Goal: Answer question/provide support: Share knowledge or assist other users

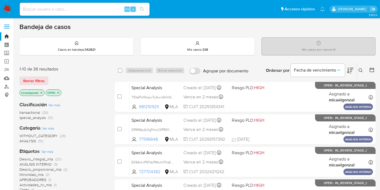
click at [42, 92] on icon "close-filter" at bounding box center [41, 92] width 3 height 3
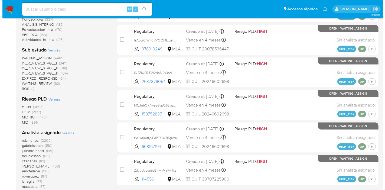
scroll to position [240, 0]
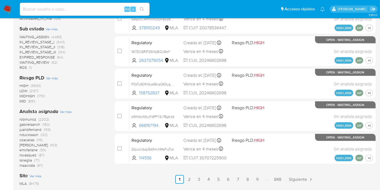
click at [64, 111] on span "Ver más" at bounding box center [66, 111] width 12 height 5
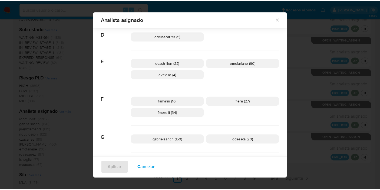
scroll to position [135, 0]
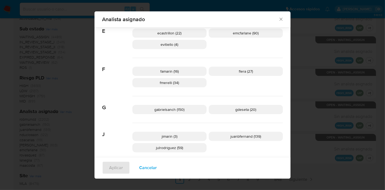
click at [279, 19] on icon "Cerrar" at bounding box center [280, 19] width 3 height 3
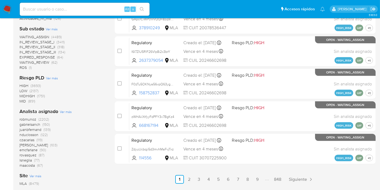
click at [7, 11] on img at bounding box center [7, 9] width 9 height 9
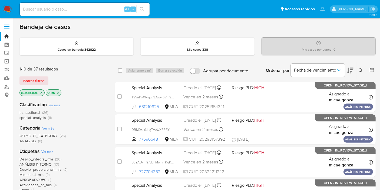
click at [67, 10] on input at bounding box center [85, 9] width 130 height 7
paste input "v86QSdigSnNCyB5rbDQ9kv0n"
type input "v86QSdigSnNCyB5rbDQ9kv0n"
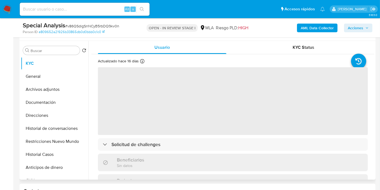
scroll to position [120, 0]
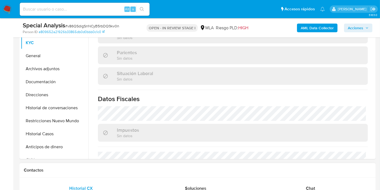
select select "10"
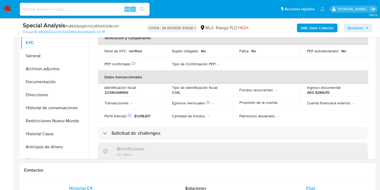
scroll to position [248, 0]
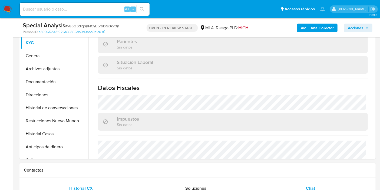
click at [310, 187] on span "Chat" at bounding box center [310, 188] width 9 height 6
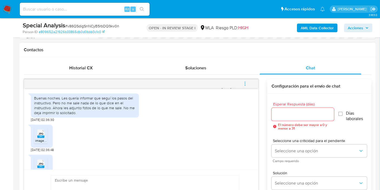
scroll to position [507, 0]
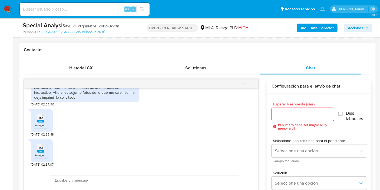
click at [41, 121] on rect at bounding box center [40, 121] width 7 height 2
click at [40, 153] on span "image.jpg" at bounding box center [42, 155] width 14 height 5
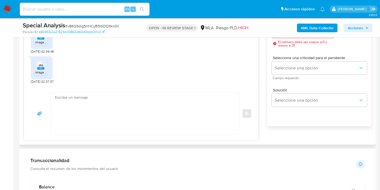
scroll to position [331, 0]
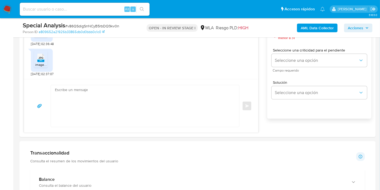
click at [91, 25] on span "# v86QSdigSnNCyB5rbDQ9kv0n" at bounding box center [92, 25] width 54 height 5
copy span "v86QSdigSnNCyB5rbDQ9kv0n"
click at [106, 97] on textarea at bounding box center [144, 106] width 178 height 42
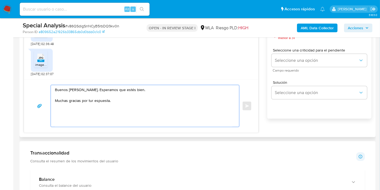
paste textarea "Por este motivo, decidimos suspender tu cuenta de acuerdo con lo previsto en la…"
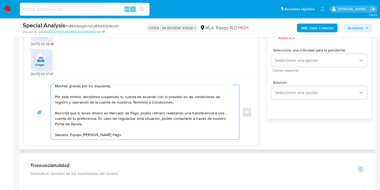
scroll to position [0, 0]
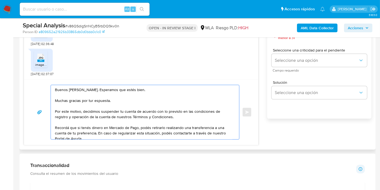
click at [94, 100] on textarea "Buenos días, Jorge. Esperamos que estés bien. Muchas gracias por tur espuesta. …" at bounding box center [144, 112] width 178 height 54
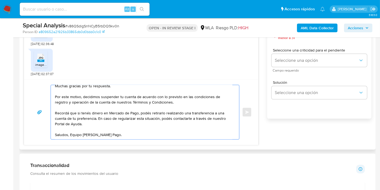
scroll to position [20, 0]
click at [181, 97] on textarea "Buenos días, Jorge. Esperamos que estés bien. Muchas gracias por tu respuesta. …" at bounding box center [144, 112] width 178 height 54
click at [70, 128] on textarea "Buenos días, Jorge. Esperamos que estés bien. Muchas gracias por tu respuesta. …" at bounding box center [144, 112] width 178 height 54
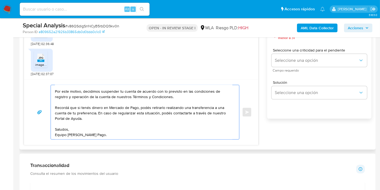
click at [178, 93] on textarea "Buenos días, Jorge. Esperamos que estés bien. Muchas gracias por tu respuesta. …" at bounding box center [144, 112] width 178 height 54
click at [180, 94] on textarea "Buenos días, Jorge. Esperamos que estés bien. Muchas gracias por tu respuesta. …" at bounding box center [144, 112] width 178 height 54
paste textarea "https://www.mercadopago.com.ar/ayuda/terminos-y-condiciones_299"
click at [183, 126] on textarea "Buenos días, Jorge. Esperamos que estés bien. Muchas gracias por tu respuesta. …" at bounding box center [144, 112] width 178 height 54
click at [184, 122] on textarea "Buenos días, Jorge. Esperamos que estés bien. Muchas gracias por tu respuesta. …" at bounding box center [144, 112] width 178 height 54
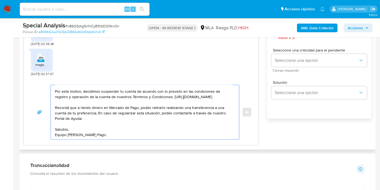
paste textarea "http://mercadolibre.com.ar/ayuda"
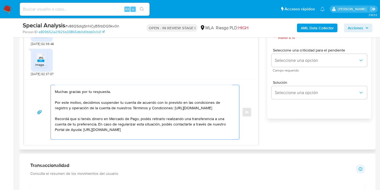
scroll to position [0, 0]
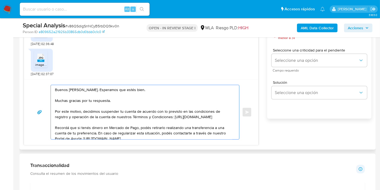
click at [118, 105] on textarea "Buenos días, Jorge. Esperamos que estés bien. Muchas gracias por tu respuesta. …" at bounding box center [144, 112] width 178 height 54
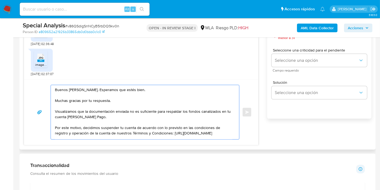
click at [71, 107] on textarea "Buenos días, Jorge. Esperamos que estés bien. Muchas gracias por tu respuesta. …" at bounding box center [144, 112] width 178 height 54
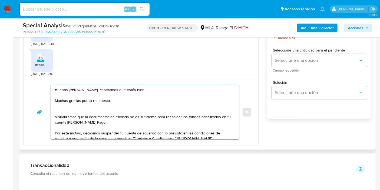
paste textarea "Analizamos tu caso y verificamos que la operatoria canalizada en tu cuenta de M…"
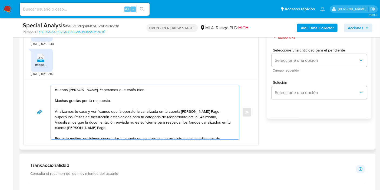
click at [201, 115] on textarea "Buenos días, Jorge. Esperamos que estés bien. Muchas gracias por tu respuesta. …" at bounding box center [144, 112] width 178 height 54
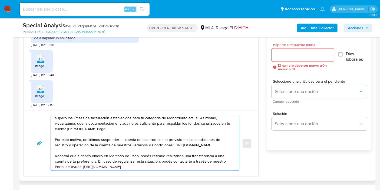
scroll to position [271, 0]
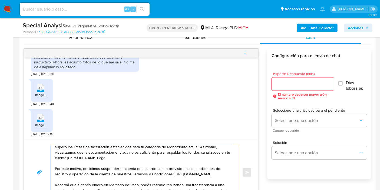
type textarea "Buenos días, Jorge. Esperamos que estés bien. Muchas gracias por tu respuesta. …"
click at [319, 85] on input "Esperar Respuesta (días)" at bounding box center [303, 83] width 63 height 7
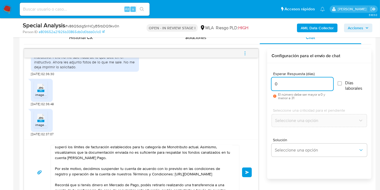
scroll to position [0, 0]
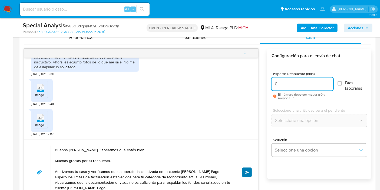
type input "0"
drag, startPoint x: 250, startPoint y: 167, endPoint x: 126, endPoint y: 172, distance: 124.1
click at [126, 172] on div "Buenos días, Jorge. Esperamos que estés bien. Muchas gracias por tu respuesta. …" at bounding box center [141, 172] width 221 height 55
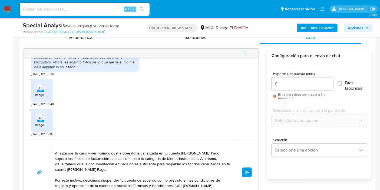
scroll to position [30, 0]
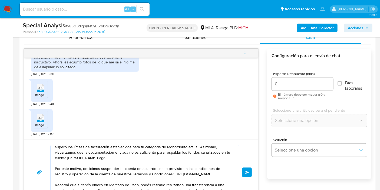
click at [204, 151] on textarea "Buenos días, Jorge. Esperamos que estés bien. Muchas gracias por tu respuesta. …" at bounding box center [144, 172] width 178 height 54
click at [207, 154] on textarea "Buenos días, Jorge. Esperamos que estés bien. Muchas gracias por tu respuesta. …" at bounding box center [144, 172] width 178 height 54
click at [247, 171] on span "Enviar" at bounding box center [248, 172] width 4 height 3
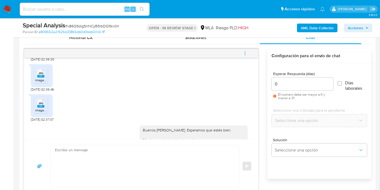
scroll to position [647, 0]
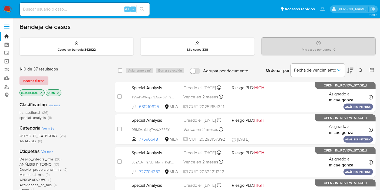
click at [21, 77] on button "Borrar filtros" at bounding box center [33, 80] width 29 height 9
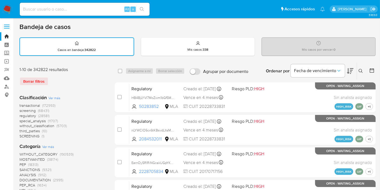
click at [363, 69] on button at bounding box center [361, 71] width 9 height 6
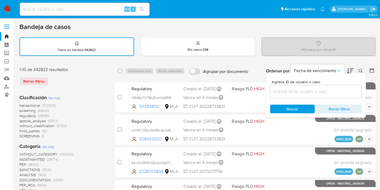
click at [333, 89] on input at bounding box center [317, 91] width 92 height 7
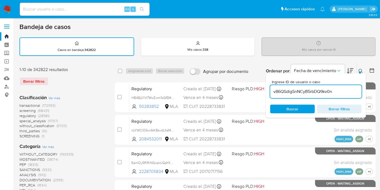
type input "v86QSdigSnNCyB5rbDQ9kv0n"
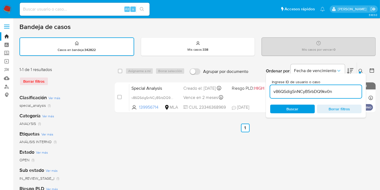
click at [120, 64] on div "select-all-cases-checkbox Asignarme a mí Borrar selección Agrupar por documento…" at bounding box center [245, 71] width 261 height 17
click at [120, 69] on input "checkbox" at bounding box center [120, 71] width 4 height 4
checkbox input "true"
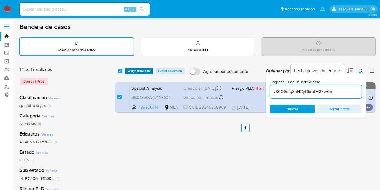
click at [142, 71] on span "Asignarme a mí" at bounding box center [139, 70] width 22 height 5
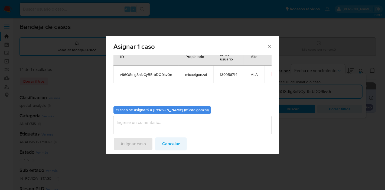
scroll to position [28, 0]
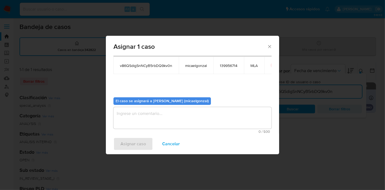
click at [170, 117] on textarea "assign-modal" at bounding box center [192, 118] width 158 height 22
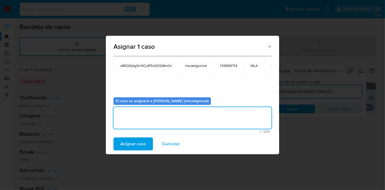
click at [113, 137] on button "Asignar caso" at bounding box center [133, 143] width 40 height 13
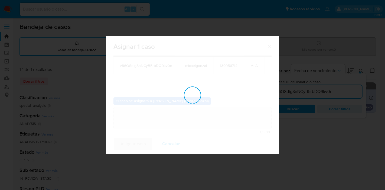
click at [135, 143] on div "Asignar 1 caso Casos a asignar: ID Propietario ID de usuario Site v86QSdigSnNCy…" at bounding box center [192, 95] width 173 height 118
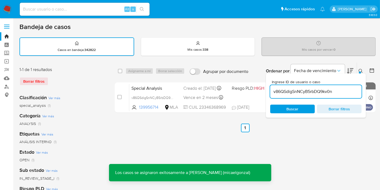
click at [120, 73] on div "select-all-cases-checkbox" at bounding box center [120, 70] width 4 height 5
click at [123, 70] on div "select-all-cases-checkbox" at bounding box center [121, 71] width 6 height 6
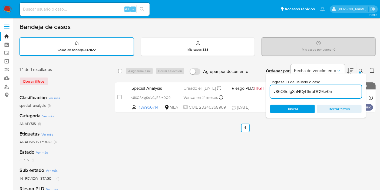
click at [121, 70] on input "checkbox" at bounding box center [120, 71] width 4 height 4
checkbox input "true"
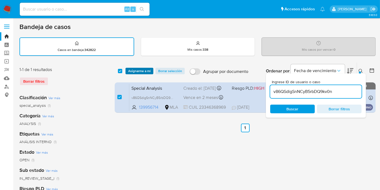
click at [134, 70] on span "Asignarme a mí" at bounding box center [139, 70] width 22 height 5
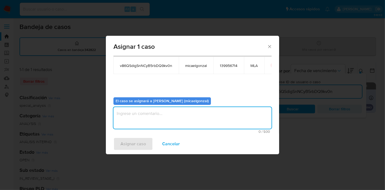
click at [133, 119] on textarea "assign-modal" at bounding box center [192, 118] width 158 height 22
click at [128, 149] on span "Asignar caso" at bounding box center [132, 144] width 25 height 12
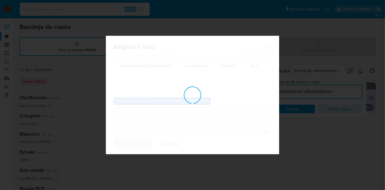
checkbox input "false"
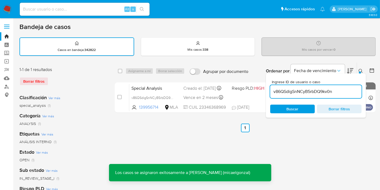
click at [12, 9] on nav "Pausado Ver notificaciones Alt s Accesos rápidos Presiona las siguientes teclas…" at bounding box center [190, 9] width 380 height 18
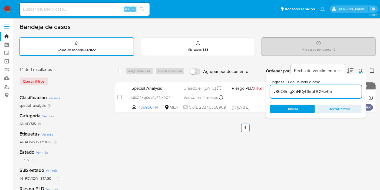
click at [9, 9] on img at bounding box center [7, 9] width 9 height 9
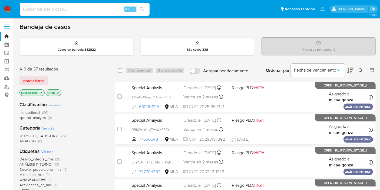
click at [104, 11] on input at bounding box center [85, 9] width 130 height 7
paste input "v86QSdigSnNCyB5rbDQ9kv0n"
type input "v86QSdigSnNCyB5rbDQ9kv0n"
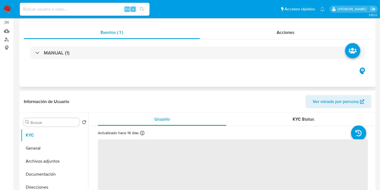
scroll to position [60, 0]
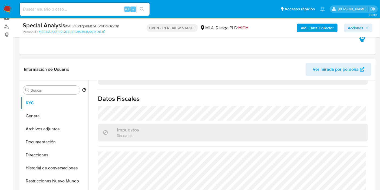
select select "10"
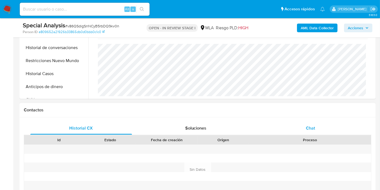
click at [304, 130] on div "Chat" at bounding box center [311, 128] width 102 height 13
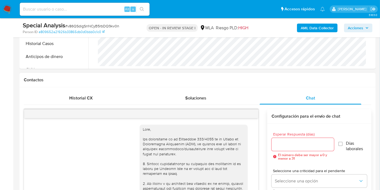
scroll to position [647, 0]
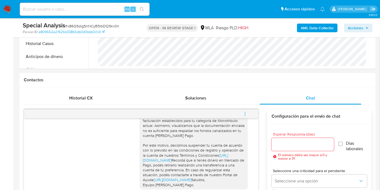
click at [250, 113] on button "menu-action" at bounding box center [245, 113] width 18 height 13
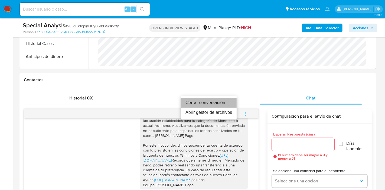
click at [219, 103] on li "Cerrar conversación" at bounding box center [209, 103] width 56 height 10
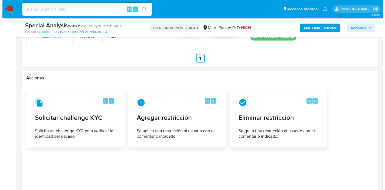
scroll to position [921, 0]
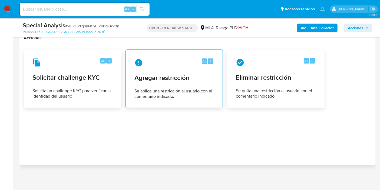
click at [209, 97] on div "Alt 4 Agregar restricción Se aplica una restricción al usuario con el comentari…" at bounding box center [174, 78] width 88 height 49
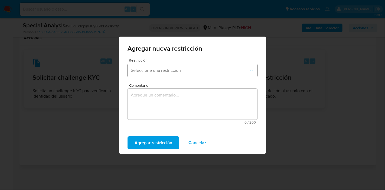
click at [215, 74] on button "Seleccione una restricción" at bounding box center [193, 70] width 130 height 13
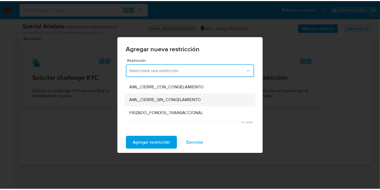
scroll to position [60, 0]
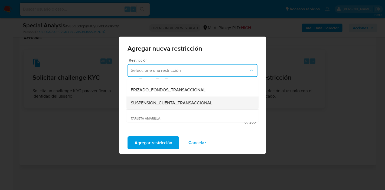
click at [203, 102] on span "SUSPENSION_CUENTA_TRANSACCIONAL" at bounding box center [172, 102] width 82 height 5
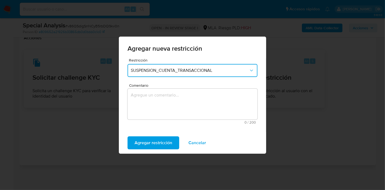
click at [203, 102] on textarea "Comentario" at bounding box center [193, 104] width 130 height 31
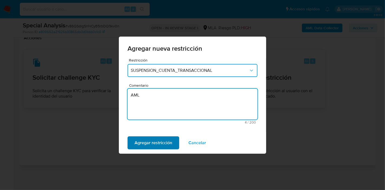
type textarea "AML"
click at [156, 138] on span "Agregar restricción" at bounding box center [154, 143] width 38 height 12
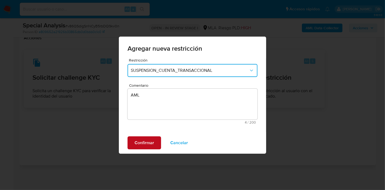
click at [156, 138] on button "Confirmar" at bounding box center [145, 142] width 34 height 13
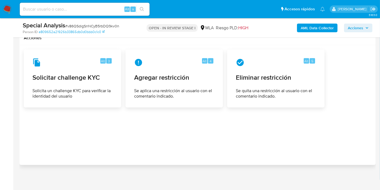
click at [75, 27] on span "# v86QSdigSnNCyB5rbDQ9kv0n" at bounding box center [92, 25] width 54 height 5
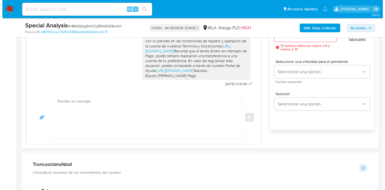
scroll to position [169, 0]
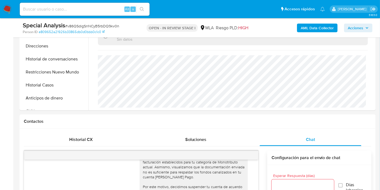
click at [309, 33] on div "AML Data Collector Acciones" at bounding box center [315, 27] width 115 height 13
click at [313, 32] on b "AML Data Collector" at bounding box center [317, 28] width 33 height 9
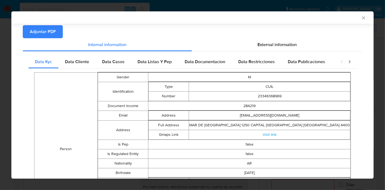
scroll to position [0, 0]
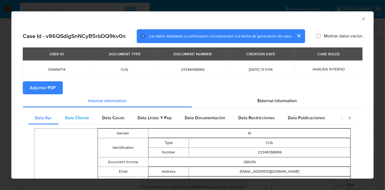
click at [83, 112] on div "Data Cliente" at bounding box center [76, 117] width 37 height 13
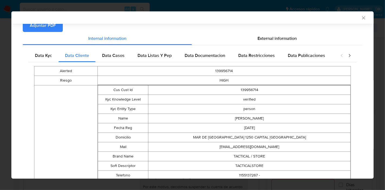
scroll to position [4, 0]
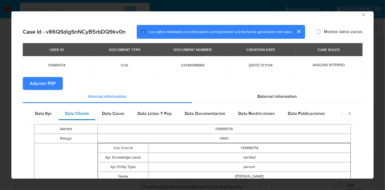
click at [95, 116] on div "Data Cliente" at bounding box center [76, 113] width 37 height 13
click at [99, 115] on div "Data Casos" at bounding box center [113, 113] width 35 height 13
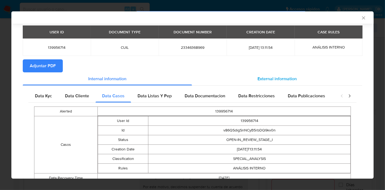
scroll to position [44, 0]
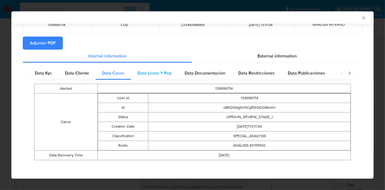
click at [170, 77] on div "Data Listas Y Pep" at bounding box center [154, 73] width 47 height 13
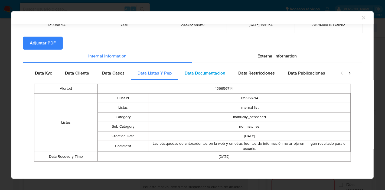
click at [213, 76] on div "Data Documentacion" at bounding box center [205, 73] width 54 height 13
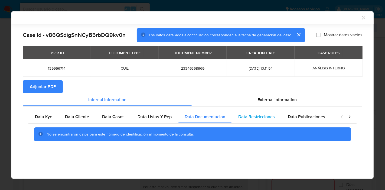
click at [255, 116] on span "Data Restricciones" at bounding box center [256, 116] width 37 height 6
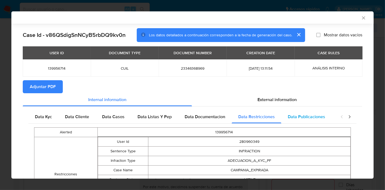
click at [309, 118] on span "Data Publicaciones" at bounding box center [306, 116] width 37 height 6
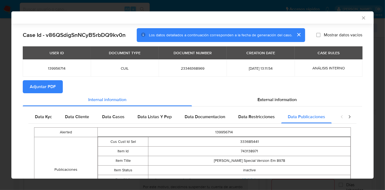
click at [347, 115] on icon "closure-recommendation-modal" at bounding box center [349, 116] width 5 height 5
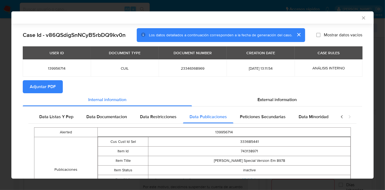
click at [339, 119] on icon "closure-recommendation-modal" at bounding box center [341, 116] width 5 height 5
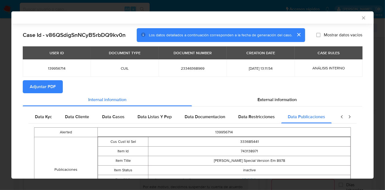
click at [322, 117] on div "Data Publicaciones" at bounding box center [306, 116] width 50 height 13
click at [289, 106] on div "Internal information External information Data Kyc Data Cliente Data Casos Data…" at bounding box center [193, 156] width 340 height 126
click at [261, 101] on span "External information" at bounding box center [277, 99] width 39 height 6
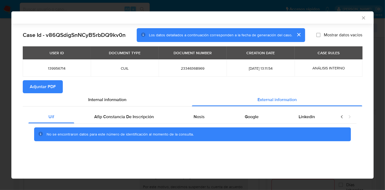
click at [144, 109] on div "Uif Afip Constancia De Inscripción Nosis Google Linkedin No se encontraron dato…" at bounding box center [193, 127] width 340 height 43
click at [145, 115] on span "Afip Constancia De Inscripción" at bounding box center [124, 116] width 60 height 6
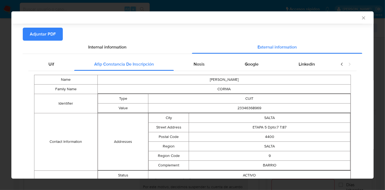
scroll to position [12, 0]
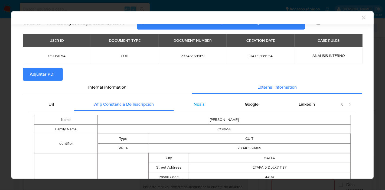
click at [197, 103] on span "Nosis" at bounding box center [199, 104] width 11 height 6
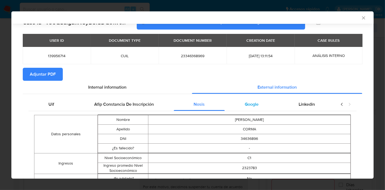
click at [253, 109] on div "Google" at bounding box center [252, 104] width 54 height 13
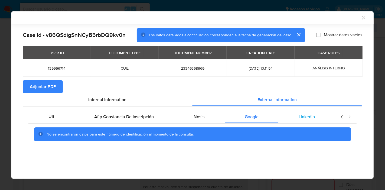
scroll to position [0, 0]
click at [311, 115] on span "Linkedin" at bounding box center [307, 116] width 16 height 6
click at [61, 115] on div "Uif" at bounding box center [51, 116] width 46 height 13
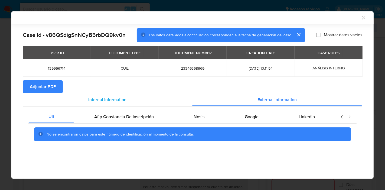
click at [138, 99] on div "Internal information" at bounding box center [107, 99] width 169 height 13
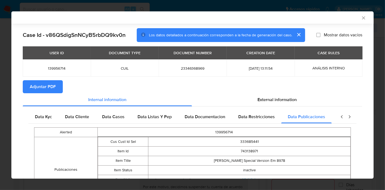
click at [347, 117] on icon "closure-recommendation-modal" at bounding box center [349, 116] width 5 height 5
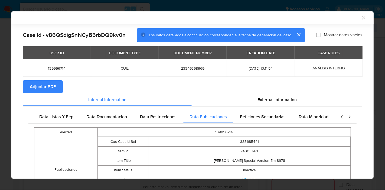
scroll to position [0, 100]
click at [347, 117] on icon "closure-recommendation-modal" at bounding box center [349, 116] width 5 height 5
click at [325, 117] on div "Data Minoridad" at bounding box center [313, 116] width 43 height 13
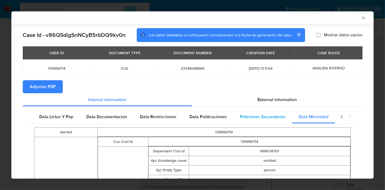
click at [256, 113] on span "Peticiones Secundarias" at bounding box center [263, 116] width 46 height 6
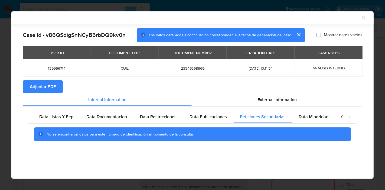
scroll to position [0, 95]
click at [342, 117] on icon "closure-recommendation-modal" at bounding box center [342, 116] width 2 height 3
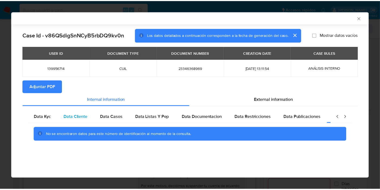
scroll to position [0, 0]
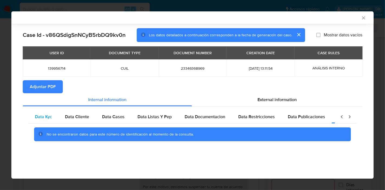
click at [46, 115] on span "Data Kyc" at bounding box center [43, 116] width 17 height 6
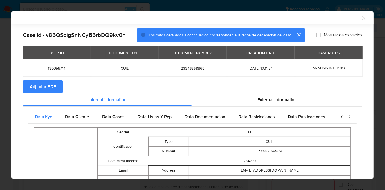
click at [45, 86] on span "Adjuntar PDF" at bounding box center [43, 87] width 26 height 12
click at [361, 19] on icon "Cerrar ventana" at bounding box center [363, 17] width 5 height 5
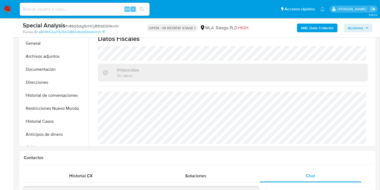
scroll to position [79, 0]
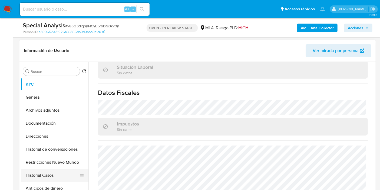
click at [63, 174] on button "Historial Casos" at bounding box center [52, 175] width 63 height 13
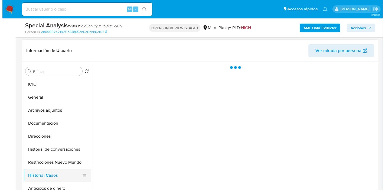
scroll to position [0, 0]
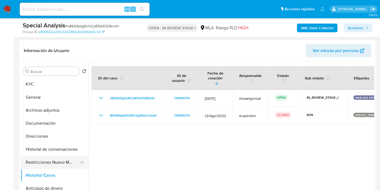
click at [59, 162] on button "Restricciones Nuevo Mundo" at bounding box center [52, 162] width 63 height 13
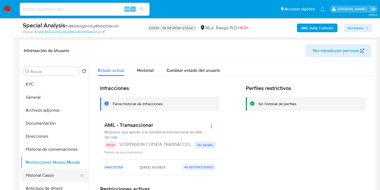
click at [58, 174] on button "Historial Casos" at bounding box center [52, 175] width 63 height 13
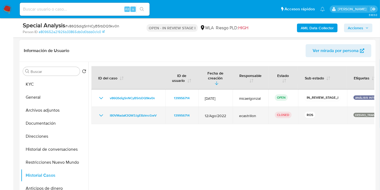
click at [101, 112] on icon "Mostrar/Ocultar" at bounding box center [101, 115] width 6 height 6
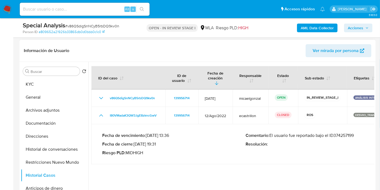
click at [329, 133] on p "Comentario : El usuario fue reportado bajo el ID374257199" at bounding box center [318, 135] width 144 height 5
click at [347, 133] on p "Comentario : El usuario fue reportado bajo el ID374257199" at bounding box center [318, 135] width 144 height 5
click at [73, 164] on button "Restricciones Nuevo Mundo" at bounding box center [52, 162] width 63 height 13
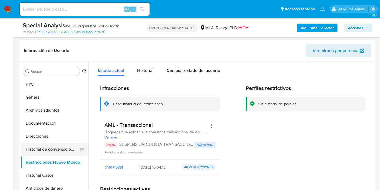
click at [66, 148] on button "Historial de conversaciones" at bounding box center [52, 149] width 63 height 13
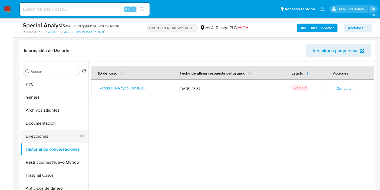
click at [59, 130] on button "Direcciones" at bounding box center [52, 136] width 63 height 13
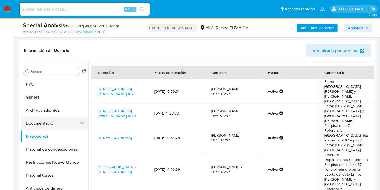
click at [64, 123] on button "Documentación" at bounding box center [52, 123] width 63 height 13
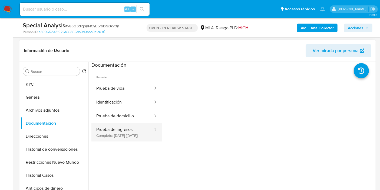
click at [114, 130] on button "Prueba de ingresos Completo: 17/07/2024 (hace un año)" at bounding box center [123, 132] width 62 height 18
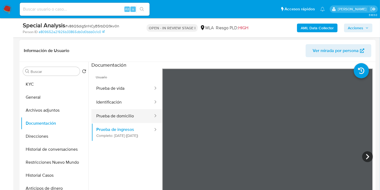
click at [99, 115] on button "Prueba de domicilio" at bounding box center [123, 116] width 62 height 14
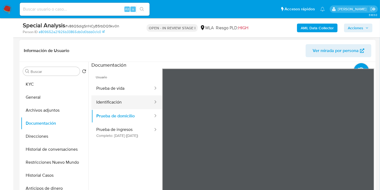
click at [128, 98] on button "Identificación" at bounding box center [123, 102] width 62 height 14
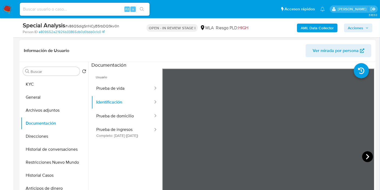
click at [364, 154] on icon at bounding box center [368, 156] width 11 height 11
click at [136, 82] on button "Prueba de vida" at bounding box center [123, 89] width 62 height 14
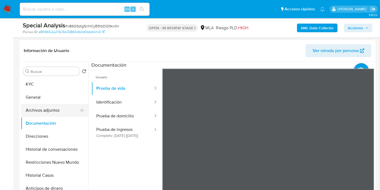
click at [39, 112] on button "Archivos adjuntos" at bounding box center [52, 110] width 63 height 13
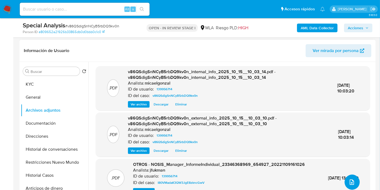
click at [349, 181] on icon "upload-file" at bounding box center [352, 182] width 6 height 6
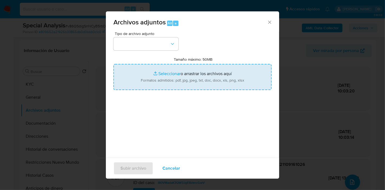
click at [168, 75] on input "Tamaño máximo: 50MB Seleccionar archivos" at bounding box center [192, 77] width 158 height 26
type input "C:\fakepath\Factura.pdf"
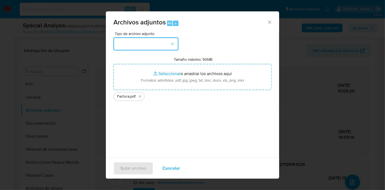
click at [156, 43] on button "button" at bounding box center [145, 43] width 65 height 13
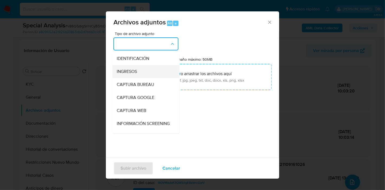
click at [149, 67] on div "INGRESOS" at bounding box center [144, 71] width 55 height 13
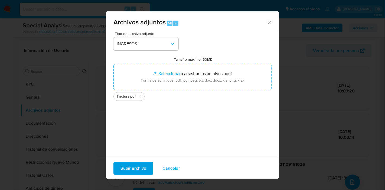
click at [142, 168] on span "Subir archivo" at bounding box center [133, 168] width 26 height 12
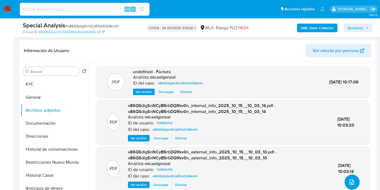
click at [357, 180] on button "upload-file" at bounding box center [352, 181] width 15 height 15
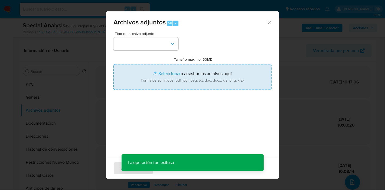
click at [215, 84] on input "Tamaño máximo: 50MB Seleccionar archivos" at bounding box center [192, 77] width 158 height 26
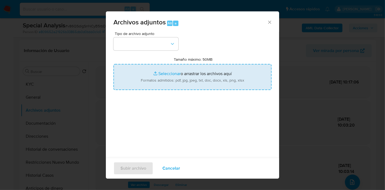
type input "C:\fakepath\Comprobantes Electronicos Emitidos y Recibidos.pdf"
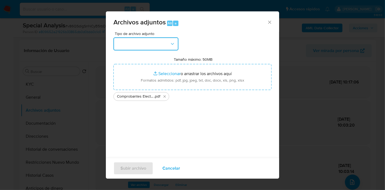
click at [160, 46] on button "button" at bounding box center [145, 43] width 65 height 13
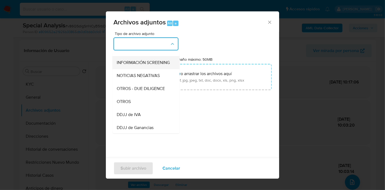
scroll to position [90, 0]
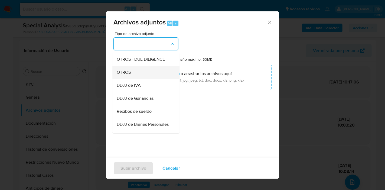
click at [136, 76] on div "OTROS" at bounding box center [144, 72] width 55 height 13
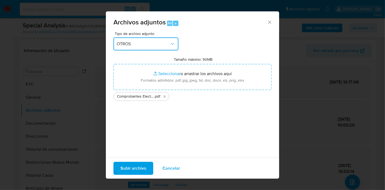
click at [165, 47] on button "OTROS" at bounding box center [145, 43] width 65 height 13
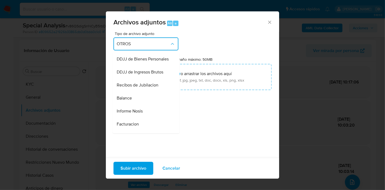
scroll to position [195, 0]
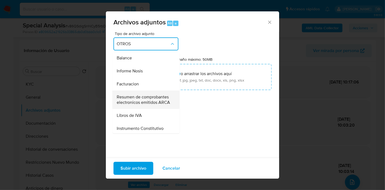
click at [137, 105] on span "Resumen de comprobantes electronicos emitidos ARCA" at bounding box center [144, 99] width 55 height 11
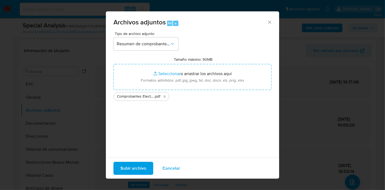
click at [138, 163] on span "Subir archivo" at bounding box center [133, 168] width 26 height 12
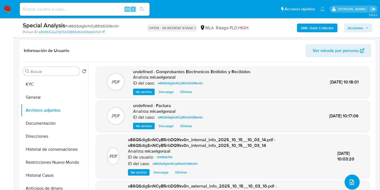
click at [356, 181] on button "upload-file" at bounding box center [352, 181] width 15 height 15
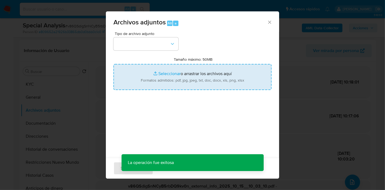
click at [168, 77] on input "Tamaño máximo: 50MB Seleccionar archivos" at bounding box center [192, 77] width 158 height 26
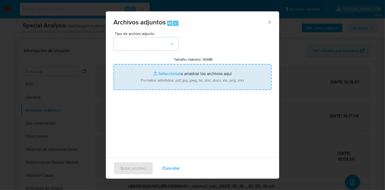
type input "C:\fakepath\Recibos de Sueldo de junio y julio 2025.pdf"
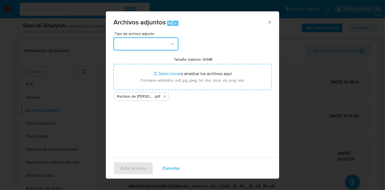
click at [164, 42] on button "button" at bounding box center [145, 43] width 65 height 13
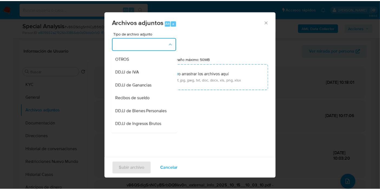
scroll to position [120, 0]
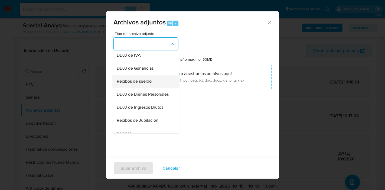
click at [149, 84] on span "Recibos de sueldo" at bounding box center [134, 81] width 35 height 5
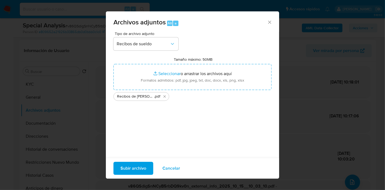
click at [145, 168] on span "Subir archivo" at bounding box center [133, 168] width 26 height 12
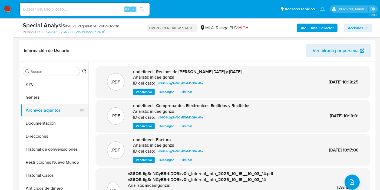
click at [46, 107] on button "Archivos adjuntos" at bounding box center [52, 110] width 63 height 13
click at [57, 95] on button "General" at bounding box center [52, 97] width 63 height 13
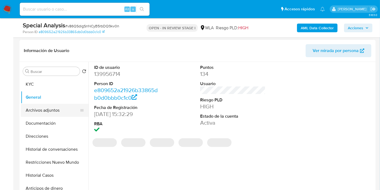
click at [57, 114] on button "Archivos adjuntos" at bounding box center [52, 110] width 63 height 13
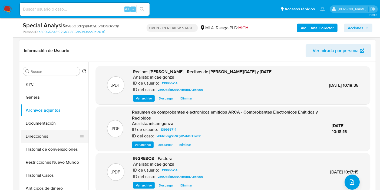
click at [48, 136] on button "Direcciones" at bounding box center [52, 136] width 63 height 13
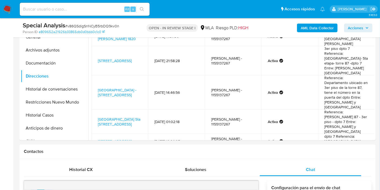
scroll to position [0, 0]
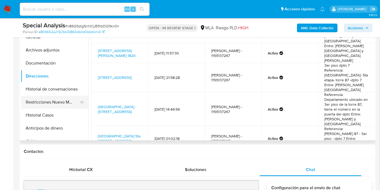
click at [49, 108] on button "Restricciones Nuevo Mundo" at bounding box center [52, 102] width 63 height 13
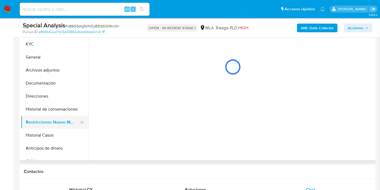
scroll to position [49, 0]
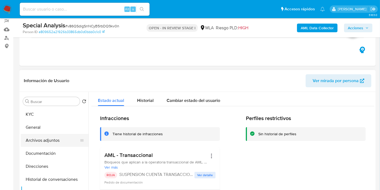
click at [45, 136] on button "Archivos adjuntos" at bounding box center [52, 140] width 63 height 13
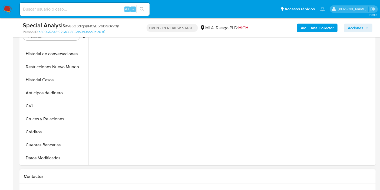
scroll to position [169, 0]
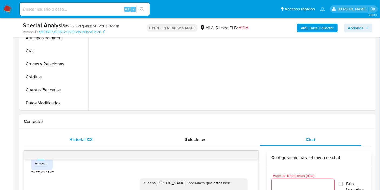
click at [84, 143] on div "Historial CX" at bounding box center [81, 139] width 102 height 13
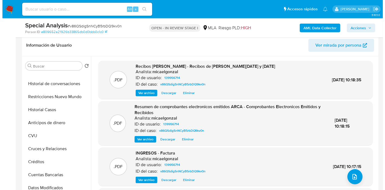
scroll to position [79, 0]
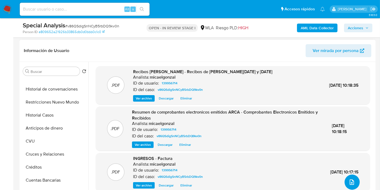
click at [349, 181] on icon "upload-file" at bounding box center [352, 182] width 6 height 6
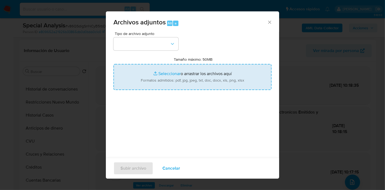
click at [184, 86] on input "Tamaño máximo: 50MB Seleccionar archivos" at bounding box center [192, 77] width 158 height 26
type input "C:\fakepath\Caselog v86QSdigSnNCyB5rbDQ9kv0n_2025_09_23_16_57_35.docx"
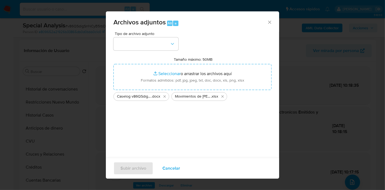
click at [197, 129] on div "Tipo de archivo adjunto Tamaño máximo: 50MB Seleccionar archivos Seleccionar o …" at bounding box center [192, 96] width 158 height 128
click at [172, 46] on icon "button" at bounding box center [172, 43] width 5 height 5
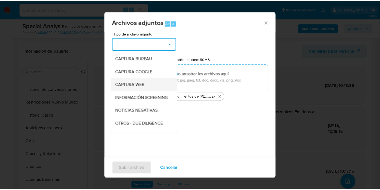
scroll to position [60, 0]
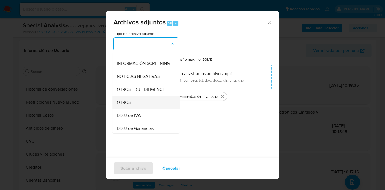
click at [152, 107] on div "OTROS" at bounding box center [144, 102] width 55 height 13
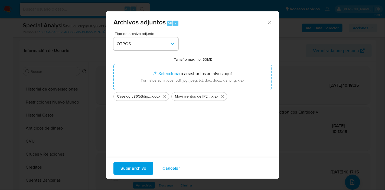
click at [135, 167] on span "Subir archivo" at bounding box center [133, 168] width 26 height 12
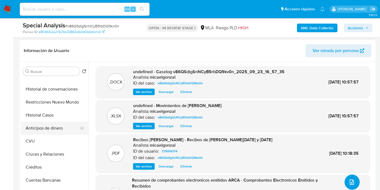
scroll to position [0, 0]
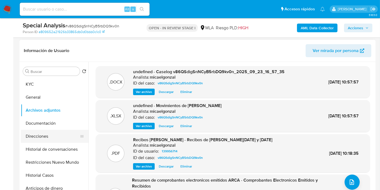
click at [47, 136] on button "Direcciones" at bounding box center [52, 136] width 63 height 13
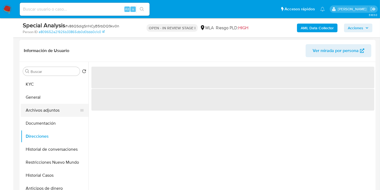
click at [63, 113] on button "Archivos adjuntos" at bounding box center [52, 110] width 63 height 13
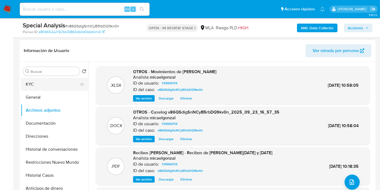
click at [59, 80] on button "KYC" at bounding box center [52, 84] width 63 height 13
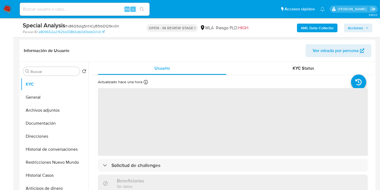
click at [352, 30] on span "Acciones" at bounding box center [355, 28] width 15 height 9
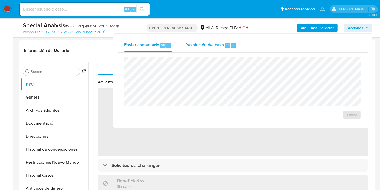
click at [242, 38] on button "Resolución del caso Alt r" at bounding box center [211, 45] width 65 height 14
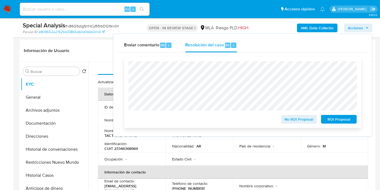
click at [330, 118] on span "ROI Proposal" at bounding box center [339, 119] width 28 height 8
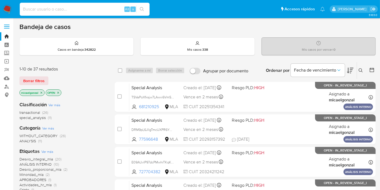
click at [93, 8] on input at bounding box center [85, 9] width 130 height 7
paste input "TcXjr4NXg7szyUPZ87VuD5Ro"
type input "TcXjr4NXg7szyUPZ87VuD5Ro"
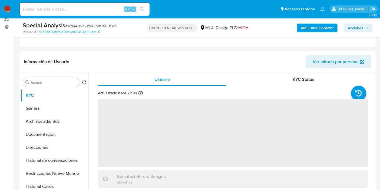
scroll to position [90, 0]
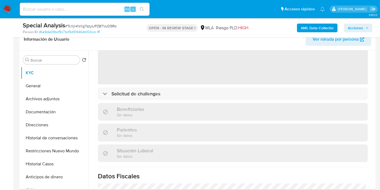
select select "10"
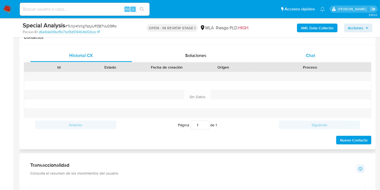
scroll to position [240, 0]
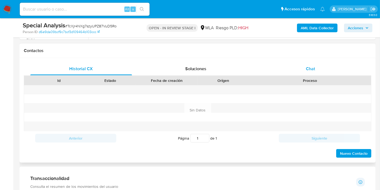
click at [317, 70] on div "Chat" at bounding box center [311, 68] width 102 height 13
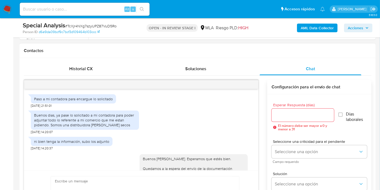
scroll to position [247, 0]
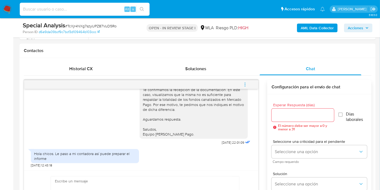
click at [79, 12] on input at bounding box center [85, 9] width 130 height 7
paste input "E09AUvIP97dcPMwhrTKqKv0W"
type input "E09AUvIP97dcPMwhrTKqKv0W"
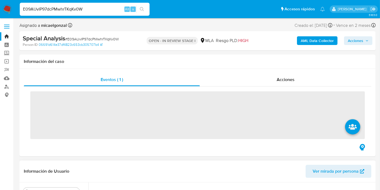
scroll to position [60, 0]
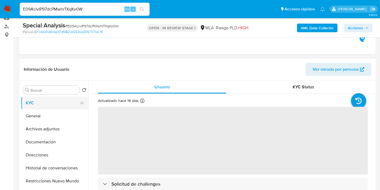
select select "10"
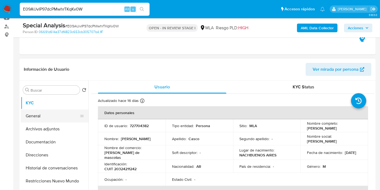
click at [41, 115] on button "General" at bounding box center [52, 115] width 63 height 13
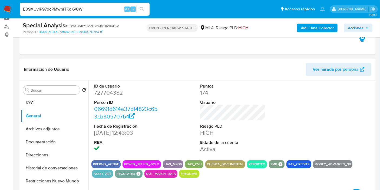
click at [107, 91] on dd "727704382" at bounding box center [127, 93] width 66 height 8
copy dd "727704382"
click at [45, 152] on button "Direcciones" at bounding box center [52, 154] width 63 height 13
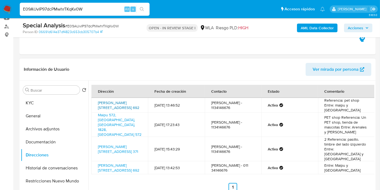
click at [112, 105] on link "Alsina 692, Banfield, Buenos Aires, 1828, Argentina 692" at bounding box center [118, 105] width 41 height 10
click at [115, 125] on link "Maipu 572, Banfield, Buenos Aires, 1828, Argentina 572" at bounding box center [120, 124] width 44 height 25
click at [67, 101] on button "KYC" at bounding box center [52, 102] width 63 height 13
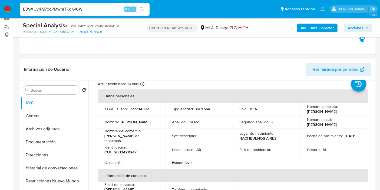
scroll to position [30, 0]
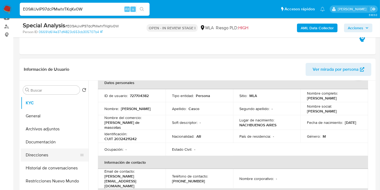
click at [51, 157] on button "Direcciones" at bounding box center [52, 154] width 63 height 13
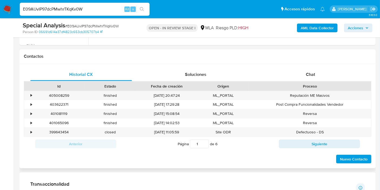
scroll to position [271, 0]
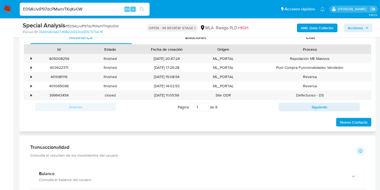
click at [319, 44] on div "Id Estado Fecha de creación Origen Proceso" at bounding box center [198, 48] width 348 height 9
click at [320, 39] on div "Chat" at bounding box center [311, 37] width 102 height 13
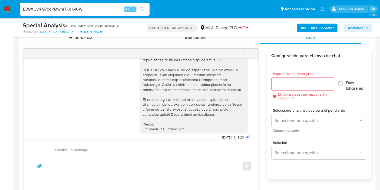
scroll to position [159, 0]
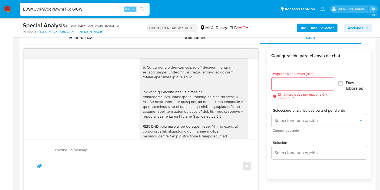
click at [242, 50] on button "menu-action" at bounding box center [245, 53] width 18 height 13
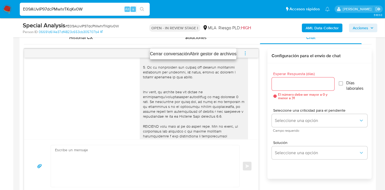
click at [167, 50] on ul "Cerrar conversación Abrir gestor de archivos" at bounding box center [193, 53] width 86 height 11
click at [164, 54] on li "Cerrar conversación" at bounding box center [170, 54] width 40 height 6
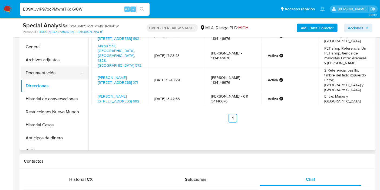
scroll to position [120, 0]
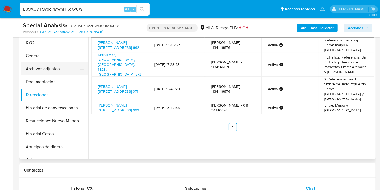
click at [58, 71] on button "Archivos adjuntos" at bounding box center [52, 68] width 63 height 13
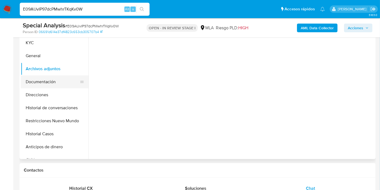
click at [54, 80] on button "Documentación" at bounding box center [52, 81] width 63 height 13
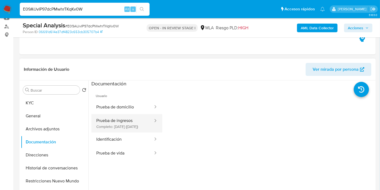
click at [129, 129] on button "Prueba de ingresos Completo: 23/11/2022 (hace 3 años)" at bounding box center [123, 123] width 62 height 18
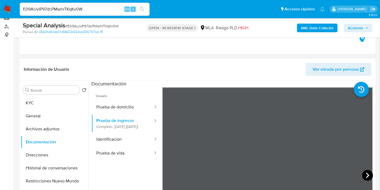
click at [367, 174] on icon at bounding box center [368, 175] width 11 height 11
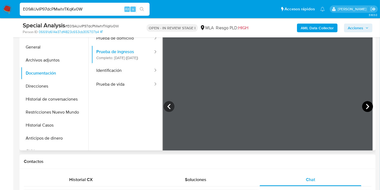
scroll to position [120, 0]
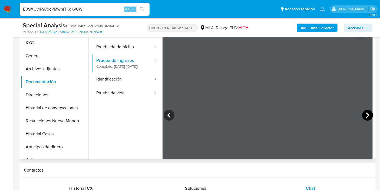
click at [364, 115] on icon at bounding box center [368, 115] width 11 height 11
click at [29, 61] on button "General" at bounding box center [52, 55] width 63 height 13
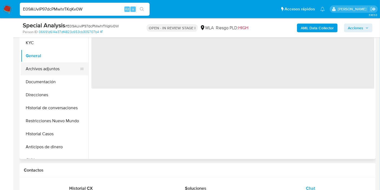
click at [35, 69] on button "Archivos adjuntos" at bounding box center [52, 68] width 63 height 13
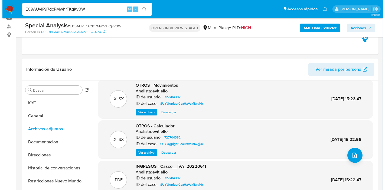
scroll to position [0, 0]
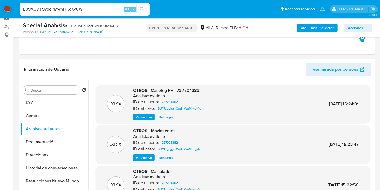
click at [149, 114] on span "Ver archivo" at bounding box center [144, 116] width 16 height 5
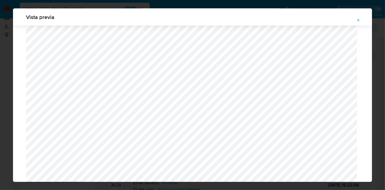
scroll to position [508, 0]
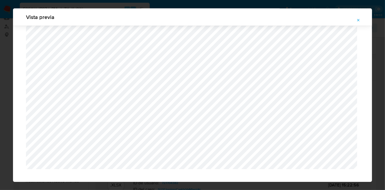
click at [360, 21] on icon "Attachment preview" at bounding box center [358, 20] width 4 height 4
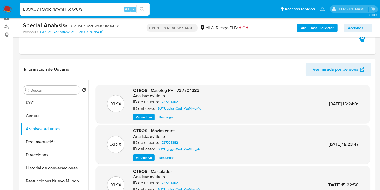
click at [303, 24] on b "AML Data Collector" at bounding box center [317, 28] width 33 height 9
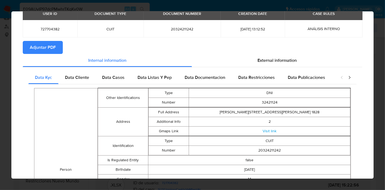
scroll to position [0, 0]
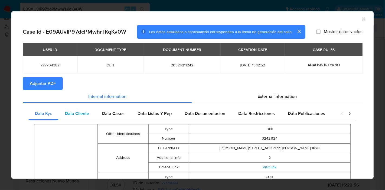
click at [77, 113] on span "Data Cliente" at bounding box center [77, 113] width 24 height 6
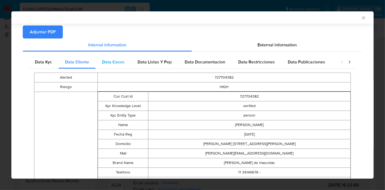
click at [106, 61] on span "Data Casos" at bounding box center [113, 62] width 22 height 6
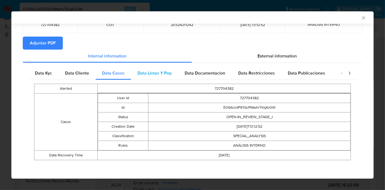
click at [141, 76] on div "Data Listas Y Pep" at bounding box center [154, 73] width 47 height 13
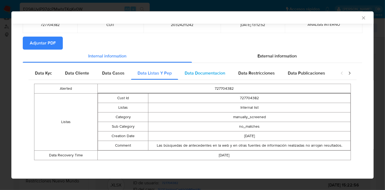
click at [213, 77] on div "Data Documentacion" at bounding box center [205, 73] width 54 height 13
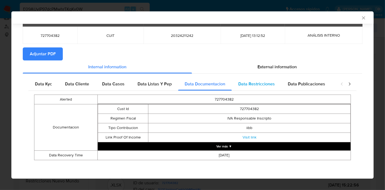
click at [249, 85] on span "Data Restricciones" at bounding box center [256, 84] width 37 height 6
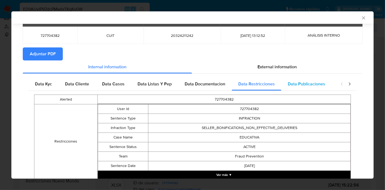
click at [317, 85] on span "Data Publicaciones" at bounding box center [306, 84] width 37 height 6
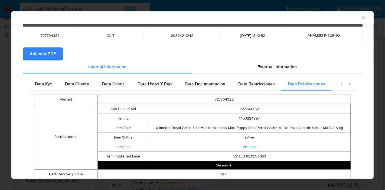
click at [341, 83] on div "closure-recommendation-modal" at bounding box center [346, 83] width 22 height 13
click at [347, 86] on icon "closure-recommendation-modal" at bounding box center [349, 83] width 5 height 5
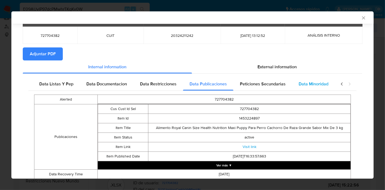
click at [299, 81] on span "Data Minoridad" at bounding box center [314, 84] width 30 height 6
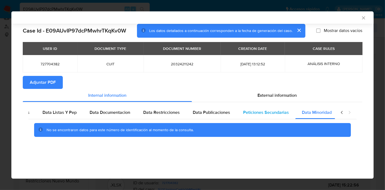
click at [261, 117] on div "Peticiones Secundarias" at bounding box center [266, 112] width 59 height 13
click at [341, 111] on icon "closure-recommendation-modal" at bounding box center [341, 112] width 5 height 5
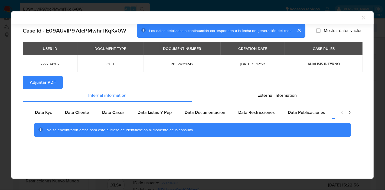
click at [341, 111] on icon "closure-recommendation-modal" at bounding box center [341, 112] width 5 height 5
click at [26, 110] on div "Data Kyc Data Cliente Data Casos Data Listas Y Pep Data Documentacion Data Rest…" at bounding box center [193, 123] width 340 height 43
click at [38, 112] on span "Data Kyc" at bounding box center [43, 112] width 17 height 6
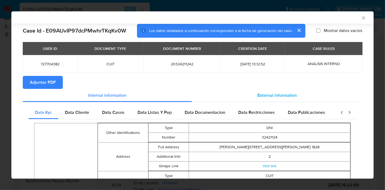
click at [263, 91] on div "External information" at bounding box center [277, 95] width 170 height 13
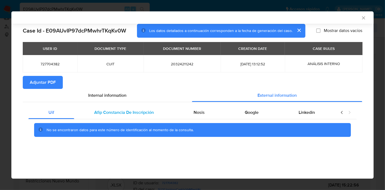
click at [124, 111] on span "Afip Constancia De Inscripción" at bounding box center [124, 112] width 60 height 6
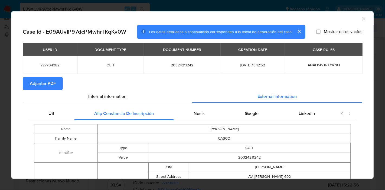
click at [199, 112] on span "Nosis" at bounding box center [199, 113] width 11 height 6
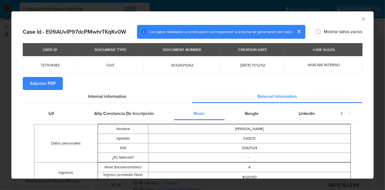
click at [247, 116] on span "Google" at bounding box center [252, 113] width 14 height 6
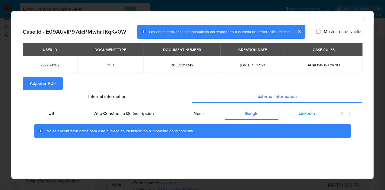
click at [316, 111] on div "Linkedin" at bounding box center [307, 113] width 56 height 13
click at [47, 116] on div "Uif" at bounding box center [51, 113] width 46 height 13
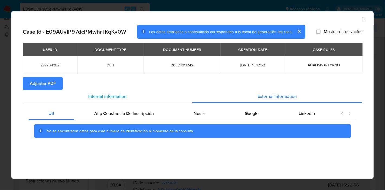
click at [118, 98] on span "Internal information" at bounding box center [107, 96] width 38 height 6
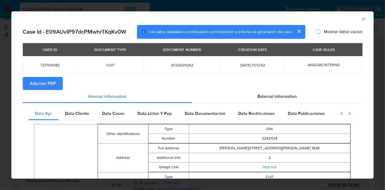
click at [51, 86] on span "Adjuntar PDF" at bounding box center [43, 83] width 26 height 12
click at [360, 16] on div "AML Data Collector" at bounding box center [192, 18] width 362 height 14
click at [362, 18] on icon "Cerrar ventana" at bounding box center [363, 18] width 3 height 3
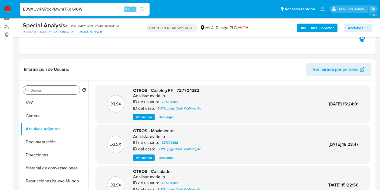
click at [69, 93] on div "Buscar" at bounding box center [51, 90] width 57 height 9
click at [52, 116] on button "General" at bounding box center [52, 115] width 63 height 13
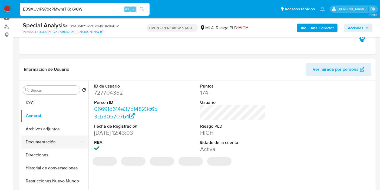
click at [54, 136] on button "Documentación" at bounding box center [52, 141] width 63 height 13
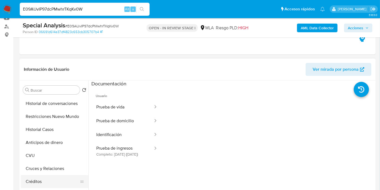
scroll to position [90, 0]
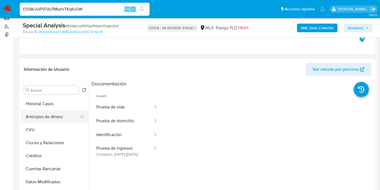
click at [63, 122] on button "Anticipos de dinero" at bounding box center [52, 116] width 63 height 13
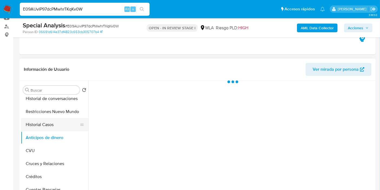
scroll to position [60, 0]
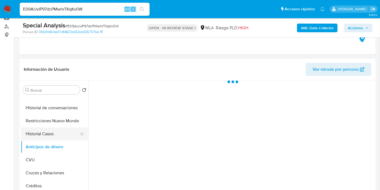
click at [63, 138] on button "Historial Casos" at bounding box center [52, 133] width 63 height 13
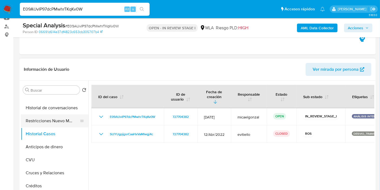
click at [50, 118] on button "Restricciones Nuevo Mundo" at bounding box center [52, 120] width 63 height 13
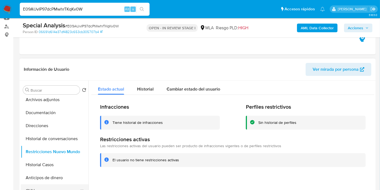
scroll to position [0, 0]
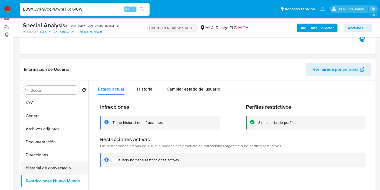
click at [50, 168] on button "Historial de conversaciones" at bounding box center [52, 167] width 63 height 13
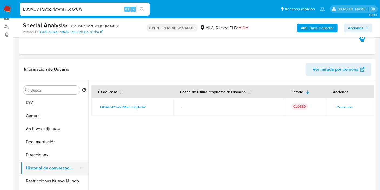
click at [50, 168] on button "Historial de conversaciones" at bounding box center [52, 167] width 63 height 13
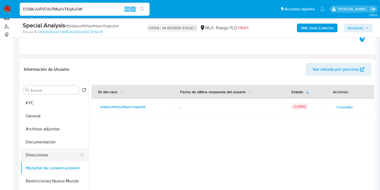
click at [56, 155] on button "Direcciones" at bounding box center [52, 154] width 63 height 13
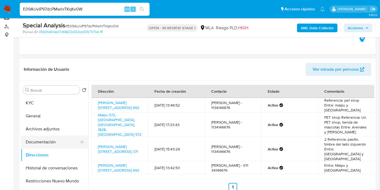
click at [56, 142] on button "Documentación" at bounding box center [52, 141] width 63 height 13
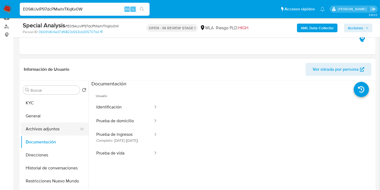
click at [57, 135] on button "Archivos adjuntos" at bounding box center [52, 128] width 63 height 13
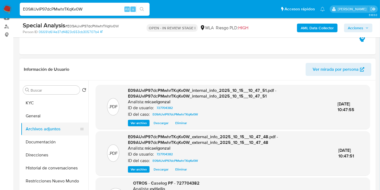
drag, startPoint x: 59, startPoint y: 102, endPoint x: 66, endPoint y: 124, distance: 23.5
click at [59, 102] on button "KYC" at bounding box center [55, 102] width 68 height 13
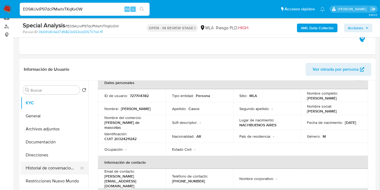
scroll to position [30, 0]
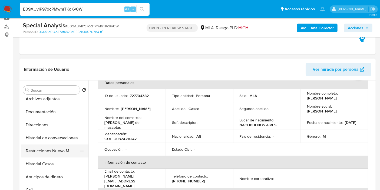
click at [60, 154] on button "Restricciones Nuevo Mundo" at bounding box center [52, 150] width 63 height 13
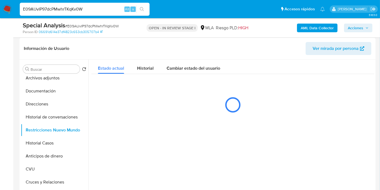
scroll to position [90, 0]
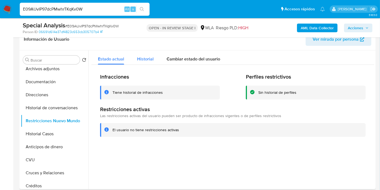
click at [148, 55] on div "Historial" at bounding box center [145, 57] width 17 height 14
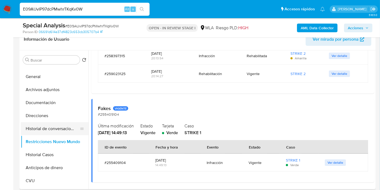
scroll to position [0, 0]
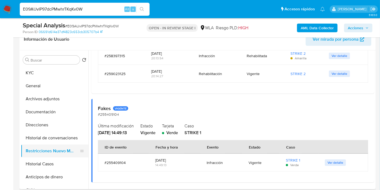
click at [29, 149] on button "Restricciones Nuevo Mundo" at bounding box center [52, 150] width 63 height 13
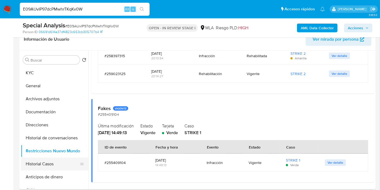
click at [35, 161] on button "Historial Casos" at bounding box center [52, 163] width 63 height 13
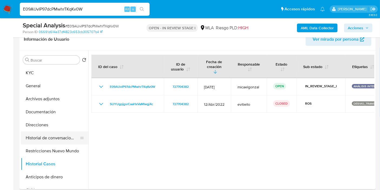
click at [62, 134] on button "Historial de conversaciones" at bounding box center [52, 137] width 63 height 13
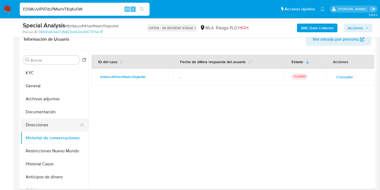
click at [46, 127] on button "Direcciones" at bounding box center [52, 124] width 63 height 13
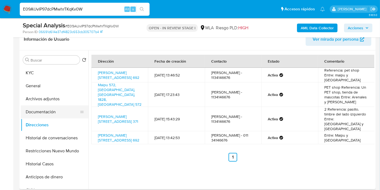
click at [56, 110] on button "Documentación" at bounding box center [52, 111] width 63 height 13
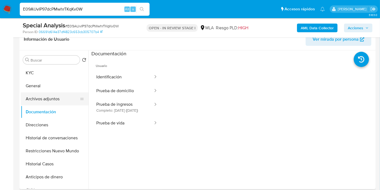
click at [60, 102] on button "Archivos adjuntos" at bounding box center [52, 98] width 63 height 13
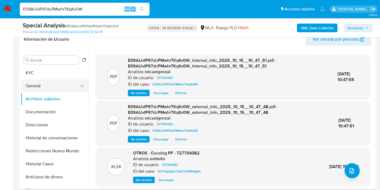
click at [60, 83] on button "General" at bounding box center [52, 85] width 63 height 13
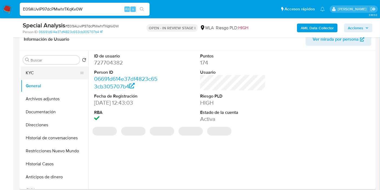
click at [58, 72] on button "KYC" at bounding box center [52, 72] width 63 height 13
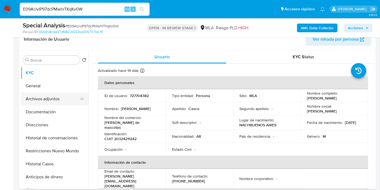
click at [39, 94] on button "Archivos adjuntos" at bounding box center [52, 98] width 63 height 13
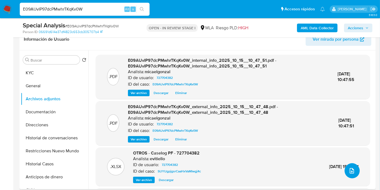
click at [346, 168] on button "upload-file" at bounding box center [352, 170] width 15 height 15
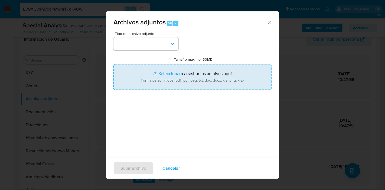
click at [215, 73] on input "Tamaño máximo: 50MB Seleccionar archivos" at bounding box center [192, 77] width 158 height 26
type input "C:\fakepath\Caselog E09AUvIP97dcPMwhrTKqKv0W_2025_09_24_10_25_32.docx"
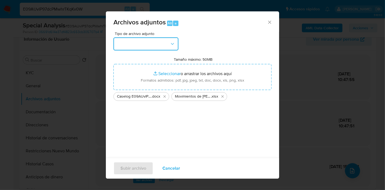
click at [139, 44] on button "button" at bounding box center [145, 43] width 65 height 13
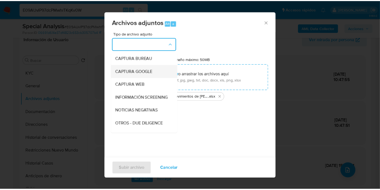
scroll to position [60, 0]
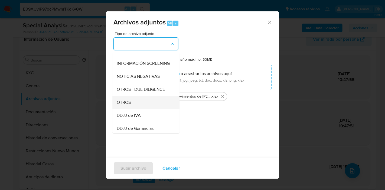
click at [132, 107] on div "OTROS" at bounding box center [144, 102] width 55 height 13
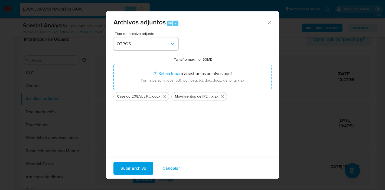
click at [136, 164] on span "Subir archivo" at bounding box center [133, 168] width 26 height 12
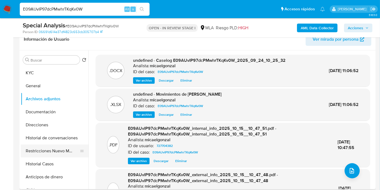
click at [54, 145] on button "Restricciones Nuevo Mundo" at bounding box center [52, 150] width 63 height 13
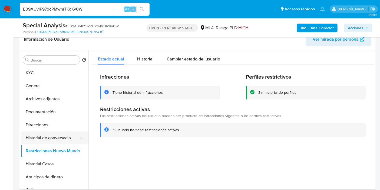
click at [57, 135] on button "Historial de conversaciones" at bounding box center [52, 137] width 63 height 13
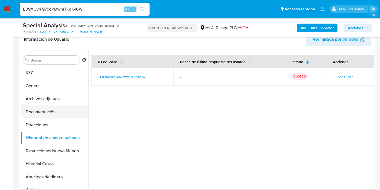
click at [59, 112] on button "Documentación" at bounding box center [52, 111] width 63 height 13
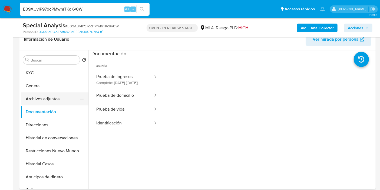
click at [63, 100] on button "Archivos adjuntos" at bounding box center [52, 98] width 63 height 13
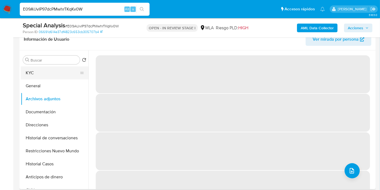
click at [37, 74] on button "KYC" at bounding box center [52, 72] width 63 height 13
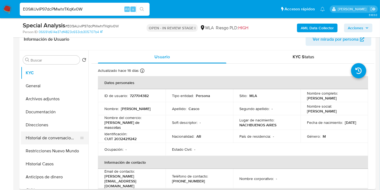
click at [68, 137] on button "Historial de conversaciones" at bounding box center [52, 137] width 63 height 13
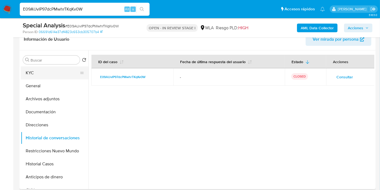
click at [61, 73] on button "KYC" at bounding box center [52, 72] width 63 height 13
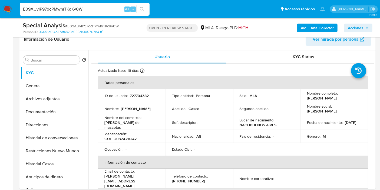
click at [367, 30] on span "Acciones" at bounding box center [358, 28] width 21 height 8
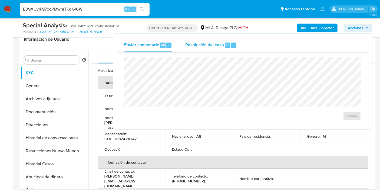
click at [211, 44] on span "Resolución del caso" at bounding box center [204, 45] width 39 height 6
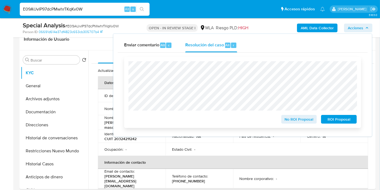
click at [293, 122] on span "No ROI Proposal" at bounding box center [299, 119] width 28 height 8
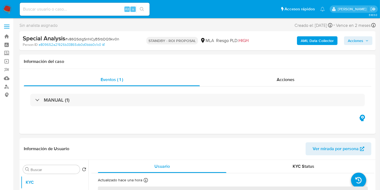
select select "10"
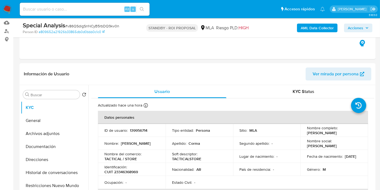
scroll to position [60, 0]
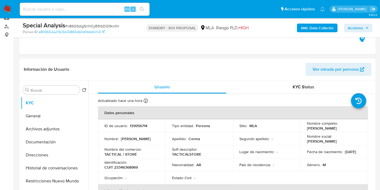
click at [4, 2] on nav "Pausado Ver notificaciones Alt s Accesos rápidos Presiona las siguientes teclas…" at bounding box center [190, 9] width 380 height 18
click at [8, 6] on img at bounding box center [7, 9] width 9 height 9
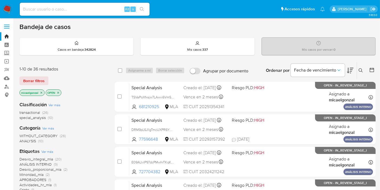
click at [29, 118] on span "special_analysis" at bounding box center [32, 117] width 26 height 5
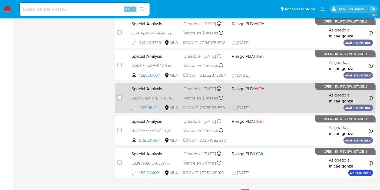
scroll to position [256, 0]
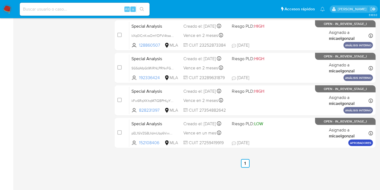
click at [191, 167] on ul "Anterior 1 Siguiente" at bounding box center [245, 163] width 261 height 9
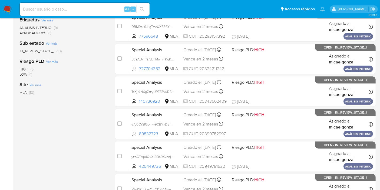
scroll to position [46, 0]
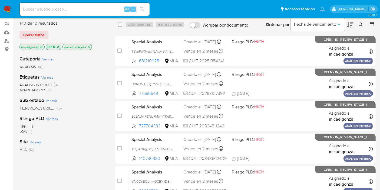
click at [6, 6] on img at bounding box center [7, 9] width 9 height 9
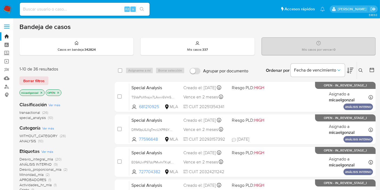
click at [5, 10] on img at bounding box center [7, 9] width 9 height 9
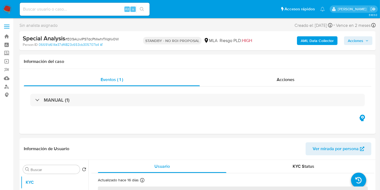
select select "10"
click at [0, 13] on nav "Pausado Ver notificaciones Alt s Accesos rápidos Presiona las siguientes teclas…" at bounding box center [190, 9] width 380 height 18
click at [10, 9] on img at bounding box center [7, 9] width 9 height 9
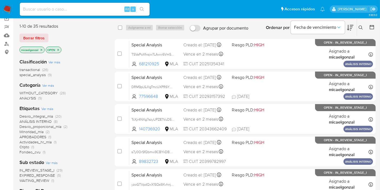
scroll to position [30, 0]
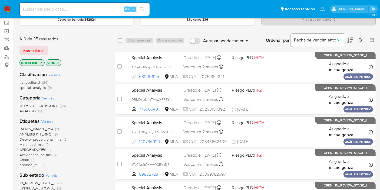
click at [36, 82] on span "transactional" at bounding box center [29, 82] width 21 height 5
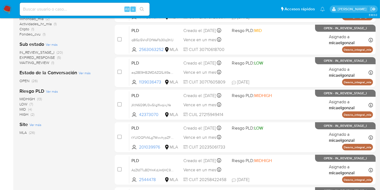
scroll to position [256, 0]
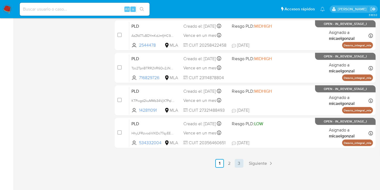
click at [240, 166] on link "3" at bounding box center [239, 163] width 9 height 9
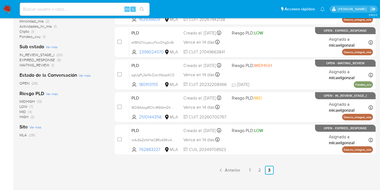
scroll to position [139, 0]
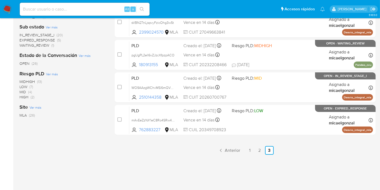
click at [244, 153] on ul "Anterior 1 2 3 Siguiente" at bounding box center [245, 150] width 261 height 9
click at [248, 150] on link "1" at bounding box center [250, 150] width 9 height 9
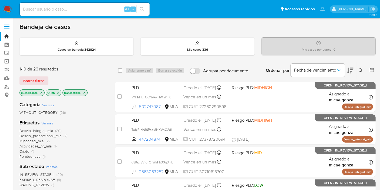
click at [5, 5] on img at bounding box center [7, 9] width 9 height 9
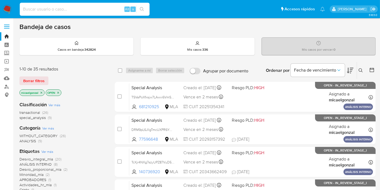
click at [68, 12] on input at bounding box center [85, 9] width 130 height 7
paste input "TSVaPoXfxsjw7LAwvi6VmSDV"
type input "TSVaPoXfxsjw7LAwvi6VmSDV"
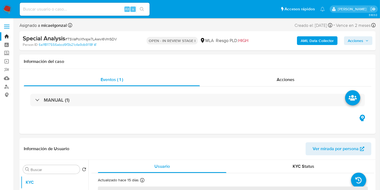
select select "10"
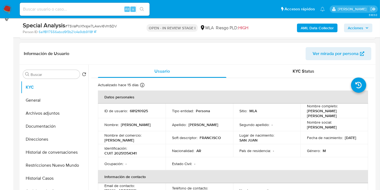
scroll to position [120, 0]
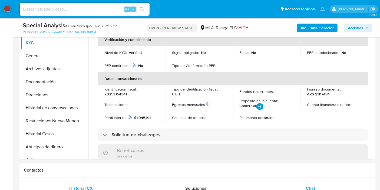
click at [314, 182] on div "Chat" at bounding box center [311, 188] width 102 height 13
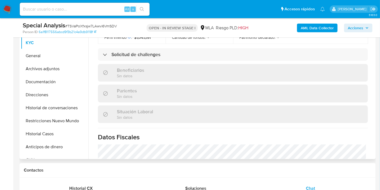
scroll to position [180, 0]
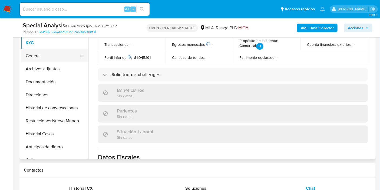
click at [61, 52] on button "General" at bounding box center [52, 55] width 63 height 13
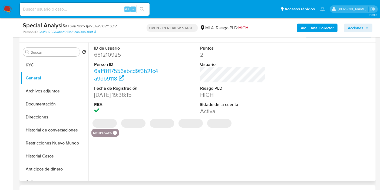
scroll to position [60, 0]
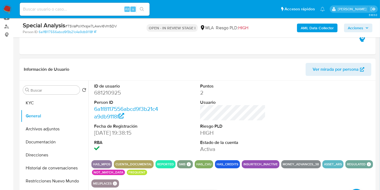
click at [114, 184] on icon at bounding box center [115, 183] width 4 height 4
click at [115, 183] on icon at bounding box center [115, 183] width 4 height 4
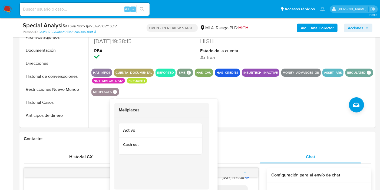
scroll to position [180, 0]
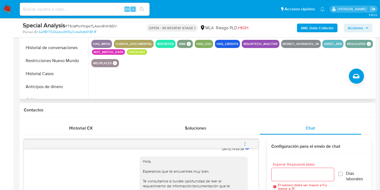
click at [295, 61] on div "meliplaces Meliplaces Activo Cash-out" at bounding box center [233, 63] width 283 height 8
drag, startPoint x: 78, startPoint y: 13, endPoint x: 82, endPoint y: 6, distance: 7.8
click at [78, 13] on div "Alt s" at bounding box center [85, 9] width 130 height 13
click at [82, 5] on div "Alt s" at bounding box center [85, 9] width 130 height 13
click at [73, 14] on div "Alt s" at bounding box center [85, 9] width 130 height 13
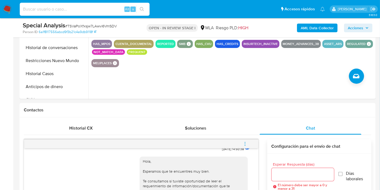
click at [70, 11] on input at bounding box center [85, 9] width 130 height 7
paste input "yzoGTVpdQxX1SQs9XvhnjCGj"
type input "yzoGTVpdQxX1SQs9XvhnjCGj"
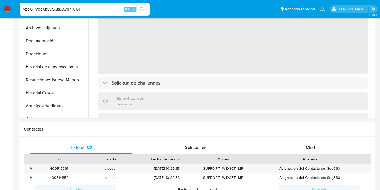
select select "10"
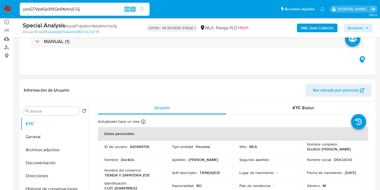
scroll to position [60, 0]
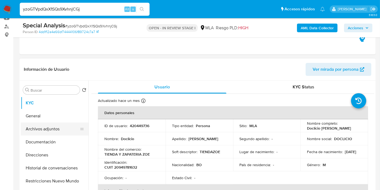
click at [56, 133] on button "Archivos adjuntos" at bounding box center [52, 128] width 63 height 13
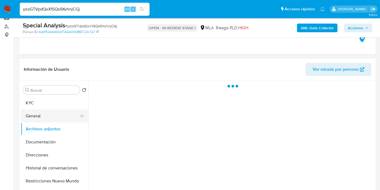
click at [61, 116] on button "General" at bounding box center [52, 115] width 63 height 13
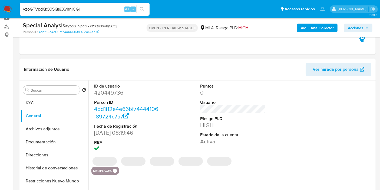
click at [110, 90] on dd "420449736" at bounding box center [127, 93] width 66 height 8
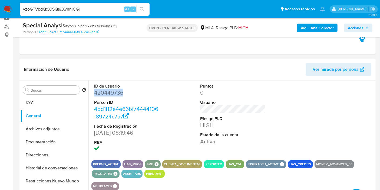
copy dd "420449736"
click at [38, 103] on button "KYC" at bounding box center [52, 102] width 63 height 13
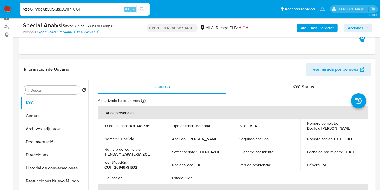
click at [317, 134] on td "Nombre social : DOCLICIO" at bounding box center [335, 138] width 68 height 13
click at [320, 131] on td "Nombre completo : Doclicio Bohorquez Bautista" at bounding box center [335, 125] width 68 height 13
click at [327, 129] on p "Doclicio Bohorquez Bautista" at bounding box center [329, 128] width 44 height 5
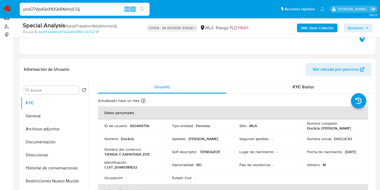
drag, startPoint x: 353, startPoint y: 127, endPoint x: 306, endPoint y: 128, distance: 47.7
click at [307, 128] on p "Doclicio Bohorquez Bautista" at bounding box center [329, 128] width 44 height 5
copy p "Doclicio Bohorquez Bautista"
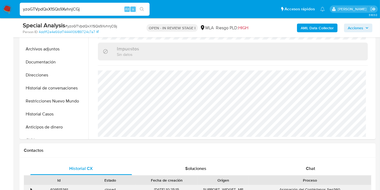
scroll to position [150, 0]
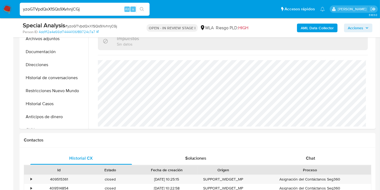
click at [77, 11] on input "yzoGTVpdQxX1SQs9XvhnjCGj" at bounding box center [85, 9] width 130 height 7
paste input "wbpRFvxT6fvjhwiB0sfYgaNJ"
type input "wbpRFvxT6fvjhwiB0sfYgaNJ"
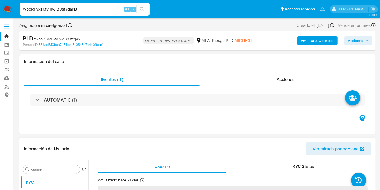
select select "10"
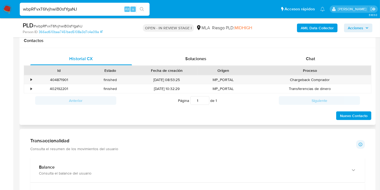
scroll to position [240, 0]
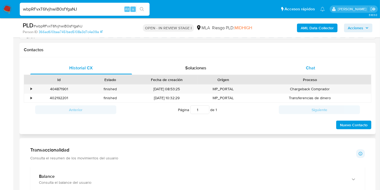
click at [332, 64] on div "Chat" at bounding box center [311, 67] width 102 height 13
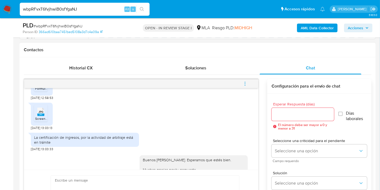
scroll to position [503, 0]
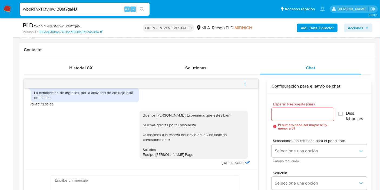
click at [246, 83] on icon "menu-action" at bounding box center [245, 83] width 5 height 5
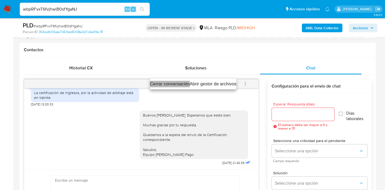
click at [171, 86] on li "Cerrar conversación" at bounding box center [170, 84] width 40 height 6
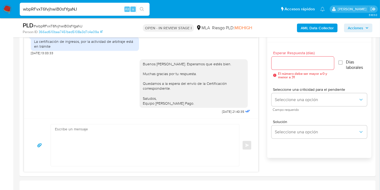
scroll to position [240, 0]
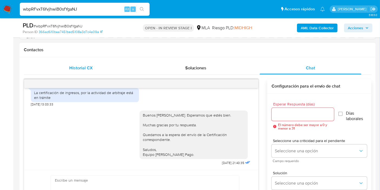
click at [52, 65] on div "Historial CX" at bounding box center [81, 67] width 102 height 13
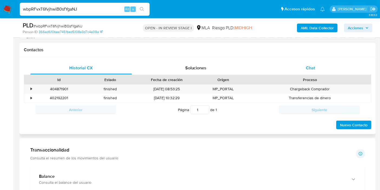
click at [296, 72] on div "Chat" at bounding box center [311, 67] width 102 height 13
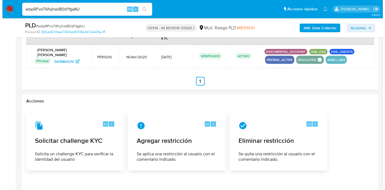
scroll to position [812, 0]
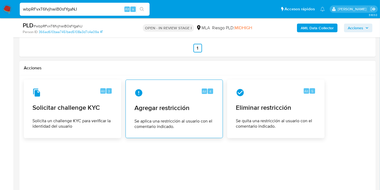
click at [181, 107] on span "Agregar restricción" at bounding box center [175, 108] width 80 height 8
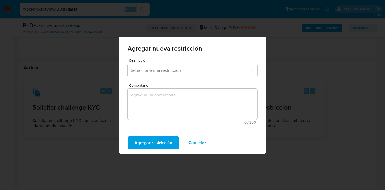
click at [187, 80] on form "Restricción Seleccione una restricción Comentario 0 / 200 200 caracteres restan…" at bounding box center [193, 92] width 130 height 69
click at [204, 73] on button "Seleccione una restricción" at bounding box center [193, 70] width 130 height 13
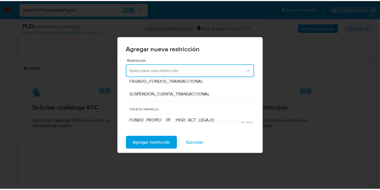
scroll to position [60, 0]
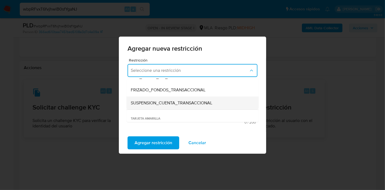
click at [178, 104] on span "SUSPENSION_CUENTA_TRANSACCIONAL" at bounding box center [172, 102] width 82 height 5
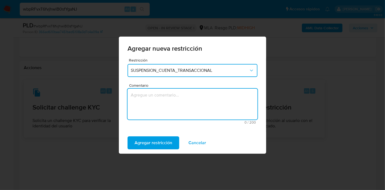
click at [178, 104] on textarea "Comentario" at bounding box center [193, 104] width 130 height 31
type textarea "AML"
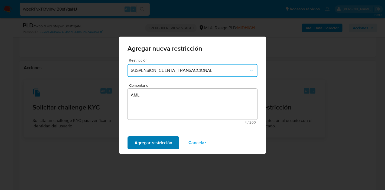
click at [151, 140] on span "Agregar restricción" at bounding box center [154, 143] width 38 height 12
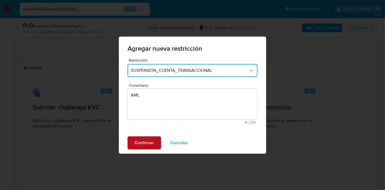
click at [154, 137] on button "Confirmar" at bounding box center [145, 142] width 34 height 13
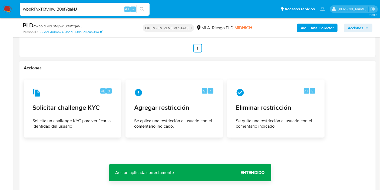
click at [241, 172] on span "Entendido" at bounding box center [253, 172] width 24 height 0
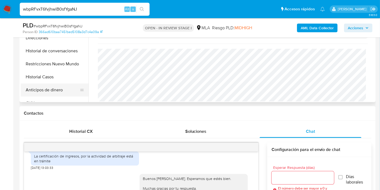
scroll to position [150, 0]
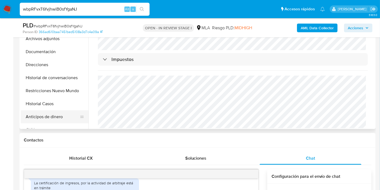
click at [44, 113] on button "Anticipos de dinero" at bounding box center [52, 116] width 63 height 13
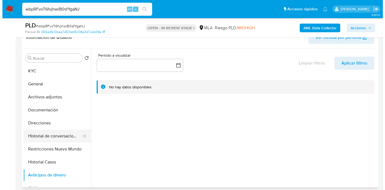
scroll to position [90, 0]
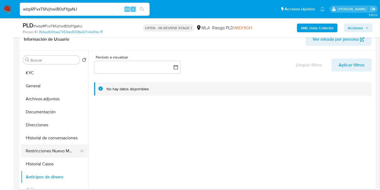
click at [55, 155] on button "Restricciones Nuevo Mundo" at bounding box center [52, 150] width 63 height 13
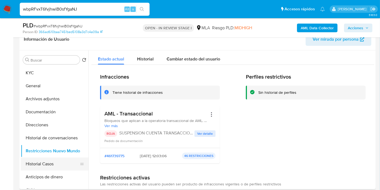
click at [50, 161] on button "Historial Casos" at bounding box center [52, 163] width 63 height 13
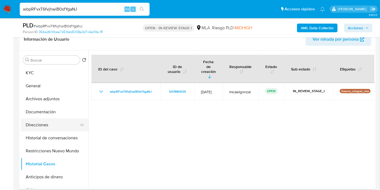
click at [60, 126] on button "Direcciones" at bounding box center [52, 124] width 63 height 13
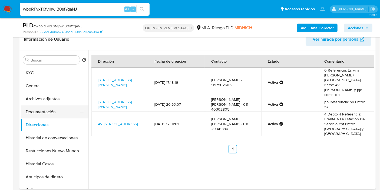
click at [58, 113] on button "Documentación" at bounding box center [52, 111] width 63 height 13
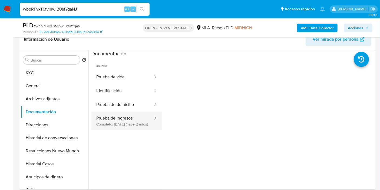
click at [106, 122] on button "Prueba de ingresos Completo: 03/05/2023 (hace 2 años)" at bounding box center [123, 121] width 62 height 18
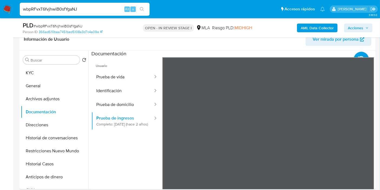
click at [59, 100] on button "Archivos adjuntos" at bounding box center [52, 98] width 63 height 13
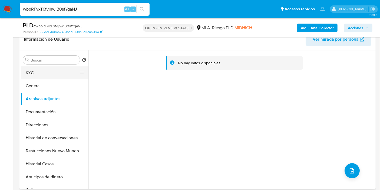
click at [64, 76] on button "KYC" at bounding box center [52, 72] width 63 height 13
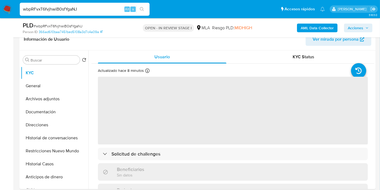
click at [312, 22] on div "AML Data Collector Acciones" at bounding box center [315, 27] width 115 height 13
click at [314, 26] on b "AML Data Collector" at bounding box center [317, 28] width 33 height 9
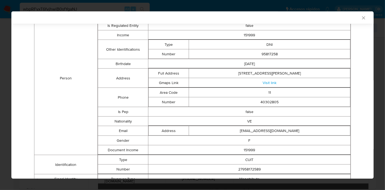
scroll to position [35, 0]
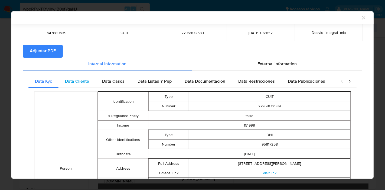
click at [76, 85] on div "Data Cliente" at bounding box center [76, 81] width 37 height 13
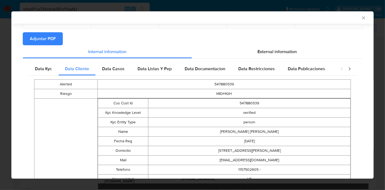
scroll to position [7, 0]
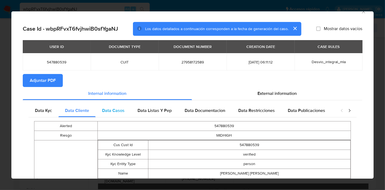
click at [105, 107] on span "Data Casos" at bounding box center [113, 110] width 22 height 6
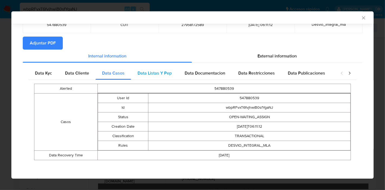
click at [142, 77] on div "Data Listas Y Pep" at bounding box center [154, 73] width 47 height 13
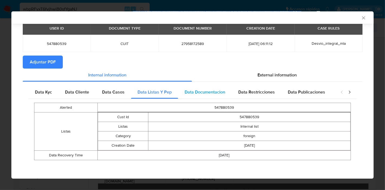
click at [198, 97] on div "Data Documentacion" at bounding box center [205, 92] width 54 height 13
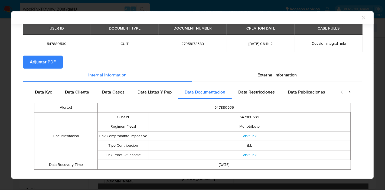
click at [263, 100] on div "Alerted 547880539 Documentacion Cust Id 547880539 Regimen Fiscal Monotributo Li…" at bounding box center [192, 136] width 328 height 74
drag, startPoint x: 263, startPoint y: 97, endPoint x: 266, endPoint y: 95, distance: 3.5
click at [263, 97] on div "Data Restricciones" at bounding box center [257, 92] width 50 height 13
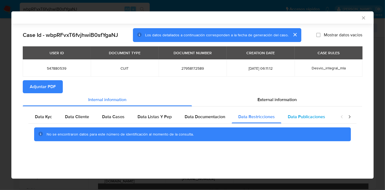
click at [310, 121] on div "Data Publicaciones" at bounding box center [306, 116] width 50 height 13
click at [351, 120] on div "closure-recommendation-modal" at bounding box center [346, 116] width 22 height 13
click at [349, 116] on icon "closure-recommendation-modal" at bounding box center [349, 116] width 5 height 5
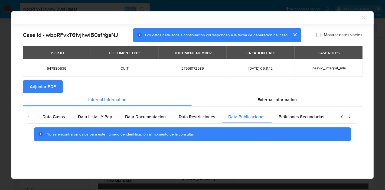
scroll to position [0, 95]
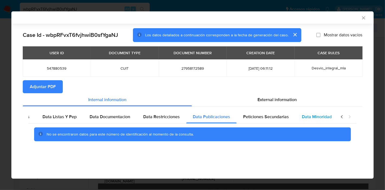
click at [295, 116] on div "Data Minoridad" at bounding box center [316, 116] width 43 height 13
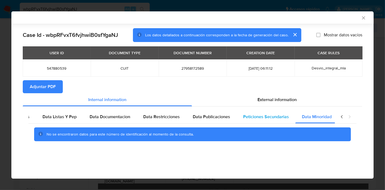
drag, startPoint x: 267, startPoint y: 118, endPoint x: 363, endPoint y: 122, distance: 96.7
click at [267, 118] on span "Peticiones Secundarias" at bounding box center [266, 116] width 46 height 6
click at [343, 118] on icon "closure-recommendation-modal" at bounding box center [341, 116] width 5 height 5
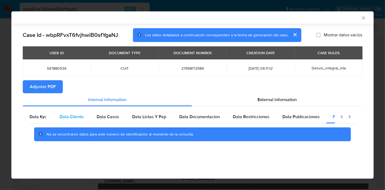
scroll to position [0, 0]
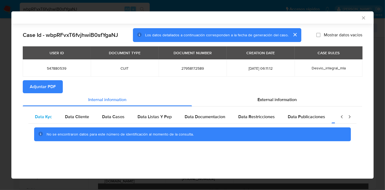
click at [43, 120] on div "Data Kyc" at bounding box center [43, 116] width 30 height 13
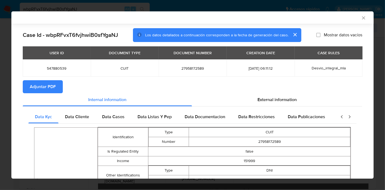
click at [284, 98] on span "External information" at bounding box center [277, 99] width 39 height 6
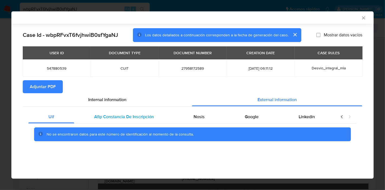
click at [110, 111] on div "Afip Constancia De Inscripción" at bounding box center [124, 116] width 100 height 13
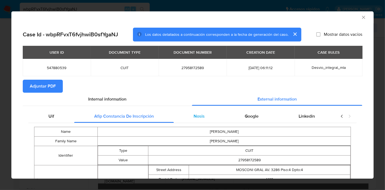
click at [197, 116] on span "Nosis" at bounding box center [199, 116] width 11 height 6
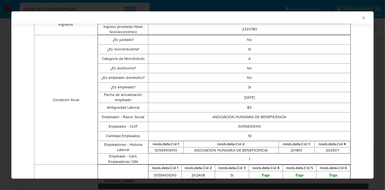
scroll to position [1, 0]
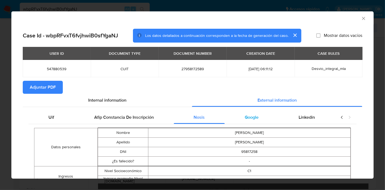
click at [248, 115] on span "Google" at bounding box center [252, 117] width 14 height 6
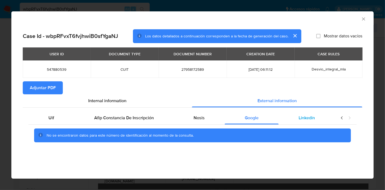
click at [288, 119] on div "Linkedin" at bounding box center [307, 117] width 56 height 13
click at [49, 123] on div "Uif" at bounding box center [51, 117] width 46 height 13
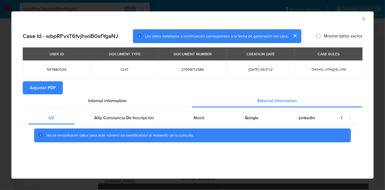
click at [109, 110] on div "Uif Afip Constancia De Inscripción Nosis Google Linkedin No se encontraron dato…" at bounding box center [193, 128] width 340 height 43
click at [112, 101] on span "Internal information" at bounding box center [107, 100] width 38 height 6
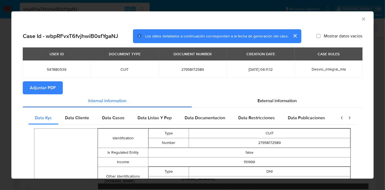
click at [34, 84] on span "Adjuntar PDF" at bounding box center [43, 88] width 26 height 12
click at [361, 19] on icon "Cerrar ventana" at bounding box center [363, 18] width 5 height 5
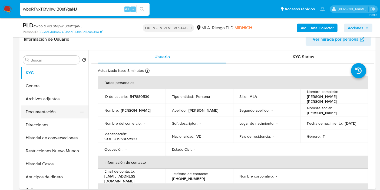
click at [63, 109] on button "Documentación" at bounding box center [52, 111] width 63 height 13
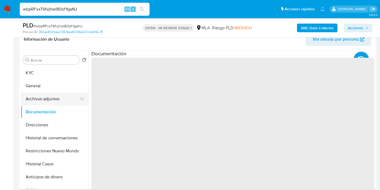
click at [67, 97] on button "Archivos adjuntos" at bounding box center [52, 98] width 63 height 13
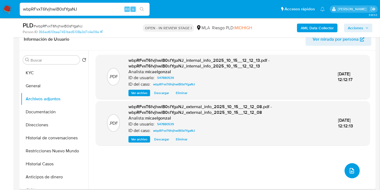
click at [347, 175] on button "upload-file" at bounding box center [352, 170] width 15 height 15
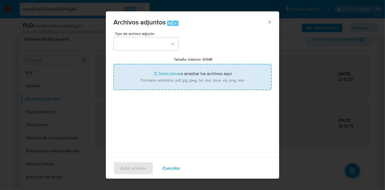
click at [192, 87] on input "Tamaño máximo: 50MB Seleccionar archivos" at bounding box center [192, 77] width 158 height 26
type input "C:\fakepath\Constancia de Opcion - ARCA.pdf"
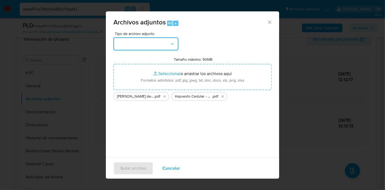
click at [141, 48] on button "button" at bounding box center [145, 43] width 65 height 13
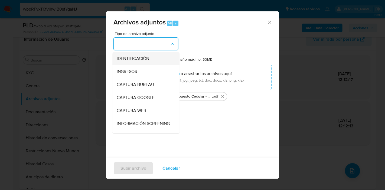
scroll to position [60, 0]
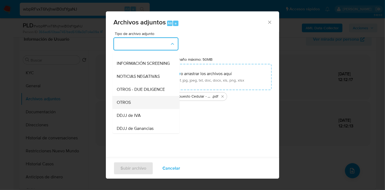
click at [126, 105] on span "OTROS" at bounding box center [124, 102] width 14 height 5
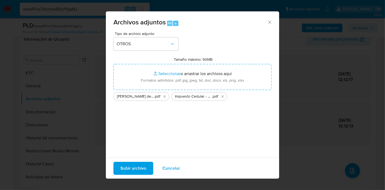
click at [137, 164] on span "Subir archivo" at bounding box center [133, 168] width 26 height 12
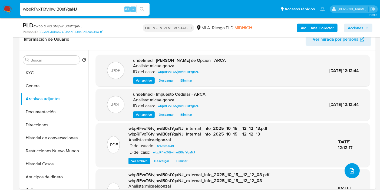
click at [358, 168] on button "upload-file" at bounding box center [352, 170] width 15 height 15
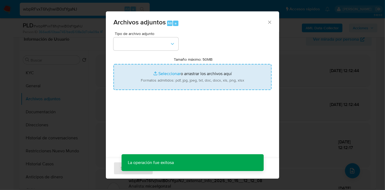
click at [192, 66] on input "Tamaño máximo: 50MB Seleccionar archivos" at bounding box center [192, 77] width 158 height 26
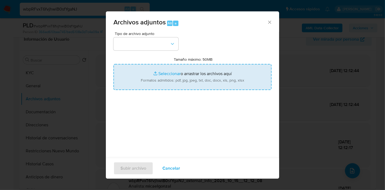
type input "C:\fakepath\Recibo de Sueldo - Marzo 2023.pdf"
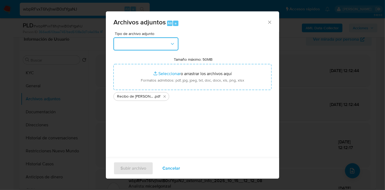
click at [117, 49] on button "button" at bounding box center [145, 43] width 65 height 13
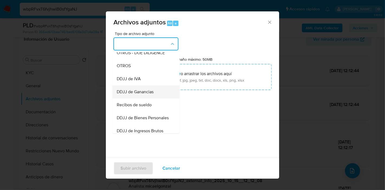
scroll to position [94, 0]
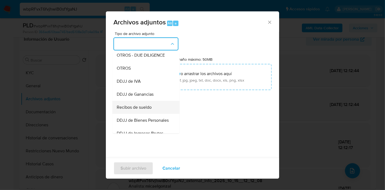
click at [149, 108] on div "Recibos de sueldo" at bounding box center [144, 107] width 55 height 13
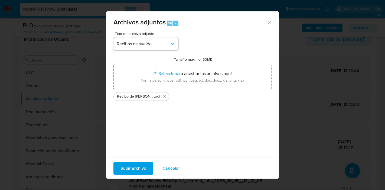
click at [137, 163] on span "Subir archivo" at bounding box center [133, 168] width 26 height 12
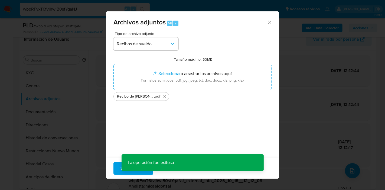
drag, startPoint x: 137, startPoint y: 163, endPoint x: 289, endPoint y: 112, distance: 160.2
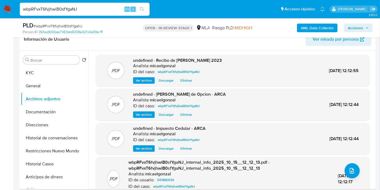
click at [360, 172] on div ".PDF wbpRFvxT6fvjhwiB0sfYgaNJ_internal_info_2025_10_15__12_12_13.pdf - wbpRFvxT…" at bounding box center [233, 178] width 269 height 39
click at [357, 172] on button "upload-file" at bounding box center [352, 170] width 15 height 15
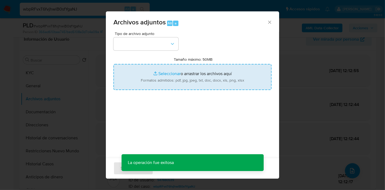
click at [249, 82] on input "Tamaño máximo: 50MB Seleccionar archivos" at bounding box center [192, 77] width 158 height 26
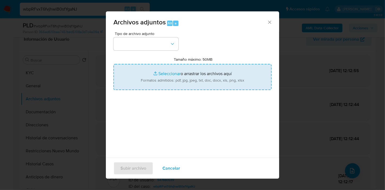
type input "C:\fakepath\Caselog wbpRFvxT6fvjhwiB0sfYgaNJ_2025_09_17_22_43_21.docx"
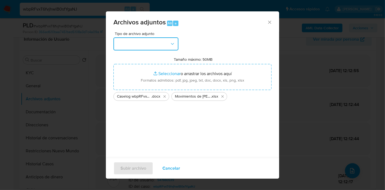
click at [165, 39] on button "button" at bounding box center [145, 43] width 65 height 13
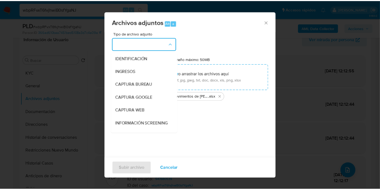
scroll to position [90, 0]
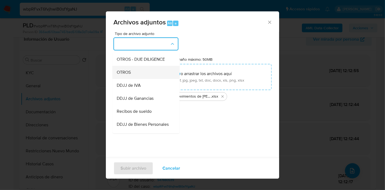
click at [147, 79] on div "OTROS" at bounding box center [144, 72] width 55 height 13
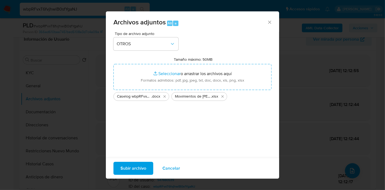
click at [140, 165] on span "Subir archivo" at bounding box center [133, 168] width 26 height 12
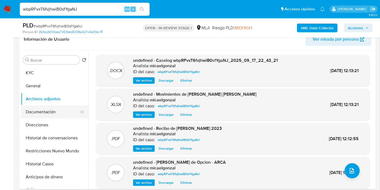
click at [61, 116] on button "Documentación" at bounding box center [52, 111] width 63 height 13
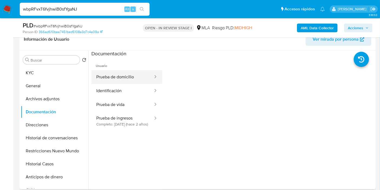
click at [113, 76] on button "Prueba de domicilio" at bounding box center [123, 77] width 62 height 14
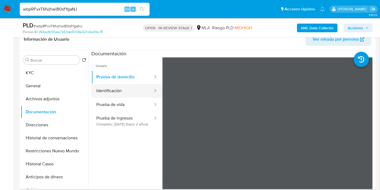
click at [123, 91] on button "Identificación" at bounding box center [123, 91] width 62 height 14
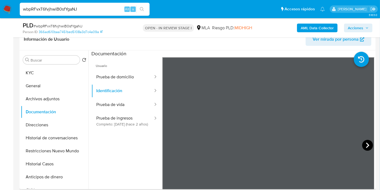
click at [371, 143] on icon at bounding box center [368, 145] width 11 height 11
click at [126, 89] on button "Identificación" at bounding box center [123, 91] width 62 height 14
click at [119, 103] on button "Prueba de vida" at bounding box center [123, 105] width 62 height 14
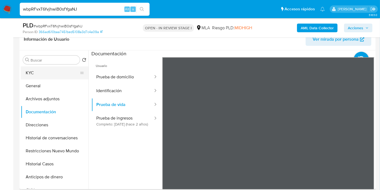
click at [56, 69] on button "KYC" at bounding box center [52, 72] width 63 height 13
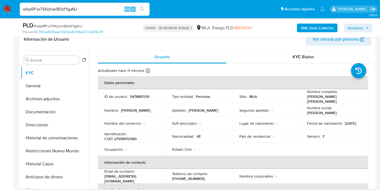
click at [367, 24] on span "Acciones" at bounding box center [358, 28] width 21 height 8
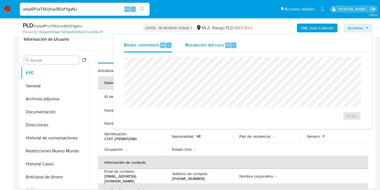
click at [216, 43] on span "Resolución del caso" at bounding box center [204, 45] width 39 height 6
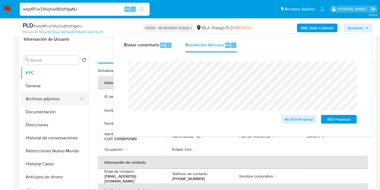
click at [45, 97] on button "Archivos adjuntos" at bounding box center [52, 98] width 63 height 13
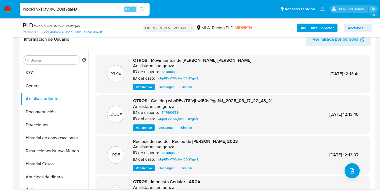
click at [367, 27] on icon "button" at bounding box center [367, 27] width 3 height 3
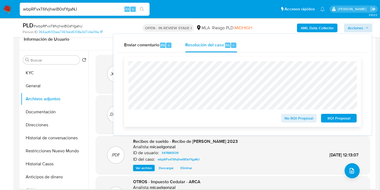
click at [338, 117] on span "ROI Proposal" at bounding box center [339, 118] width 28 height 8
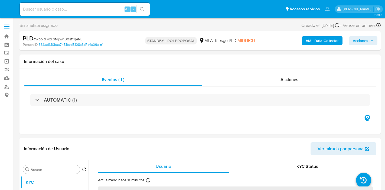
select select "10"
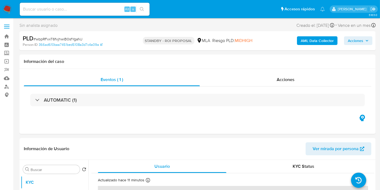
click at [8, 4] on nav "Pausado Ver notificaciones Alt s Accesos rápidos Presiona las siguientes teclas…" at bounding box center [190, 9] width 380 height 18
click at [6, 8] on img at bounding box center [7, 9] width 9 height 9
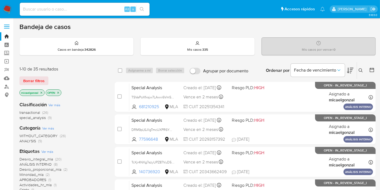
click at [5, 13] on img at bounding box center [7, 9] width 9 height 9
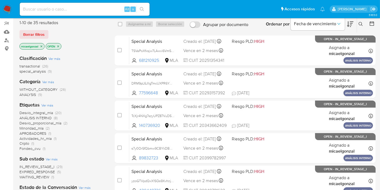
scroll to position [60, 0]
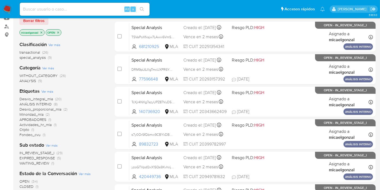
click at [5, 9] on img at bounding box center [7, 9] width 9 height 9
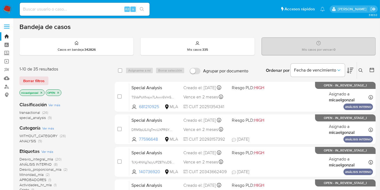
click at [9, 9] on img at bounding box center [7, 9] width 9 height 9
click at [72, 12] on input at bounding box center [85, 9] width 130 height 7
paste input "q8I5zi5VroTOfWaFb30q3h1J"
type input "q8I5zi5VroTOfWaFb30q3h1J"
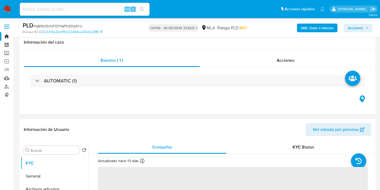
select select "10"
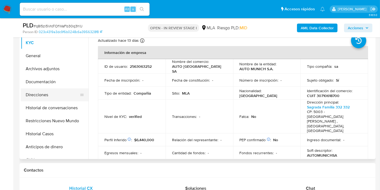
click at [64, 94] on button "Direcciones" at bounding box center [52, 94] width 63 height 13
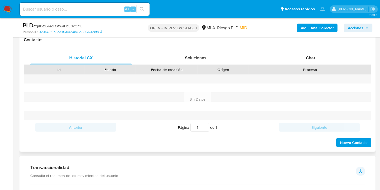
scroll to position [240, 0]
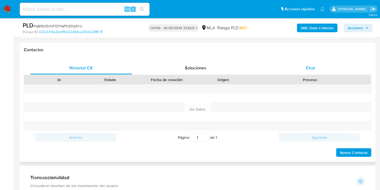
click at [324, 71] on div "Chat" at bounding box center [311, 67] width 102 height 13
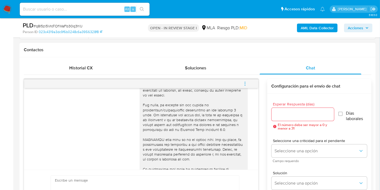
scroll to position [114, 0]
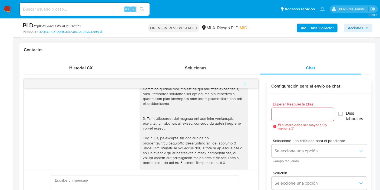
click at [88, 12] on input at bounding box center [85, 9] width 130 height 7
paste input "tRWFkUv9H9GNJv8fZaNs8i5d"
type input "tRWFkUv9H9GNJv8fZaNs8i5d"
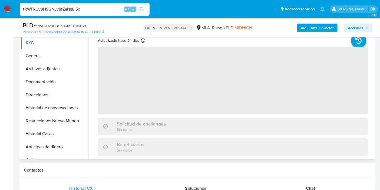
select select "10"
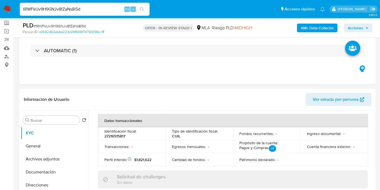
scroll to position [240, 0]
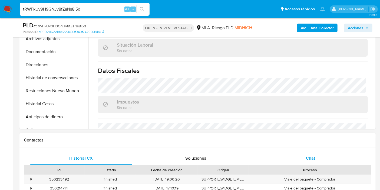
click at [314, 156] on span "Chat" at bounding box center [310, 158] width 9 height 6
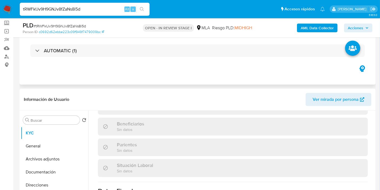
scroll to position [0, 0]
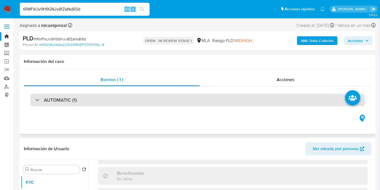
click at [117, 96] on div "AUTOMATIC (1)" at bounding box center [197, 100] width 335 height 12
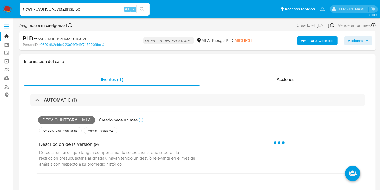
click at [298, 71] on div "Eventos ( 1 ) Acciones AUTOMATIC (1) Desvio_integral_mla Creado [DATE] Creado: …" at bounding box center [197, 136] width 357 height 134
click at [291, 79] on span "Acciones" at bounding box center [286, 79] width 18 height 6
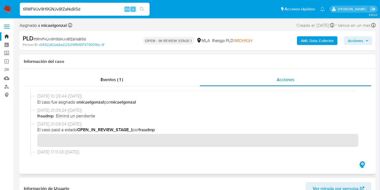
scroll to position [465, 0]
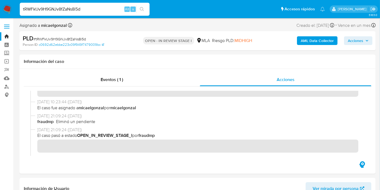
click at [4, 7] on img at bounding box center [7, 9] width 9 height 9
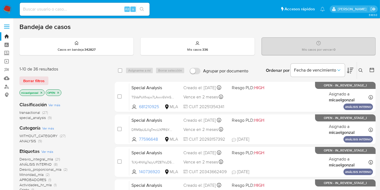
click at [63, 9] on input at bounding box center [85, 9] width 130 height 7
paste input "K9u0TpmfDHmpwRLTqMpPYTg4"
type input "K9u0TpmfDHmpwRLTqMpPYTg4"
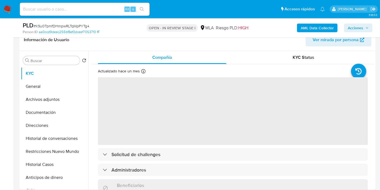
scroll to position [90, 0]
select select "10"
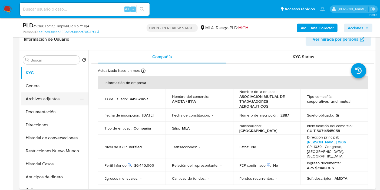
click at [46, 94] on button "Archivos adjuntos" at bounding box center [52, 98] width 63 height 13
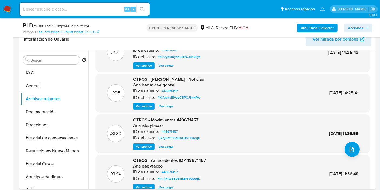
scroll to position [45, 0]
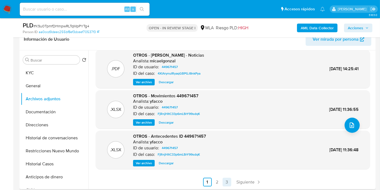
click at [223, 180] on link "3" at bounding box center [227, 182] width 9 height 9
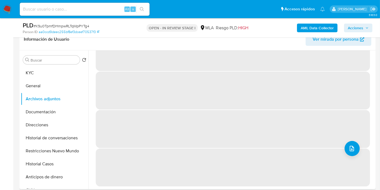
scroll to position [0, 0]
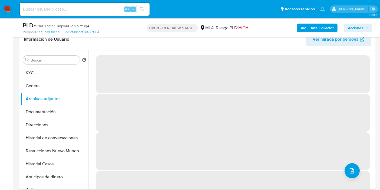
click at [221, 180] on span "‌" at bounding box center [233, 190] width 275 height 38
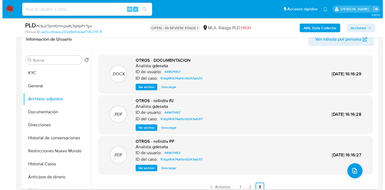
scroll to position [5, 0]
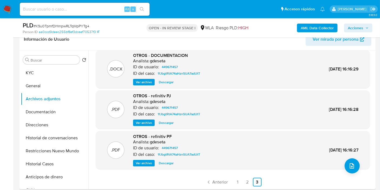
click at [137, 80] on span "Ver archivo" at bounding box center [144, 81] width 16 height 5
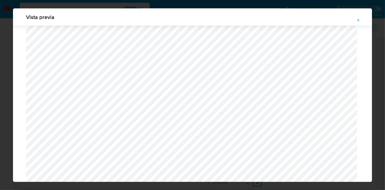
scroll to position [260, 0]
click at [357, 18] on icon "Attachment preview" at bounding box center [358, 20] width 4 height 4
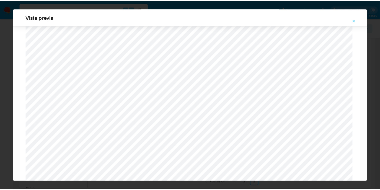
scroll to position [28, 0]
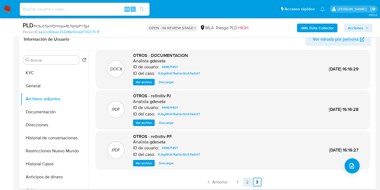
click at [246, 178] on link "2" at bounding box center [247, 182] width 9 height 9
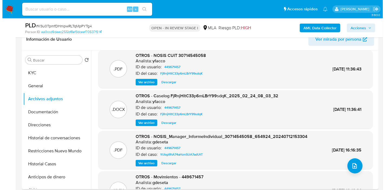
scroll to position [0, 0]
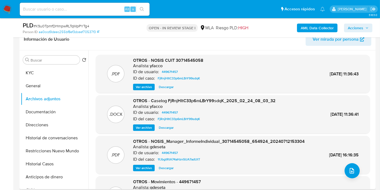
click at [141, 128] on span "Ver archivo" at bounding box center [144, 127] width 16 height 5
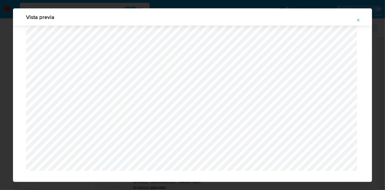
scroll to position [479, 0]
click at [354, 18] on button "Attachment preview" at bounding box center [359, 20] width 12 height 9
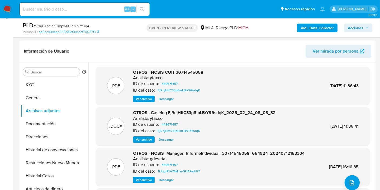
scroll to position [60, 0]
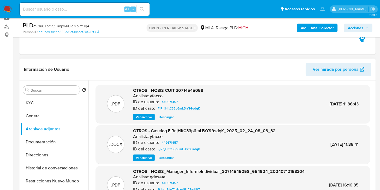
click at [34, 94] on div "Buscar Volver al orden por defecto KYC General Archivos adjuntos Documentación …" at bounding box center [55, 150] width 68 height 138
click at [36, 99] on button "KYC" at bounding box center [52, 102] width 63 height 13
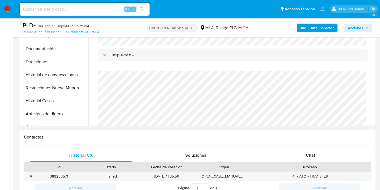
scroll to position [180, 0]
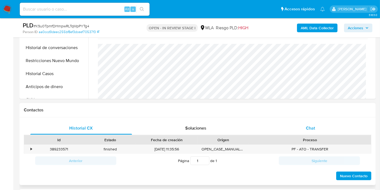
click at [289, 131] on div "Chat" at bounding box center [311, 128] width 102 height 13
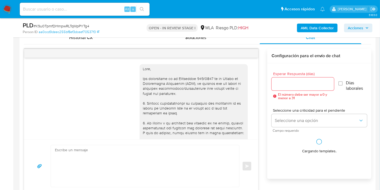
scroll to position [380, 0]
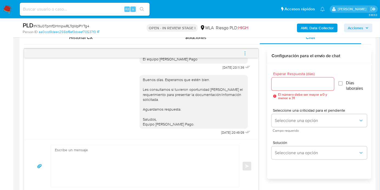
click at [56, 14] on div "Alt s" at bounding box center [85, 9] width 130 height 13
click at [64, 9] on input at bounding box center [85, 9] width 130 height 7
paste input "YXtqOnOGpT4vmuHl6iAJuSFc"
type input "YXtqOnOGpT4vmuHl6iAJuSFc"
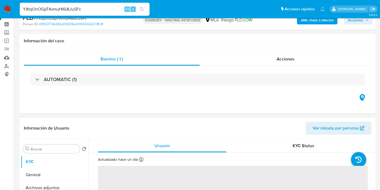
select select "10"
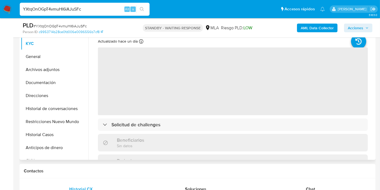
scroll to position [120, 0]
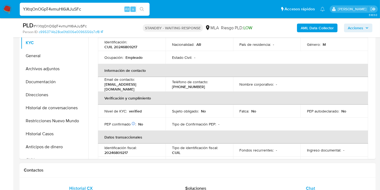
click at [311, 184] on div "Chat" at bounding box center [311, 188] width 102 height 13
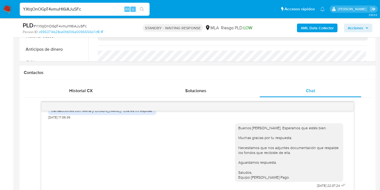
scroll to position [240, 0]
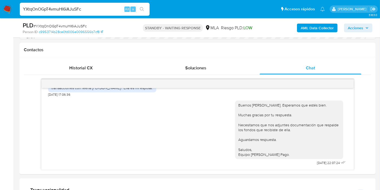
drag, startPoint x: 3, startPoint y: 3, endPoint x: 7, endPoint y: 8, distance: 7.1
click at [5, 6] on nav "Pausado Ver notificaciones YXtqOnOGpT4vmuHl6iAJuSFc Alt s Accesos rápidos Presi…" at bounding box center [190, 9] width 380 height 18
click at [7, 8] on img at bounding box center [7, 9] width 9 height 9
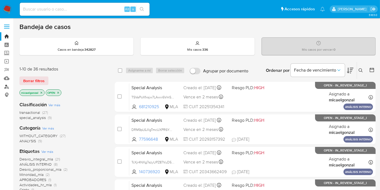
click at [5, 82] on link "Buscador de personas" at bounding box center [32, 86] width 64 height 8
click at [97, 12] on input at bounding box center [85, 9] width 130 height 7
paste input "tRWFkUv9H9GNJv8fZaNs8i5d"
type input "tRWFkUv9H9GNJv8fZaNs8i5d"
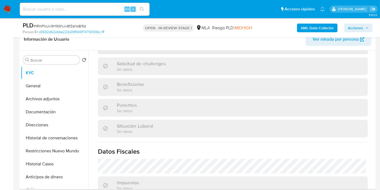
scroll to position [173, 0]
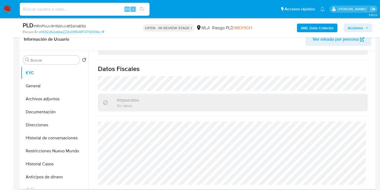
select select "10"
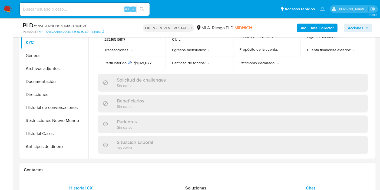
scroll to position [290, 0]
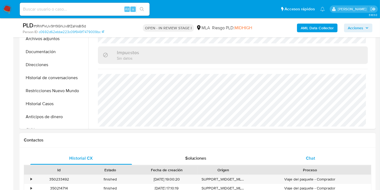
click at [307, 162] on div "Chat" at bounding box center [311, 158] width 102 height 13
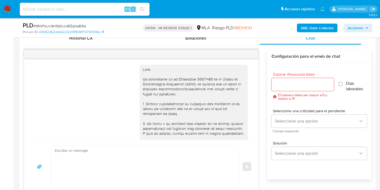
scroll to position [685, 0]
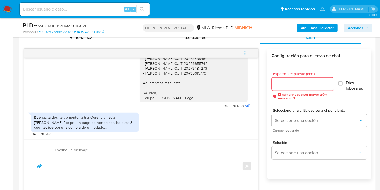
click at [75, 125] on div "Buenas tardes, te comento, la transferencia hacia [PERSON_NAME] fue por un pago…" at bounding box center [85, 122] width 102 height 15
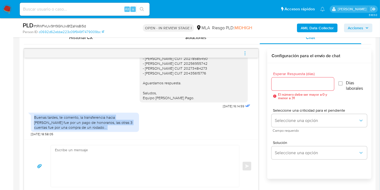
click at [75, 125] on div "Buenas tardes, te comento, la transferencia hacia Javier Enrique Méndez fue por…" at bounding box center [85, 122] width 102 height 15
click at [112, 119] on div "Buenas tardes, te comento, la transferencia hacia Javier Enrique Méndez fue por…" at bounding box center [85, 122] width 102 height 15
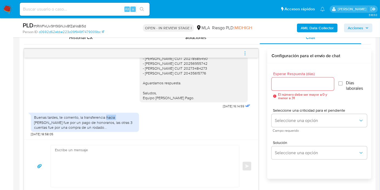
click at [112, 119] on div "Buenas tardes, te comento, la transferencia hacia Javier Enrique Méndez fue por…" at bounding box center [85, 122] width 102 height 15
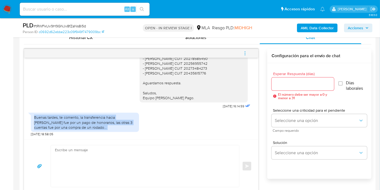
click at [112, 119] on div "Buenas tardes, te comento, la transferencia hacia Javier Enrique Méndez fue por…" at bounding box center [85, 122] width 102 height 15
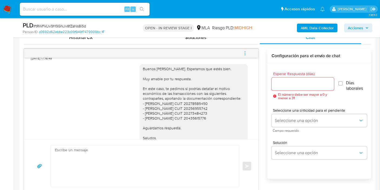
scroll to position [625, 0]
click at [143, 115] on div "Buenos días, Silvia. Esperamos que estés bien. Muy amable por tu respuesta. En …" at bounding box center [194, 106] width 102 height 79
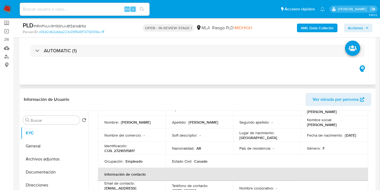
scroll to position [79, 0]
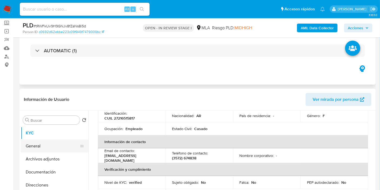
click at [37, 146] on button "General" at bounding box center [52, 145] width 63 height 13
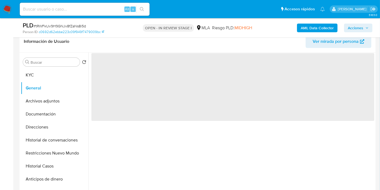
scroll to position [90, 0]
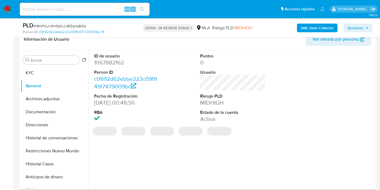
click at [110, 63] on dd "1067882162" at bounding box center [127, 63] width 66 height 8
copy dd "1067882162"
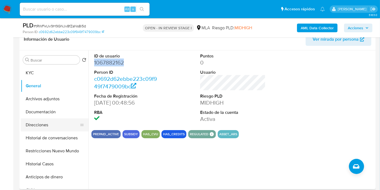
click at [52, 128] on button "Direcciones" at bounding box center [52, 124] width 63 height 13
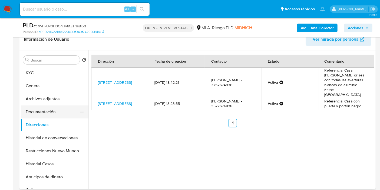
click at [63, 111] on button "Documentación" at bounding box center [52, 111] width 63 height 13
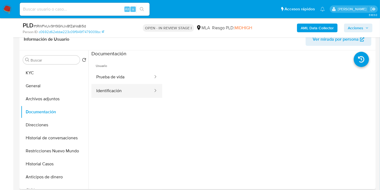
click at [153, 90] on icon at bounding box center [155, 90] width 5 height 5
click at [129, 89] on button "Identificación" at bounding box center [123, 91] width 62 height 14
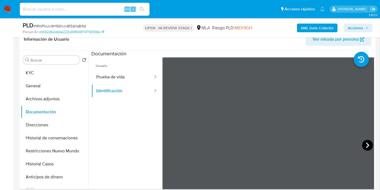
click at [363, 145] on icon at bounding box center [368, 145] width 11 height 11
click at [46, 122] on button "Direcciones" at bounding box center [52, 124] width 63 height 13
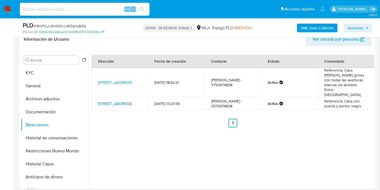
drag, startPoint x: 97, startPoint y: 87, endPoint x: 129, endPoint y: 95, distance: 33.8
click at [129, 97] on td "Venezuela 760, Río Segundo, Córdoba, 5960, Argentina 760" at bounding box center [120, 103] width 57 height 13
copy link "Venezuela 760, Río Segundo, Córdoba"
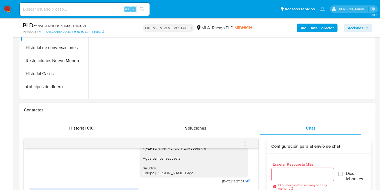
scroll to position [331, 0]
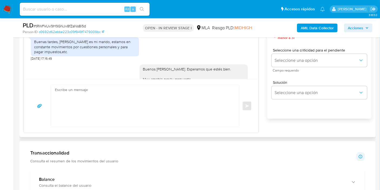
click at [123, 104] on textarea at bounding box center [144, 106] width 178 height 42
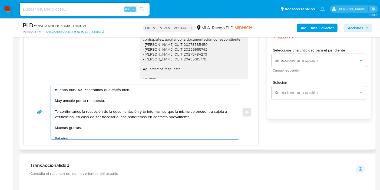
scroll to position [595, 0]
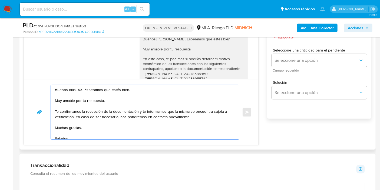
click at [79, 88] on textarea "Buenos días, XX. Esperamos que estés bien. Muy amable por tu respuesta. Te conf…" at bounding box center [144, 112] width 178 height 54
click at [92, 105] on textarea "Buenos días, Silvia. Esperamos que estés bien. Muy amable por tu respuesta. Te …" at bounding box center [144, 112] width 178 height 54
drag, startPoint x: 73, startPoint y: 115, endPoint x: 50, endPoint y: 102, distance: 27.0
click at [50, 102] on div "Buenos días, Silvia. Esperamos que estés bien. Muy amable por tu respuesta. Te …" at bounding box center [141, 112] width 221 height 55
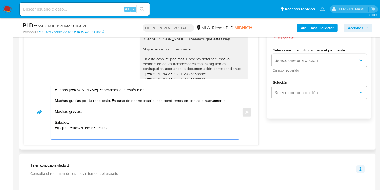
click at [69, 110] on textarea "Buenos días, Silvia. Esperamos que estés bien. Muchas gracias por tu respuesta.…" at bounding box center [144, 112] width 178 height 54
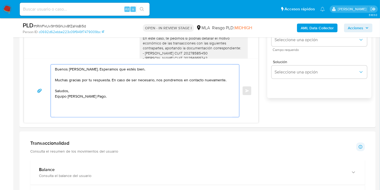
scroll to position [361, 0]
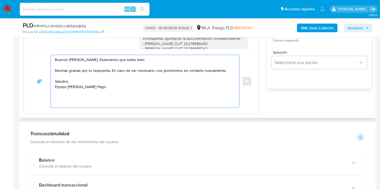
click at [76, 102] on textarea "Buenos días, Silvia. Esperamos que estés bien. Muchas gracias por tu respuesta.…" at bounding box center [144, 81] width 178 height 53
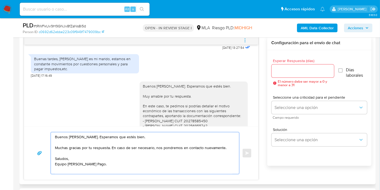
scroll to position [271, 0]
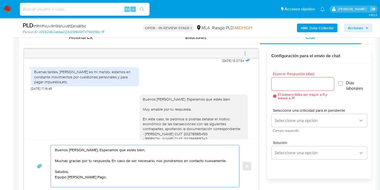
type textarea "Buenos días, Silvia. Esperamos que estés bien. Muchas gracias por tu respuesta.…"
click at [282, 83] on input "Esperar Respuesta (días)" at bounding box center [303, 83] width 63 height 7
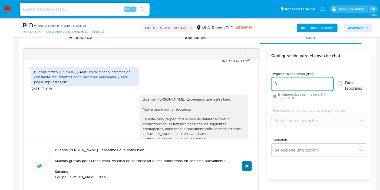
type input "0"
click at [246, 167] on button "Enviar" at bounding box center [247, 166] width 10 height 10
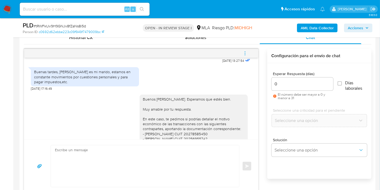
scroll to position [736, 0]
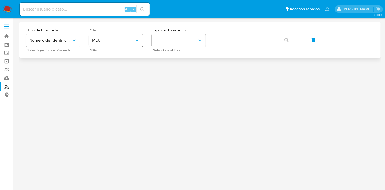
drag, startPoint x: 109, startPoint y: 30, endPoint x: 113, endPoint y: 46, distance: 17.1
click at [109, 33] on div "Sitio MLU Sitio" at bounding box center [116, 40] width 54 height 24
click at [113, 47] on button "MLU" at bounding box center [116, 40] width 54 height 13
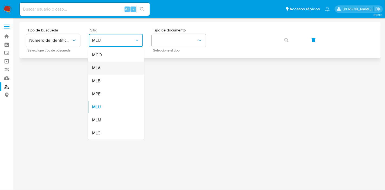
click at [113, 64] on div "MLA" at bounding box center [114, 67] width 44 height 13
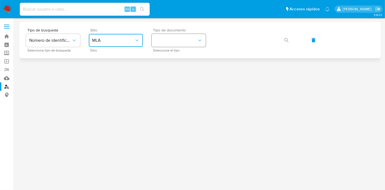
click at [168, 35] on button "identificationType" at bounding box center [179, 40] width 54 height 13
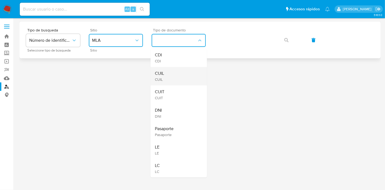
click at [175, 75] on div "CUIL CUIL" at bounding box center [177, 76] width 44 height 18
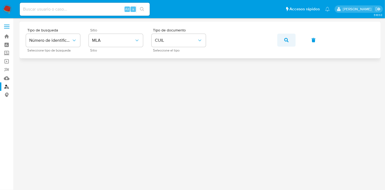
click at [288, 44] on button "button" at bounding box center [286, 40] width 18 height 13
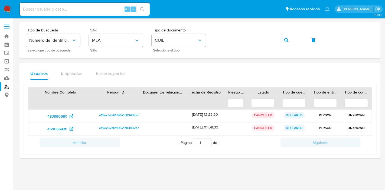
click at [11, 3] on nav "Pausado Ver notificaciones Alt s Accesos rápidos Presiona las siguientes teclas…" at bounding box center [192, 9] width 385 height 18
click at [5, 11] on img at bounding box center [7, 9] width 9 height 9
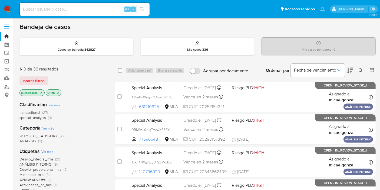
click at [12, 10] on nav "Pausado Ver notificaciones Alt s Accesos rápidos Presiona las siguientes teclas…" at bounding box center [190, 9] width 380 height 18
click at [11, 10] on img at bounding box center [7, 9] width 9 height 9
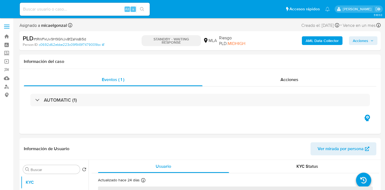
select select "10"
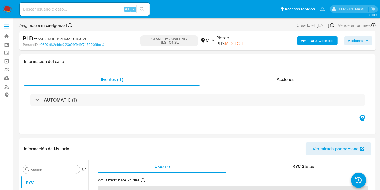
click at [62, 39] on span "# tRWFkUv9H9GNJv8fZaNs8i5d" at bounding box center [60, 38] width 53 height 5
copy span "tRWFkUv9H9GNJv8fZaNs8i5d"
click at [8, 11] on img at bounding box center [7, 9] width 9 height 9
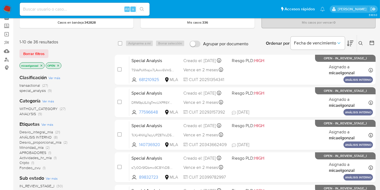
scroll to position [60, 0]
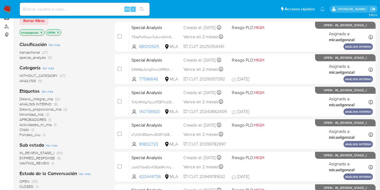
click at [41, 31] on icon "close-filter" at bounding box center [41, 32] width 3 height 3
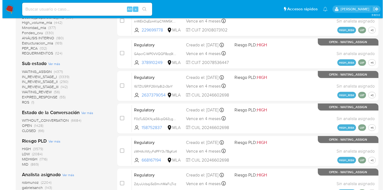
scroll to position [240, 0]
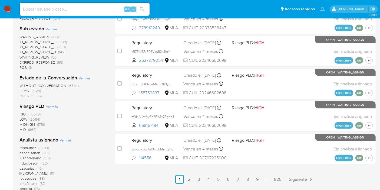
click at [73, 138] on div "Analista asignado Ver más robmunoz (2204) gabrielsanch (143) juanbfernand (136)…" at bounding box center [62, 166] width 87 height 60
click at [66, 139] on span "Ver más" at bounding box center [66, 140] width 12 height 5
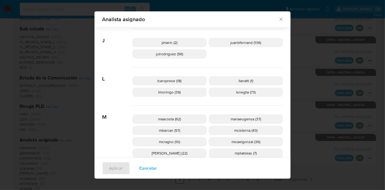
scroll to position [237, 0]
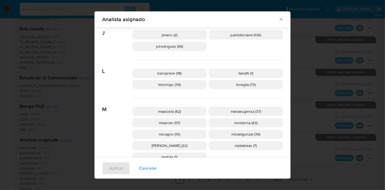
click at [237, 143] on span "mpliatskas (7)" at bounding box center [246, 145] width 22 height 5
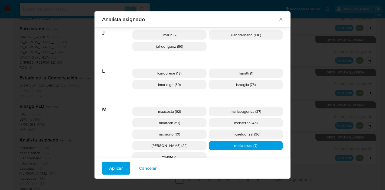
click at [116, 166] on span "Aplicar" at bounding box center [116, 168] width 14 height 12
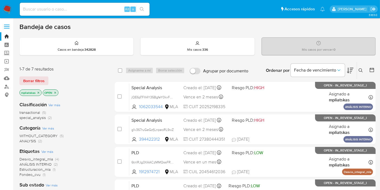
click at [5, 2] on nav "Pausado Ver notificaciones Alt s Accesos rápidos Presiona las siguientes teclas…" at bounding box center [190, 9] width 380 height 18
click at [7, 8] on img at bounding box center [7, 9] width 9 height 9
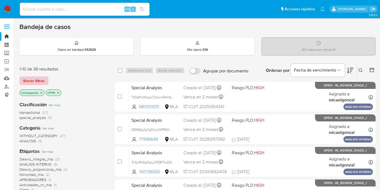
click at [43, 77] on span "Borrar filtros" at bounding box center [33, 81] width 21 height 8
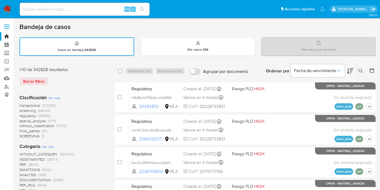
click at [361, 71] on icon at bounding box center [361, 71] width 4 height 4
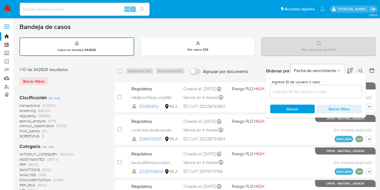
click at [321, 88] on input at bounding box center [317, 91] width 92 height 7
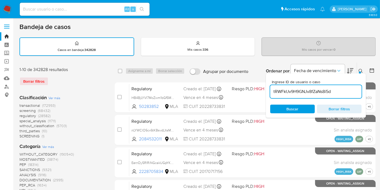
type input "tRWFkUv9H9GNJv8fZaNs8i5d"
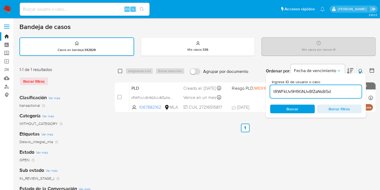
click at [120, 71] on input "checkbox" at bounding box center [120, 71] width 4 height 4
checkbox input "true"
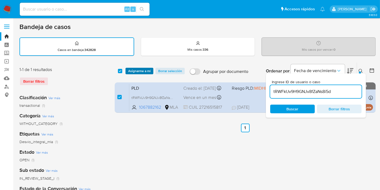
click at [130, 70] on span "Asignarme a mí" at bounding box center [139, 70] width 22 height 5
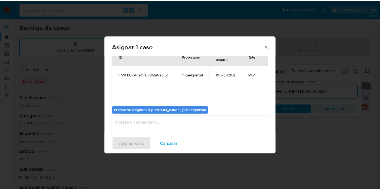
scroll to position [28, 0]
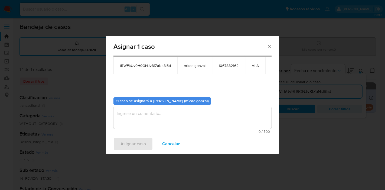
click at [138, 121] on textarea "assign-modal" at bounding box center [192, 118] width 158 height 22
click at [142, 146] on span "Asignar caso" at bounding box center [132, 144] width 25 height 12
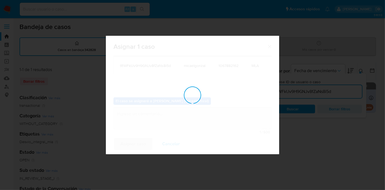
checkbox input "false"
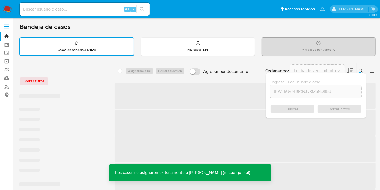
click at [57, 12] on input at bounding box center [85, 9] width 130 height 7
paste input "tRWFkUv9H9GNJv8fZaNs8i5d"
type input "tRWFkUv9H9GNJv8fZaNs8i5d"
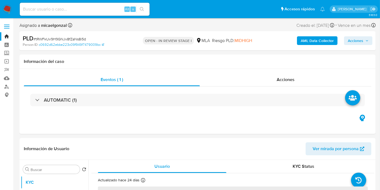
select select "10"
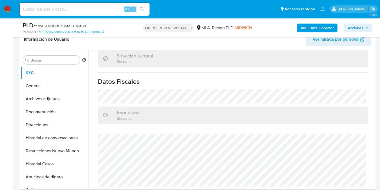
scroll to position [180, 0]
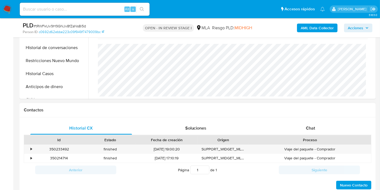
click at [331, 137] on div "Proceso" at bounding box center [310, 139] width 115 height 5
click at [336, 132] on div "Chat" at bounding box center [311, 128] width 102 height 13
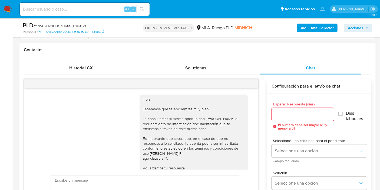
scroll to position [429, 0]
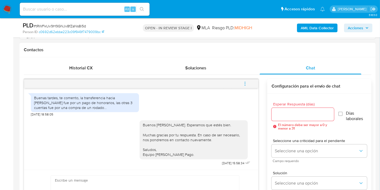
click at [250, 83] on button "menu-action" at bounding box center [245, 83] width 18 height 13
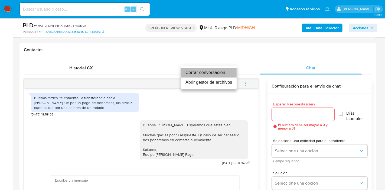
click at [217, 73] on li "Cerrar conversación" at bounding box center [209, 73] width 56 height 10
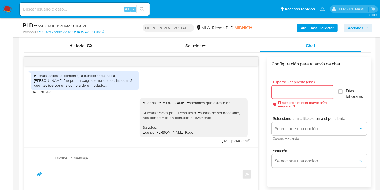
scroll to position [271, 0]
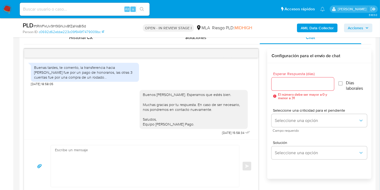
click at [252, 63] on div "Hola, Esperamos que te encuentres muy bien. Te consultamos si tuviste oportunid…" at bounding box center [141, 99] width 234 height 82
click at [260, 60] on div "Hola, Esperamos que te encuentres muy bien. Te consultamos si tuviste oportunid…" at bounding box center [198, 121] width 348 height 144
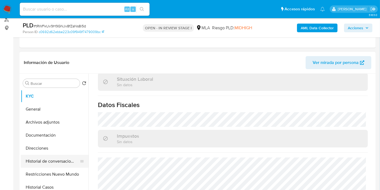
scroll to position [30, 0]
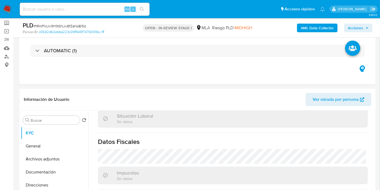
click at [315, 25] on b "AML Data Collector" at bounding box center [317, 28] width 33 height 9
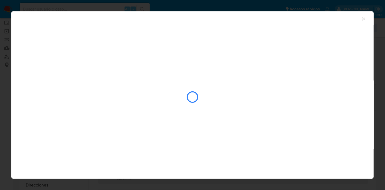
click at [363, 20] on icon "Cerrar ventana" at bounding box center [363, 18] width 5 height 5
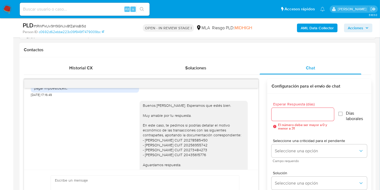
scroll to position [278, 0]
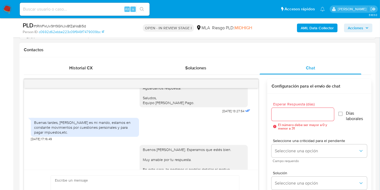
drag, startPoint x: 62, startPoint y: 127, endPoint x: 92, endPoint y: 133, distance: 30.1
click at [110, 135] on div "Buenas tardes, [PERSON_NAME] es mi marido, estamos en constante movimientos por…" at bounding box center [85, 127] width 102 height 15
copy div "dgar [PERSON_NAME] es mi marido, estamos en constante movimientos por cuestione…"
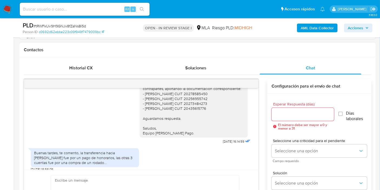
scroll to position [429, 0]
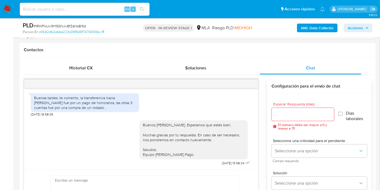
click at [70, 100] on div "Buenas tardes, te comento, la transferencia hacia [PERSON_NAME] fue por un pago…" at bounding box center [85, 102] width 102 height 15
drag, startPoint x: 80, startPoint y: 97, endPoint x: 112, endPoint y: 110, distance: 35.0
click at [112, 110] on div "Buenas tardes, te comento, la transferencia hacia [PERSON_NAME] fue por un pago…" at bounding box center [85, 102] width 108 height 19
copy div "la transferencia hacia [PERSON_NAME] fue por un pago de honorarios, las otras 3…"
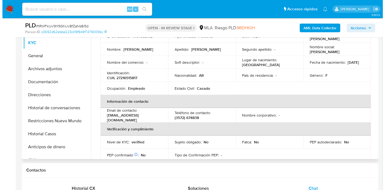
scroll to position [0, 0]
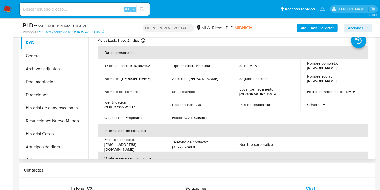
click at [127, 106] on p "CUIL 27216515817" at bounding box center [120, 107] width 30 height 5
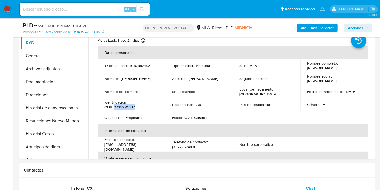
click at [321, 26] on b "AML Data Collector" at bounding box center [317, 28] width 33 height 9
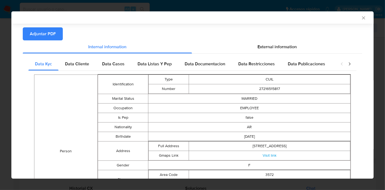
scroll to position [29, 0]
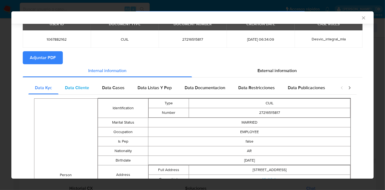
click at [85, 90] on div "Data Cliente" at bounding box center [76, 87] width 37 height 13
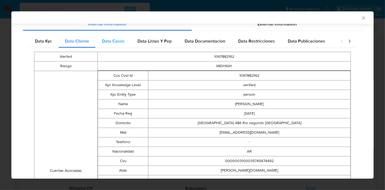
click at [116, 43] on span "Data Casos" at bounding box center [113, 41] width 22 height 6
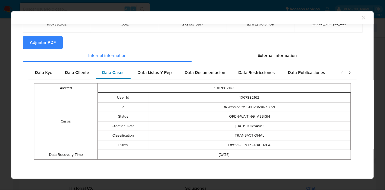
scroll to position [44, 0]
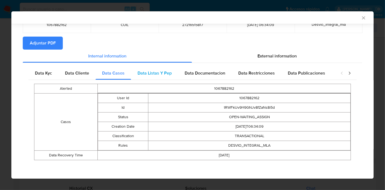
click at [139, 72] on span "Data Listas Y Pep" at bounding box center [155, 73] width 34 height 6
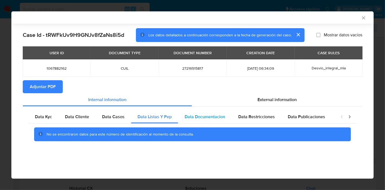
click at [206, 116] on span "Data Documentacion" at bounding box center [205, 116] width 41 height 6
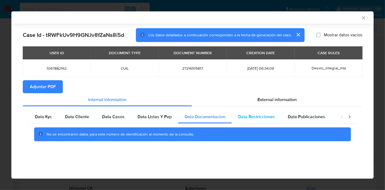
click at [275, 118] on div "Data Restricciones" at bounding box center [257, 116] width 50 height 13
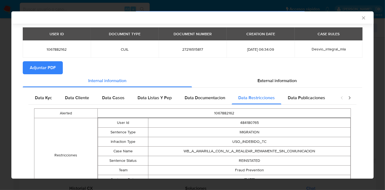
scroll to position [59, 0]
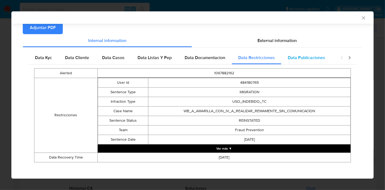
click at [319, 51] on div "Data Publicaciones" at bounding box center [306, 57] width 50 height 13
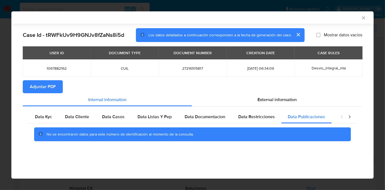
scroll to position [0, 0]
click at [350, 117] on icon "closure-recommendation-modal" at bounding box center [350, 116] width 2 height 3
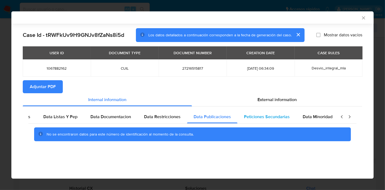
scroll to position [0, 95]
click at [276, 117] on span "Peticiones Secundarias" at bounding box center [266, 116] width 46 height 6
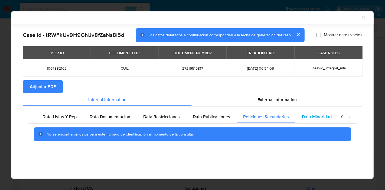
drag, startPoint x: 308, startPoint y: 114, endPoint x: 323, endPoint y: 115, distance: 15.2
click at [308, 114] on span "Data Minoridad" at bounding box center [317, 116] width 30 height 6
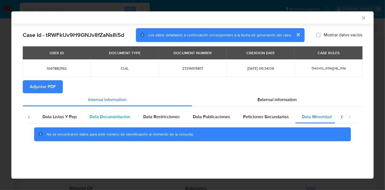
drag, startPoint x: 342, startPoint y: 117, endPoint x: 113, endPoint y: 110, distance: 229.4
click at [341, 118] on icon "closure-recommendation-modal" at bounding box center [341, 116] width 5 height 5
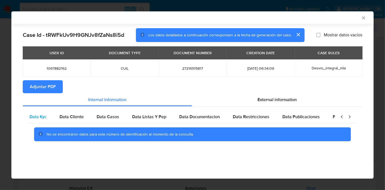
scroll to position [0, 0]
click at [45, 115] on span "Data Kyc" at bounding box center [43, 116] width 17 height 6
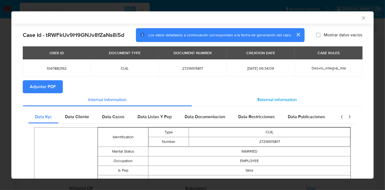
click at [261, 99] on span "External information" at bounding box center [277, 99] width 39 height 6
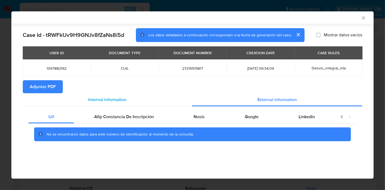
click at [103, 103] on div "Internal information" at bounding box center [107, 99] width 169 height 13
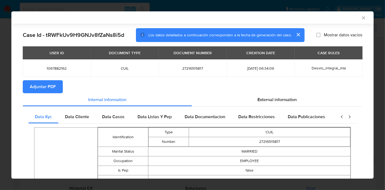
click at [305, 130] on td "CUIL" at bounding box center [269, 131] width 161 height 9
click at [291, 102] on div "External information" at bounding box center [277, 99] width 170 height 13
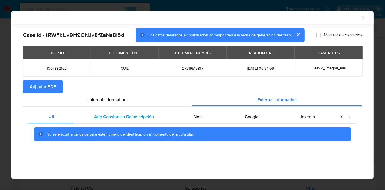
click at [98, 119] on span "Afip Constancia De Inscripción" at bounding box center [124, 116] width 60 height 6
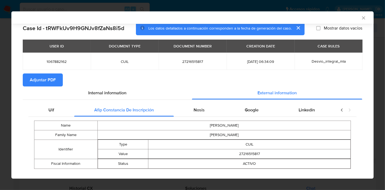
scroll to position [15, 0]
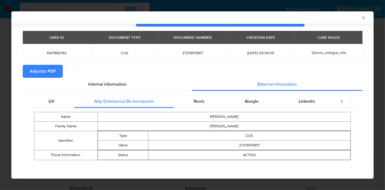
click at [206, 107] on div "Uif Afip Constancia De Inscripción Nosis Google Linkedin Name [PERSON_NAME] Fam…" at bounding box center [192, 129] width 328 height 69
click at [213, 98] on div "Nosis" at bounding box center [199, 101] width 51 height 13
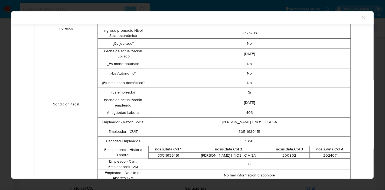
scroll to position [57, 0]
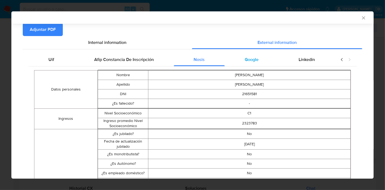
click at [255, 59] on span "Google" at bounding box center [252, 59] width 14 height 6
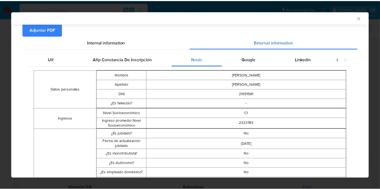
scroll to position [0, 0]
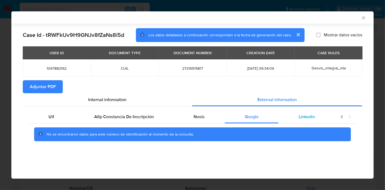
click at [298, 119] on div "Linkedin" at bounding box center [307, 116] width 56 height 13
click at [51, 119] on span "Uif" at bounding box center [51, 116] width 6 height 6
click at [95, 106] on div "Uif Afip Constancia De Inscripción Nosis Google Linkedin No se encontraron dato…" at bounding box center [193, 127] width 340 height 43
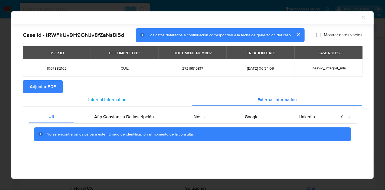
click at [99, 101] on span "Internal information" at bounding box center [107, 99] width 38 height 6
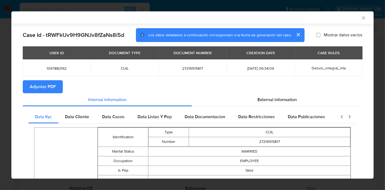
click at [52, 92] on span "Adjuntar PDF" at bounding box center [43, 87] width 26 height 12
click at [361, 18] on icon "Cerrar ventana" at bounding box center [363, 17] width 5 height 5
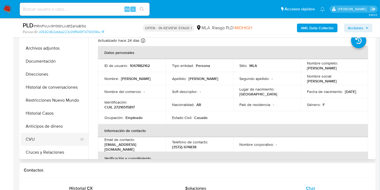
scroll to position [30, 0]
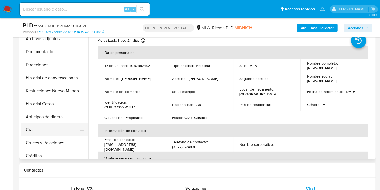
click at [40, 131] on button "CVU" at bounding box center [52, 129] width 63 height 13
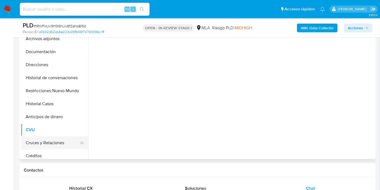
click at [40, 148] on button "Cruces y Relaciones" at bounding box center [52, 142] width 63 height 13
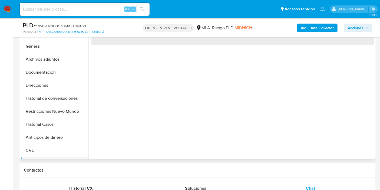
scroll to position [0, 0]
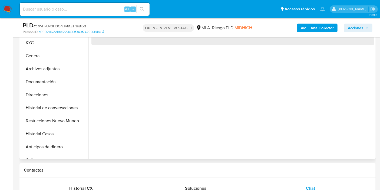
click at [43, 140] on button "Anticipos de dinero" at bounding box center [55, 146] width 68 height 13
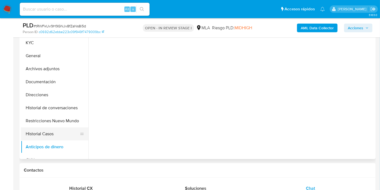
click at [52, 133] on button "Historial Casos" at bounding box center [52, 133] width 63 height 13
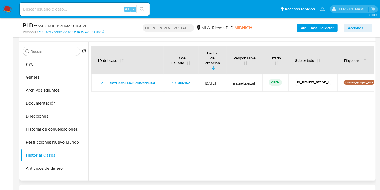
scroll to position [90, 0]
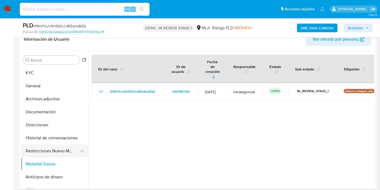
click at [35, 149] on button "Restricciones Nuevo Mundo" at bounding box center [52, 150] width 63 height 13
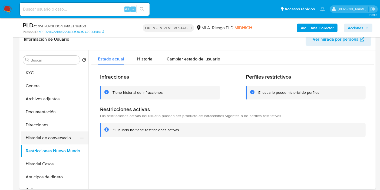
click at [54, 131] on button "Historial de conversaciones" at bounding box center [52, 137] width 63 height 13
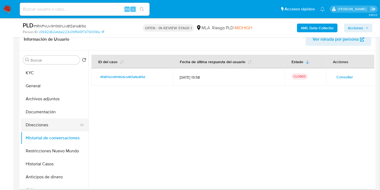
click at [55, 129] on button "Direcciones" at bounding box center [52, 124] width 63 height 13
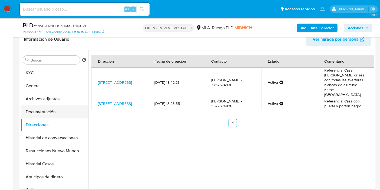
click at [51, 115] on button "Documentación" at bounding box center [52, 111] width 63 height 13
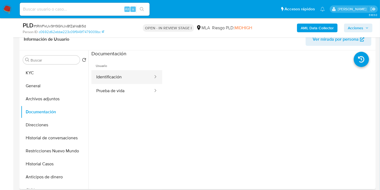
click at [124, 78] on button "Identificación" at bounding box center [123, 77] width 62 height 14
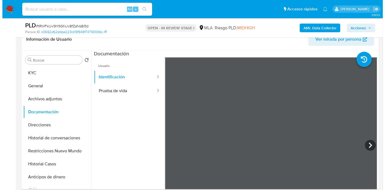
scroll to position [9, 0]
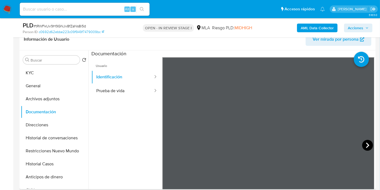
click at [363, 143] on icon at bounding box center [368, 145] width 11 height 11
click at [109, 87] on button "Prueba de vida" at bounding box center [123, 91] width 62 height 14
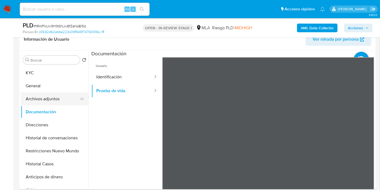
click at [45, 93] on button "Archivos adjuntos" at bounding box center [52, 98] width 63 height 13
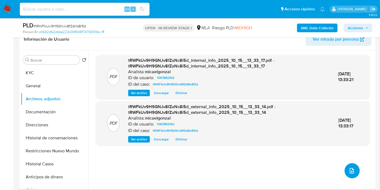
click at [349, 171] on icon "upload-file" at bounding box center [352, 170] width 6 height 6
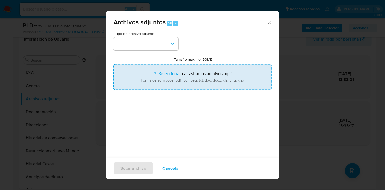
click at [165, 65] on input "Tamaño máximo: 50MB Seleccionar archivos" at bounding box center [192, 77] width 158 height 26
type input "C:\fakepath\Recibo de Sueldo de junio - agosto 2025.pdf"
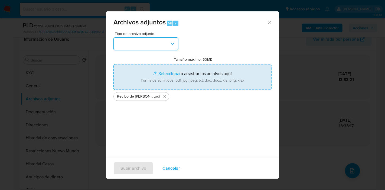
click at [119, 45] on button "button" at bounding box center [145, 43] width 65 height 13
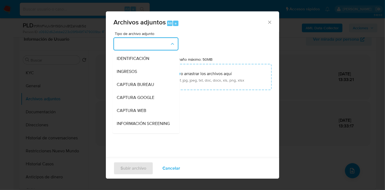
scroll to position [60, 0]
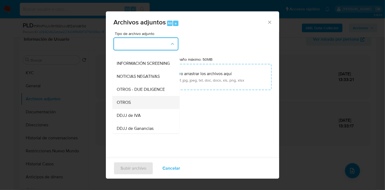
click at [131, 103] on div "OTROS" at bounding box center [144, 102] width 55 height 13
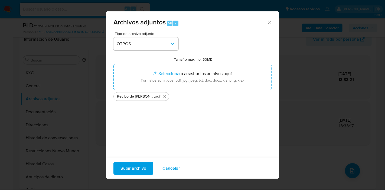
click at [154, 52] on div "Tipo de archivo adjunto OTROS Tamaño máximo: 50MB Seleccionar archivos Seleccio…" at bounding box center [192, 96] width 158 height 128
click at [159, 45] on span "OTROS" at bounding box center [143, 43] width 53 height 5
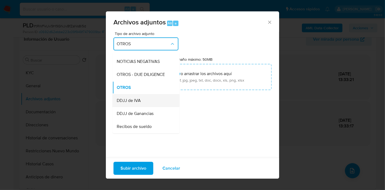
scroll to position [135, 0]
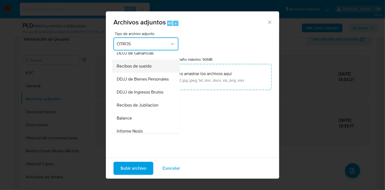
click at [152, 70] on div "Recibos de sueldo" at bounding box center [144, 66] width 55 height 13
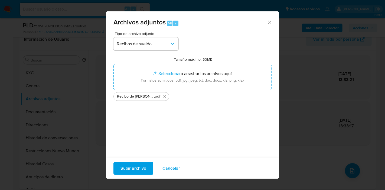
click at [142, 164] on span "Subir archivo" at bounding box center [133, 168] width 26 height 12
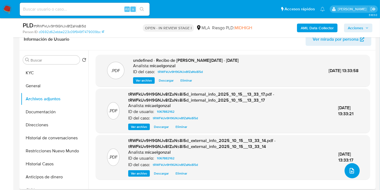
click at [345, 167] on button "upload-file" at bounding box center [352, 170] width 15 height 15
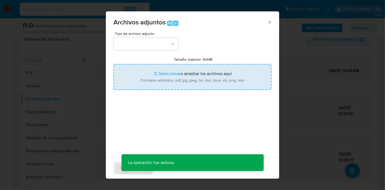
click at [184, 73] on input "Tamaño máximo: 50MB Seleccionar archivos" at bounding box center [192, 77] width 158 height 26
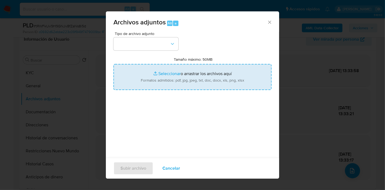
type input "C:\fakepath\Caselog tRWFkUv9H9GNJv8fZaNs8i5d_2025_09_19_12_14_03.docx"
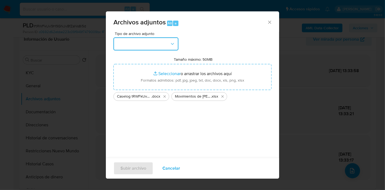
click at [148, 49] on button "button" at bounding box center [145, 43] width 65 height 13
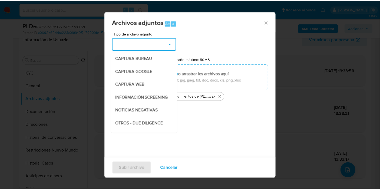
scroll to position [90, 0]
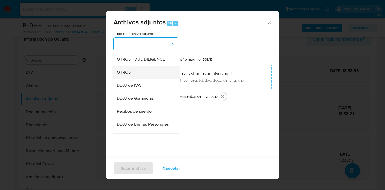
click at [149, 79] on div "OTROS" at bounding box center [144, 72] width 55 height 13
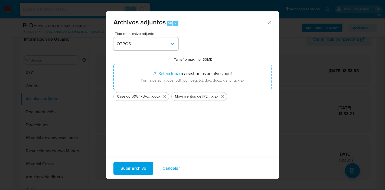
click at [136, 165] on span "Subir archivo" at bounding box center [133, 168] width 26 height 12
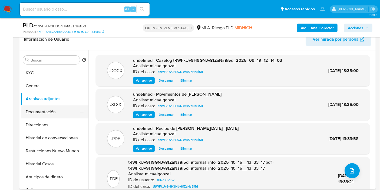
click at [57, 112] on button "Documentación" at bounding box center [52, 111] width 63 height 13
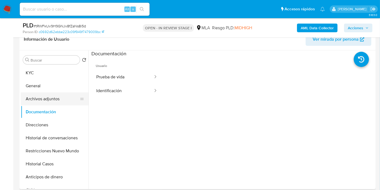
click at [48, 95] on button "Archivos adjuntos" at bounding box center [52, 98] width 63 height 13
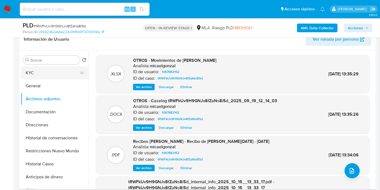
click at [55, 72] on button "KYC" at bounding box center [52, 72] width 63 height 13
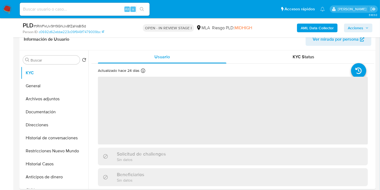
click at [348, 24] on button "Acciones" at bounding box center [358, 28] width 28 height 9
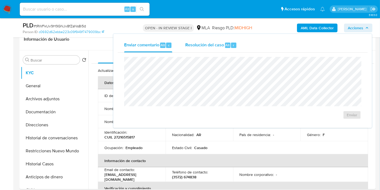
click at [210, 39] on div "Resolución del caso Alt r" at bounding box center [211, 45] width 52 height 14
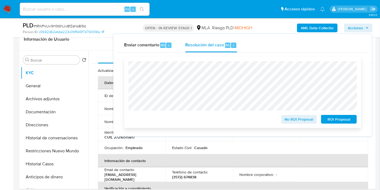
click at [308, 121] on span "No ROI Proposal" at bounding box center [299, 119] width 28 height 8
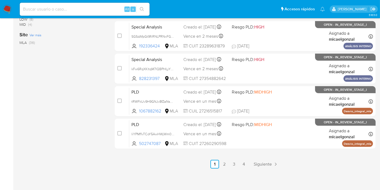
scroll to position [256, 0]
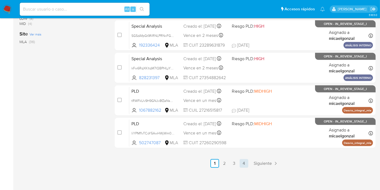
drag, startPoint x: 238, startPoint y: 158, endPoint x: 241, endPoint y: 162, distance: 4.8
click at [243, 163] on link "4" at bounding box center [244, 163] width 9 height 9
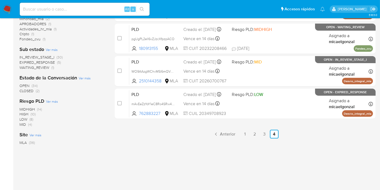
scroll to position [159, 0]
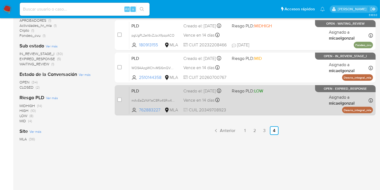
click at [261, 97] on div "PLD mAvEeZzYoY1eC8Ro4SRw46Ai 762883227 MLA Riesgo PLD: LOW Creado el: 12/08/202…" at bounding box center [251, 99] width 244 height 27
click at [120, 98] on input "checkbox" at bounding box center [120, 99] width 4 height 4
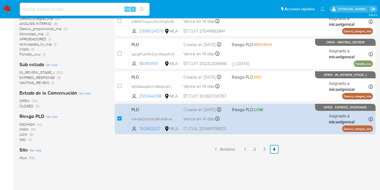
scroll to position [150, 0]
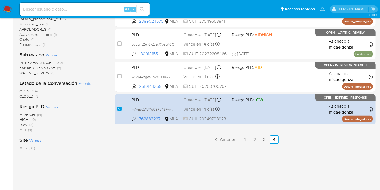
click at [344, 146] on div "select-all-cases-checkbox Asignarme a mí Borrar selección Agrupar por documento…" at bounding box center [245, 43] width 261 height 265
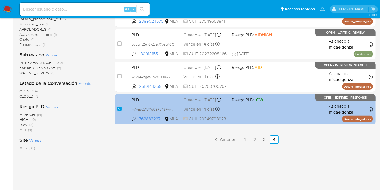
click at [158, 109] on div "PLD mAvEeZzYoY1eC8Ro4SRw46Ai 762883227 MLA Riesgo PLD: LOW Creado el: 12/08/202…" at bounding box center [251, 108] width 244 height 27
click at [120, 109] on input "checkbox" at bounding box center [120, 108] width 4 height 4
checkbox input "false"
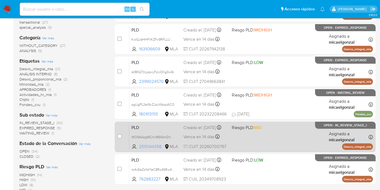
scroll to position [159, 0]
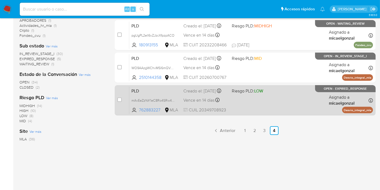
click at [265, 102] on div "PLD mAvEeZzYoY1eC8Ro4SRw46Ai 762883227 MLA Riesgo PLD: LOW Creado el: 12/08/202…" at bounding box center [251, 99] width 244 height 27
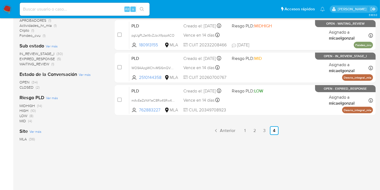
click at [8, 7] on img at bounding box center [7, 9] width 9 height 9
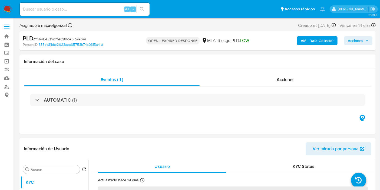
select select "10"
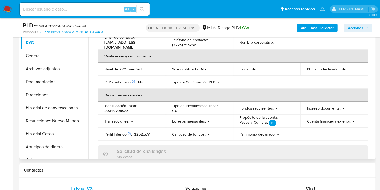
scroll to position [150, 0]
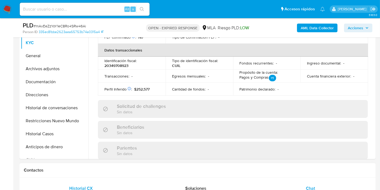
click at [318, 188] on div "Chat" at bounding box center [311, 188] width 102 height 13
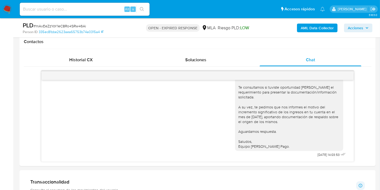
scroll to position [271, 0]
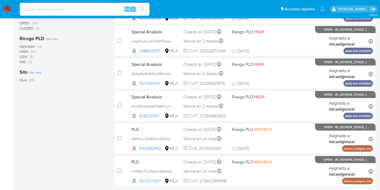
scroll to position [256, 0]
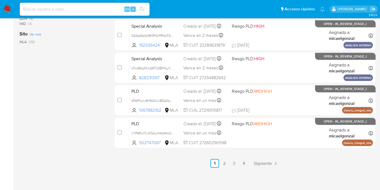
click at [239, 160] on ul "Anterior 1 2 3 4 Siguiente" at bounding box center [245, 163] width 261 height 9
click at [244, 164] on link "4" at bounding box center [244, 163] width 9 height 9
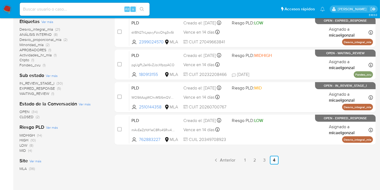
scroll to position [159, 0]
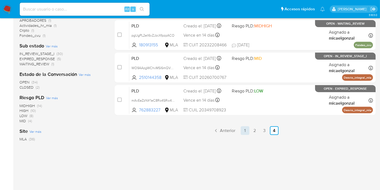
click at [247, 126] on link "1" at bounding box center [245, 130] width 9 height 9
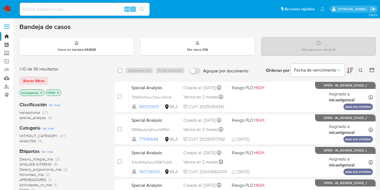
drag, startPoint x: 4, startPoint y: 13, endPoint x: 5, endPoint y: 10, distance: 2.9
click at [4, 13] on img at bounding box center [7, 9] width 9 height 9
click at [7, 6] on img at bounding box center [7, 9] width 9 height 9
click at [6, 6] on img at bounding box center [7, 9] width 9 height 9
click at [7, 7] on img at bounding box center [7, 9] width 9 height 9
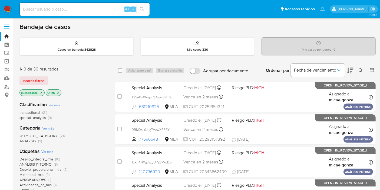
click at [41, 94] on p "micaelgonzal" at bounding box center [32, 93] width 25 height 6
click at [41, 92] on icon "close-filter" at bounding box center [42, 93] width 2 height 2
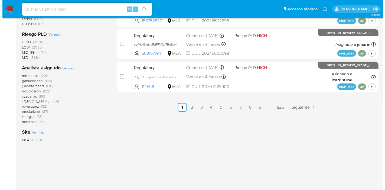
scroll to position [314, 0]
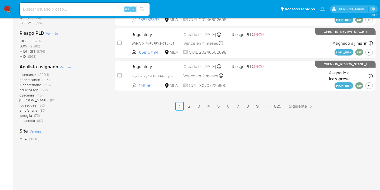
click at [67, 65] on span "Ver más" at bounding box center [66, 66] width 12 height 5
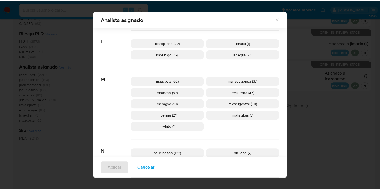
scroll to position [237, 0]
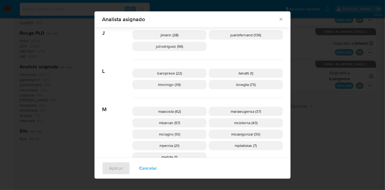
click at [278, 15] on div "Analista asignado" at bounding box center [192, 19] width 196 height 16
click at [281, 16] on div "Analista asignado" at bounding box center [192, 19] width 196 height 16
click at [280, 19] on icon "Cerrar" at bounding box center [280, 19] width 5 height 5
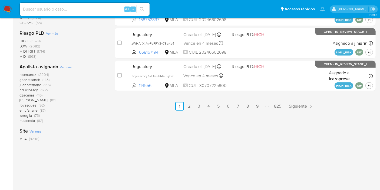
click at [9, 8] on img at bounding box center [7, 9] width 9 height 9
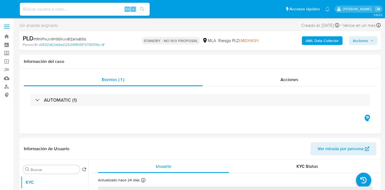
select select "10"
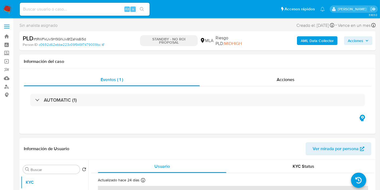
click at [73, 14] on div "Alt s" at bounding box center [85, 9] width 130 height 13
drag, startPoint x: 19, startPoint y: 11, endPoint x: 10, endPoint y: 8, distance: 9.9
click at [19, 11] on li "Alt s" at bounding box center [84, 9] width 133 height 14
click at [10, 8] on img at bounding box center [7, 9] width 9 height 9
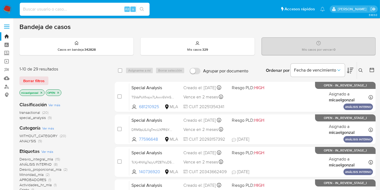
click at [73, 12] on input at bounding box center [85, 9] width 130 height 7
paste input "tYUIOQFkNLg7WwvhypZF9P5a"
type input "tYUIOQFkNLg7WwvhypZF9P5a"
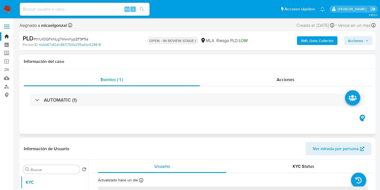
select select "10"
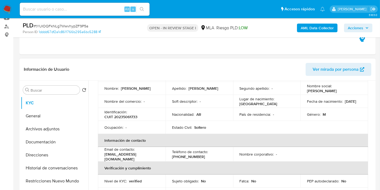
scroll to position [90, 0]
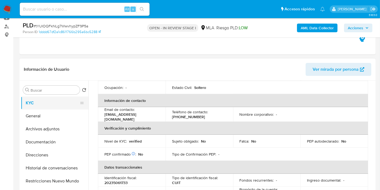
click at [23, 108] on button "KYC" at bounding box center [52, 102] width 63 height 13
click at [32, 118] on button "General" at bounding box center [52, 115] width 63 height 13
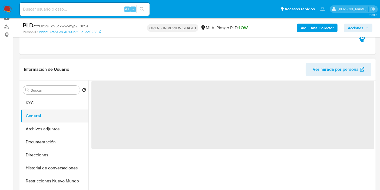
scroll to position [0, 0]
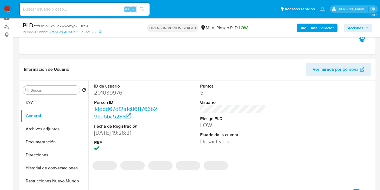
click at [117, 91] on dd "201039976" at bounding box center [127, 93] width 66 height 8
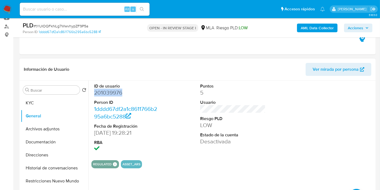
click at [117, 91] on dd "201039976" at bounding box center [127, 93] width 66 height 8
copy dd "201039976"
click at [55, 96] on button "KYC" at bounding box center [52, 102] width 63 height 13
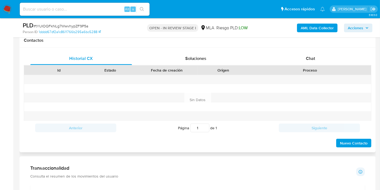
scroll to position [240, 0]
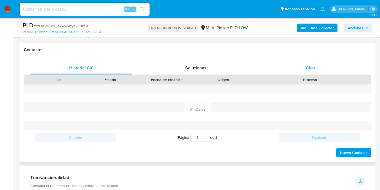
click at [321, 65] on div "Chat" at bounding box center [311, 67] width 102 height 13
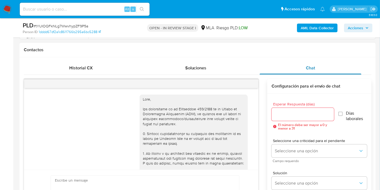
scroll to position [592, 0]
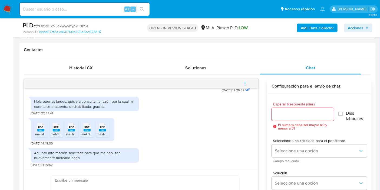
click at [40, 125] on span "PDF" at bounding box center [40, 127] width 5 height 4
click at [56, 126] on div "PDF PDF" at bounding box center [56, 126] width 11 height 11
click at [74, 127] on icon at bounding box center [71, 127] width 7 height 8
click at [82, 126] on div "PDF PDF" at bounding box center [87, 126] width 11 height 11
click at [101, 128] on span "PDF" at bounding box center [102, 127] width 5 height 4
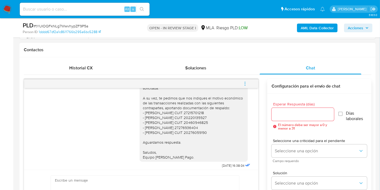
scroll to position [411, 0]
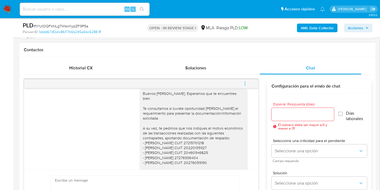
drag, startPoint x: 138, startPoint y: 142, endPoint x: 134, endPoint y: 138, distance: 5.7
click at [140, 141] on div "Buenos días, Guillermo. Esperamos que te encuentres bien. Te consultamos si tuv…" at bounding box center [194, 140] width 108 height 103
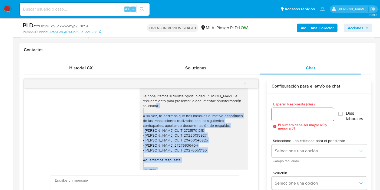
scroll to position [441, 0]
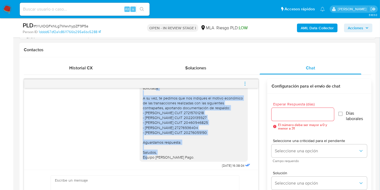
drag, startPoint x: 134, startPoint y: 138, endPoint x: 208, endPoint y: 145, distance: 74.3
click at [208, 145] on div "Buenos días, Guillermo. Esperamos que te encuentres bien. Te consultamos si tuv…" at bounding box center [141, 112] width 221 height 114
copy div "A su vez, te pedimos que nos indiques el motivo económico de las transacciones …"
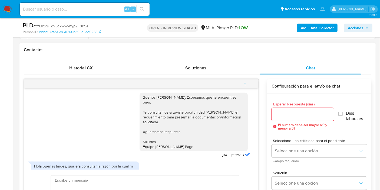
scroll to position [532, 0]
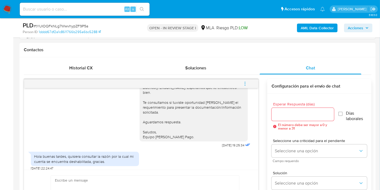
paste textarea "A su vez, te pedimos que nos indiques el motivo económico de las transacciones …"
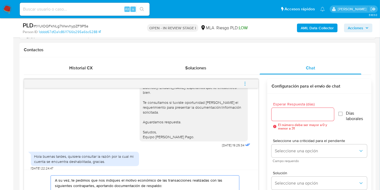
scroll to position [276, 0]
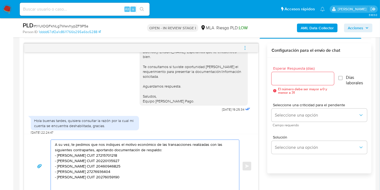
click at [133, 175] on textarea "A su vez, te pedimos que nos indiques el motivo económico de las transacciones …" at bounding box center [144, 166] width 178 height 53
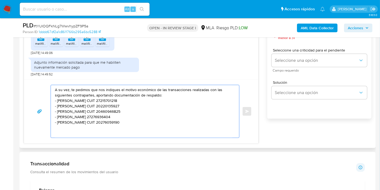
scroll to position [306, 0]
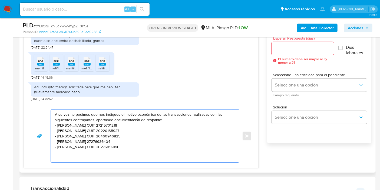
click at [71, 110] on textarea "A su vez, te pedimos que nos indiques el motivo económico de las transacciones …" at bounding box center [144, 136] width 178 height 53
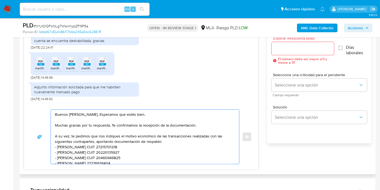
click at [117, 132] on textarea "Buenos días, Guillermo. Esperamos que estés bien. Muchas gracias por tu respues…" at bounding box center [144, 137] width 178 height 54
click at [152, 143] on textarea "Buenos días, Guillermo. Esperamos que estés bien. Muchas gracias por tu respues…" at bounding box center [144, 137] width 178 height 54
click at [200, 132] on textarea "Buenos días, Guillermo. Esperamos que estés bien. Muchas gracias por tu respues…" at bounding box center [144, 137] width 178 height 54
drag, startPoint x: 73, startPoint y: 136, endPoint x: 53, endPoint y: 138, distance: 19.4
click at [53, 138] on div "Buenos días, Guillermo. Esperamos que estés bien. Muchas gracias por tu respues…" at bounding box center [144, 137] width 186 height 54
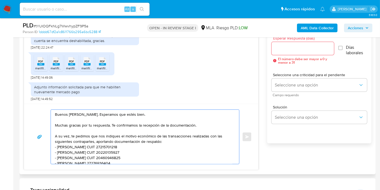
click at [60, 138] on textarea "Buenos días, Guillermo. Esperamos que estés bien. Muchas gracias por tu respues…" at bounding box center [144, 137] width 178 height 54
drag, startPoint x: 56, startPoint y: 136, endPoint x: 73, endPoint y: 134, distance: 16.6
click at [73, 134] on textarea "Buenos días, Guillermo. Esperamos que estés bien. Muchas gracias por tu respues…" at bounding box center [144, 137] width 178 height 54
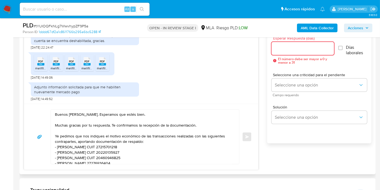
click at [59, 135] on textarea "Buenos días, Guillermo. Esperamos que estés bien. Muchas gracias por tu respues…" at bounding box center [144, 137] width 178 height 54
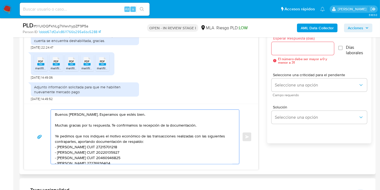
click at [58, 135] on textarea "Buenos días, Guillermo. Esperamos que estés bien. Muchas gracias por tu respues…" at bounding box center [144, 137] width 178 height 54
click at [86, 137] on textarea "Buenos días, Guillermo. Esperamos que estés bien. Muchas gracias por tu respues…" at bounding box center [144, 137] width 178 height 54
click at [87, 138] on textarea "Buenos días, Guillermo. Esperamos que estés bien. Muchas gracias por tu respues…" at bounding box center [144, 137] width 178 height 54
click at [131, 124] on textarea "Buenos días, Guillermo. Esperamos que estés bien. Muchas gracias por tu respues…" at bounding box center [144, 137] width 178 height 54
click at [100, 138] on textarea "Buenos días, Guillermo. Esperamos que estés bien. Muchas gracias por tu respues…" at bounding box center [144, 137] width 178 height 54
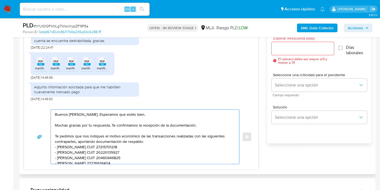
click at [175, 147] on textarea "Buenos días, Guillermo. Esperamos que estés bien. Muchas gracias por tu respues…" at bounding box center [144, 137] width 178 height 54
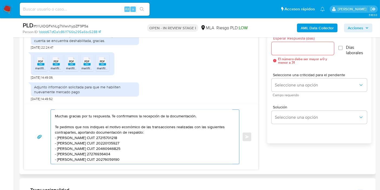
scroll to position [336, 0]
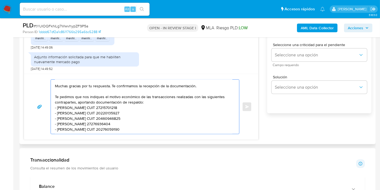
click at [180, 115] on textarea "Buenos días, Guillermo. Esperamos que estés bien. Muchas gracias por tu respues…" at bounding box center [144, 107] width 178 height 54
click at [175, 122] on textarea "Buenos días, Guillermo. Esperamos que estés bien. Muchas gracias por tu respues…" at bounding box center [144, 107] width 178 height 54
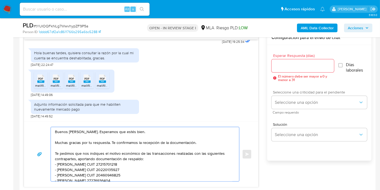
scroll to position [276, 0]
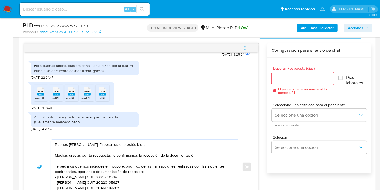
type textarea "Buenos días, Guillermo. Esperamos que estés bien. Muchas gracias por tu respues…"
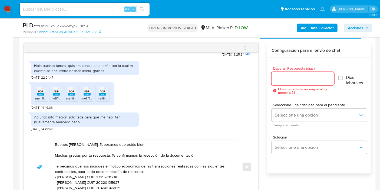
click at [302, 77] on input "Esperar Respuesta (días)" at bounding box center [303, 78] width 63 height 7
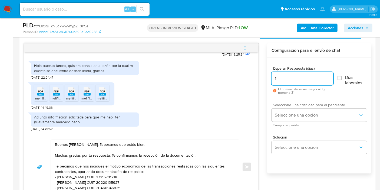
type input "1"
click at [298, 105] on span "Seleccione una criticidad para el pendiente" at bounding box center [321, 105] width 96 height 4
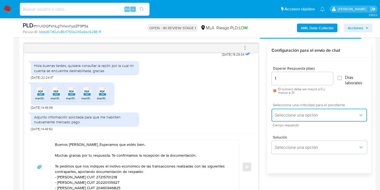
click at [298, 115] on span "Seleccione una opción" at bounding box center [317, 114] width 84 height 5
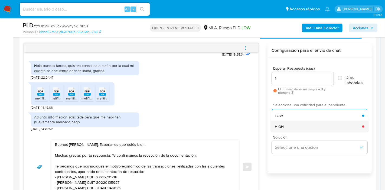
click at [290, 124] on div "HIGH" at bounding box center [318, 126] width 87 height 11
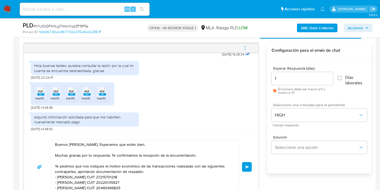
drag, startPoint x: 262, startPoint y: 157, endPoint x: 255, endPoint y: 160, distance: 7.9
click at [255, 160] on div "17/09/2025 14:25:46 Hola, Esperamos que te encuentres muy bien. Te consultamos …" at bounding box center [198, 121] width 348 height 157
click at [245, 168] on button "Enviar" at bounding box center [247, 167] width 10 height 10
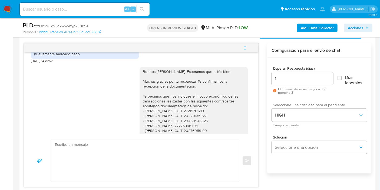
scroll to position [606, 0]
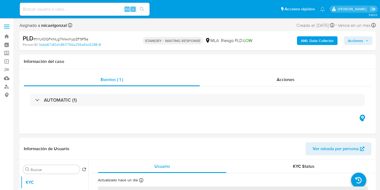
select select "10"
click at [63, 11] on input at bounding box center [85, 9] width 130 height 7
paste input "YXtqOnOGpT4vmuHl6iAJuSFc"
type input "YXtqOnOGpT4vmuHl6iAJuSFc"
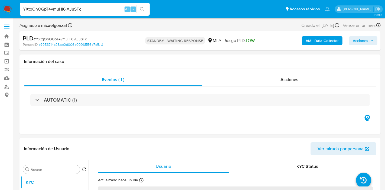
select select "10"
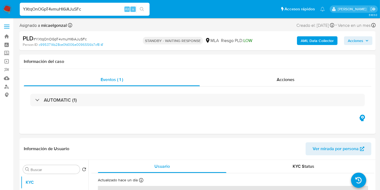
click at [69, 13] on div "YXtqOnOGpT4vmuHl6iAJuSFc Alt s" at bounding box center [85, 9] width 130 height 13
click at [72, 8] on input "YXtqOnOGpT4vmuHl6iAJuSFc" at bounding box center [85, 9] width 130 height 7
click at [102, 1] on nav "Pausado Ver notificaciones YXtqOnOGpT4vmuHl6iAJuSFc Alt s Accesos rápidos Presi…" at bounding box center [190, 9] width 380 height 18
click at [104, 10] on input "YXtqOnOGpT4vmuHl6iAJuSFc" at bounding box center [85, 9] width 130 height 7
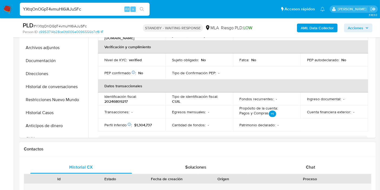
scroll to position [210, 0]
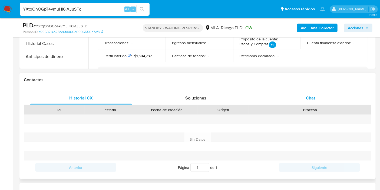
drag, startPoint x: 327, startPoint y: 108, endPoint x: 332, endPoint y: 103, distance: 7.1
click at [330, 106] on div "Proceso" at bounding box center [310, 109] width 122 height 9
click at [332, 102] on div "Chat" at bounding box center [311, 98] width 102 height 13
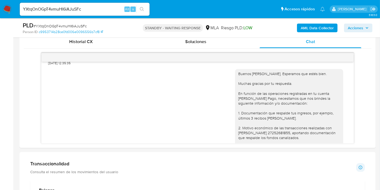
scroll to position [146, 0]
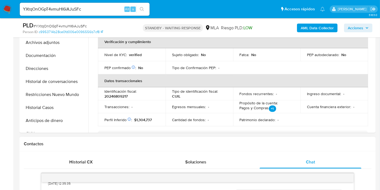
click at [79, 162] on span "Historial CX" at bounding box center [82, 162] width 24 height 6
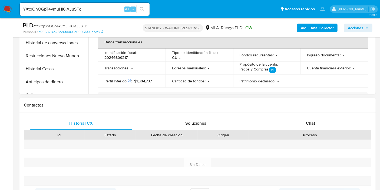
scroll to position [207, 0]
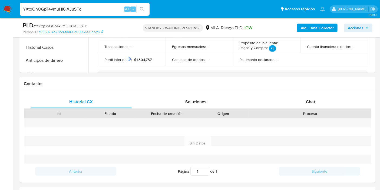
click at [79, 6] on input "YXtqOnOGpT4vmuHl6iAJuSFc" at bounding box center [85, 9] width 130 height 7
paste input "Tzc2TpnBTRR2VR6Qv2JNSz9C"
type input "Tzc2TpnBTRR2VR6Qv2JNSz9C"
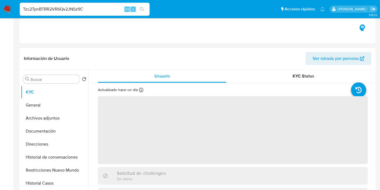
select select "10"
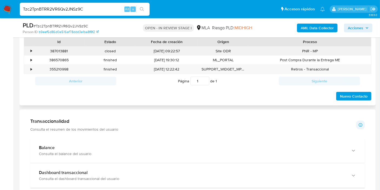
scroll to position [240, 0]
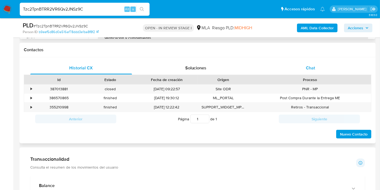
click at [337, 65] on div "Chat" at bounding box center [311, 67] width 102 height 13
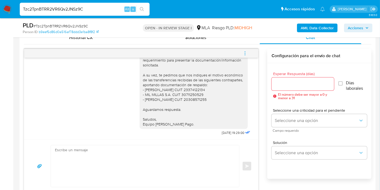
scroll to position [354, 0]
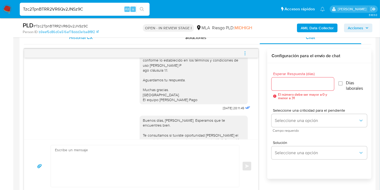
click at [96, 41] on div "Historial CX" at bounding box center [81, 37] width 102 height 13
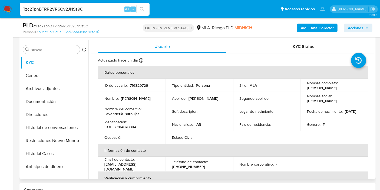
scroll to position [30, 0]
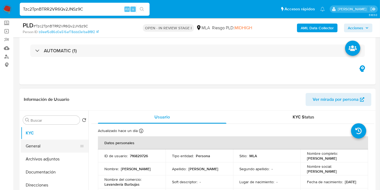
click at [45, 142] on button "General" at bounding box center [52, 145] width 63 height 13
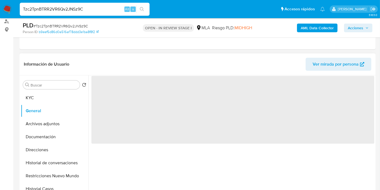
scroll to position [90, 0]
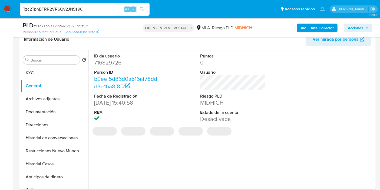
click at [116, 62] on dd "716829726" at bounding box center [127, 63] width 66 height 8
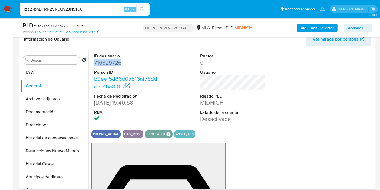
copy dd "716829726"
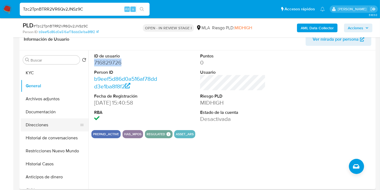
click at [38, 125] on button "Direcciones" at bounding box center [52, 124] width 63 height 13
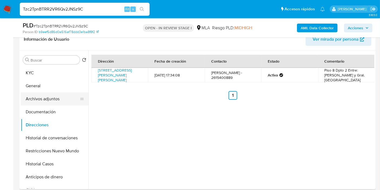
click at [47, 95] on button "Archivos adjuntos" at bounding box center [52, 98] width 63 height 13
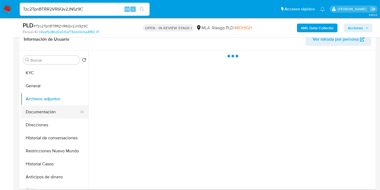
click at [51, 112] on button "Documentación" at bounding box center [52, 111] width 63 height 13
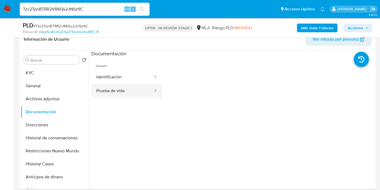
click at [111, 85] on button "Prueba de vida" at bounding box center [123, 91] width 62 height 14
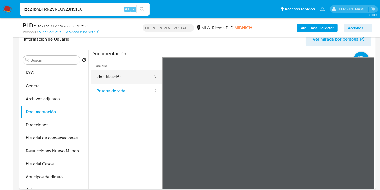
click at [125, 75] on button "Identificación" at bounding box center [123, 77] width 62 height 14
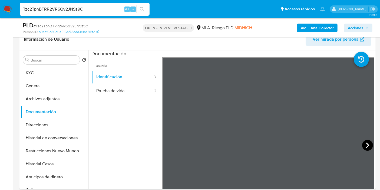
click at [366, 144] on icon at bounding box center [368, 145] width 11 height 11
click at [60, 119] on button "Direcciones" at bounding box center [52, 124] width 63 height 13
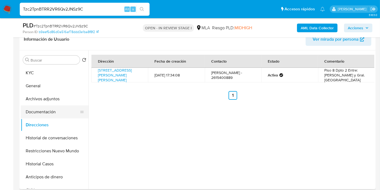
click at [60, 106] on button "Documentación" at bounding box center [52, 111] width 63 height 13
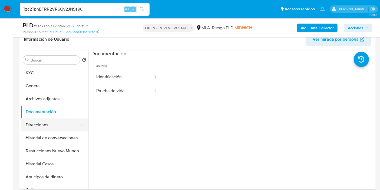
click at [57, 122] on button "Direcciones" at bounding box center [52, 124] width 63 height 13
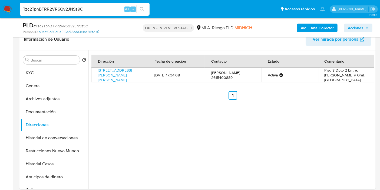
click at [68, 34] on link "b9eef5d86d0a516af78ddd3e1ba8f8f2" at bounding box center [69, 32] width 60 height 5
click at [35, 74] on button "KYC" at bounding box center [52, 72] width 63 height 13
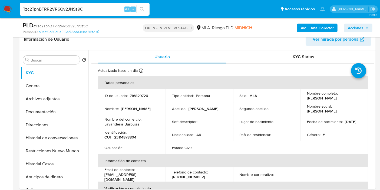
click at [125, 138] on p "CUIT 23114878804" at bounding box center [121, 137] width 32 height 5
copy p "23114878804"
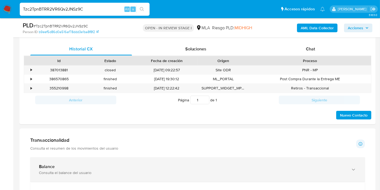
scroll to position [240, 0]
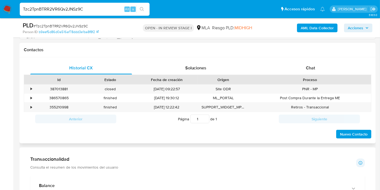
click at [320, 75] on div "Proceso" at bounding box center [310, 79] width 122 height 9
click at [322, 68] on div "Chat" at bounding box center [311, 67] width 102 height 13
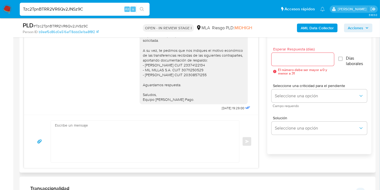
scroll to position [271, 0]
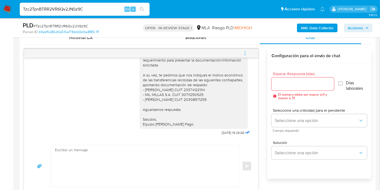
click at [248, 57] on button "menu-action" at bounding box center [245, 53] width 18 height 13
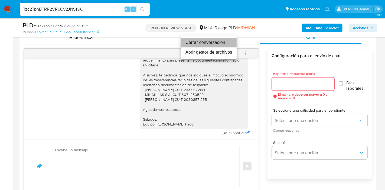
click at [199, 41] on li "Cerrar conversación" at bounding box center [209, 43] width 56 height 10
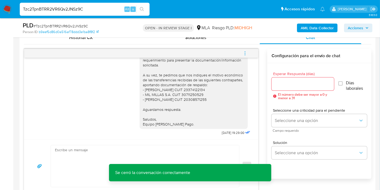
scroll to position [120, 0]
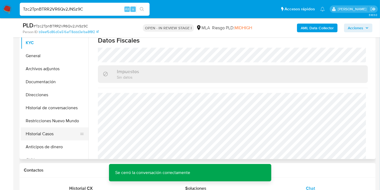
click at [61, 128] on button "Historial Casos" at bounding box center [52, 133] width 63 height 13
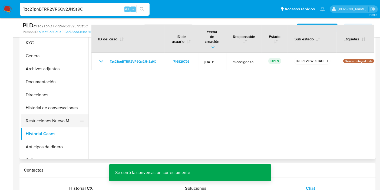
click at [69, 122] on button "Restricciones Nuevo Mundo" at bounding box center [52, 120] width 63 height 13
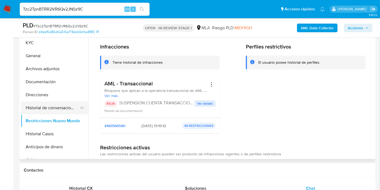
click at [61, 106] on button "Historial de conversaciones" at bounding box center [52, 107] width 63 height 13
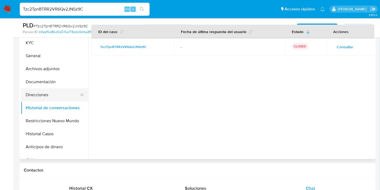
click at [57, 92] on button "Direcciones" at bounding box center [52, 94] width 63 height 13
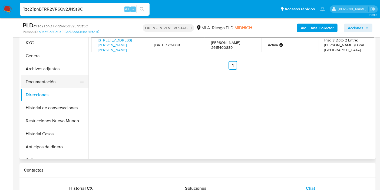
click at [56, 81] on button "Documentación" at bounding box center [52, 81] width 63 height 13
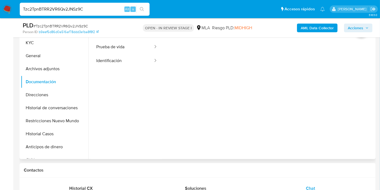
click at [131, 71] on ul "Usuario Prueba de vida Identificación" at bounding box center [127, 105] width 71 height 156
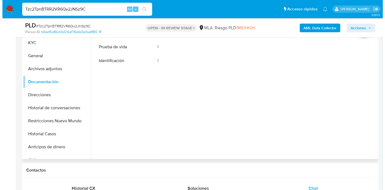
scroll to position [90, 0]
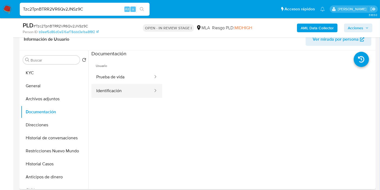
click at [134, 91] on button "Identificación" at bounding box center [123, 91] width 62 height 14
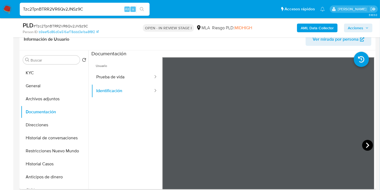
click at [366, 143] on icon at bounding box center [368, 145] width 11 height 11
click at [141, 82] on button "Prueba de vida" at bounding box center [123, 77] width 62 height 14
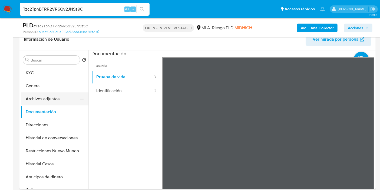
click at [45, 102] on button "Archivos adjuntos" at bounding box center [52, 98] width 63 height 13
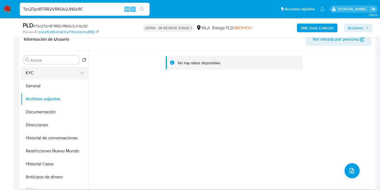
click at [46, 76] on button "KYC" at bounding box center [52, 72] width 63 height 13
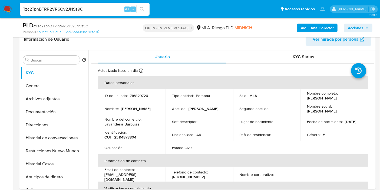
click at [331, 28] on b "AML Data Collector" at bounding box center [317, 28] width 33 height 9
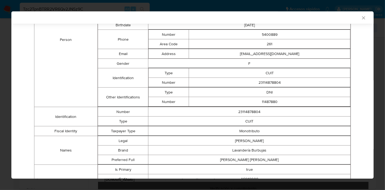
scroll to position [34, 0]
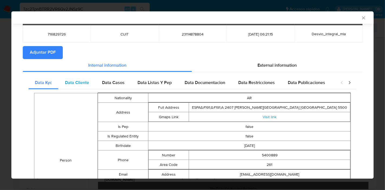
click at [78, 77] on div "Data Cliente" at bounding box center [76, 82] width 37 height 13
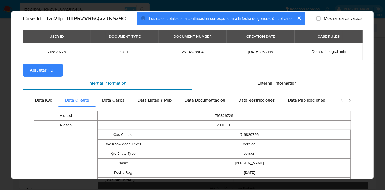
scroll to position [0, 0]
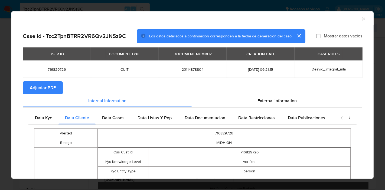
drag, startPoint x: 118, startPoint y: 106, endPoint x: 120, endPoint y: 110, distance: 4.7
click at [118, 113] on div "Data Casos" at bounding box center [113, 117] width 35 height 13
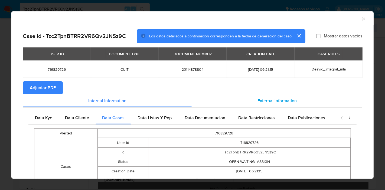
scroll to position [44, 0]
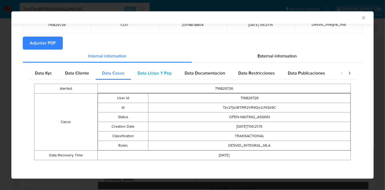
click at [171, 74] on div "Data Listas Y Pep" at bounding box center [154, 73] width 47 height 13
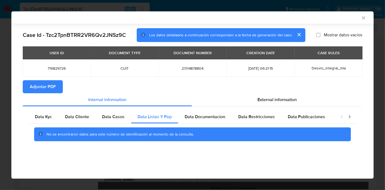
scroll to position [0, 0]
click at [198, 118] on span "Data Documentacion" at bounding box center [205, 116] width 41 height 6
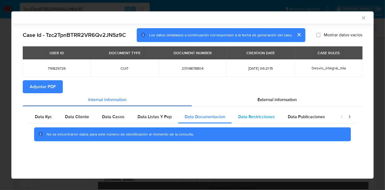
click at [245, 112] on div "Data Restricciones" at bounding box center [257, 116] width 50 height 13
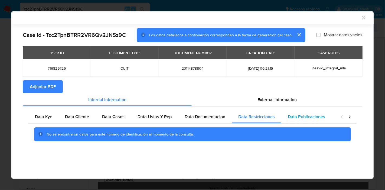
drag, startPoint x: 291, startPoint y: 118, endPoint x: 320, endPoint y: 116, distance: 28.8
click at [293, 117] on span "Data Publicaciones" at bounding box center [306, 116] width 37 height 6
click at [352, 115] on div "closure-recommendation-modal" at bounding box center [346, 116] width 22 height 13
click at [351, 115] on icon "closure-recommendation-modal" at bounding box center [349, 116] width 5 height 5
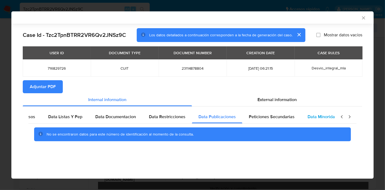
scroll to position [0, 95]
click at [333, 119] on div "Data Minoridad" at bounding box center [316, 116] width 43 height 13
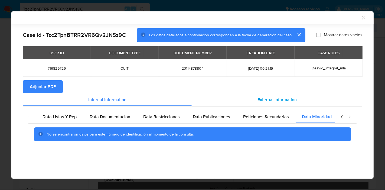
drag, startPoint x: 274, startPoint y: 117, endPoint x: 291, endPoint y: 105, distance: 21.2
click at [275, 116] on span "Peticiones Secundarias" at bounding box center [266, 116] width 46 height 6
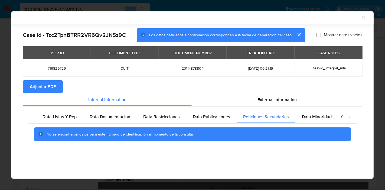
click at [340, 118] on icon "closure-recommendation-modal" at bounding box center [341, 116] width 5 height 5
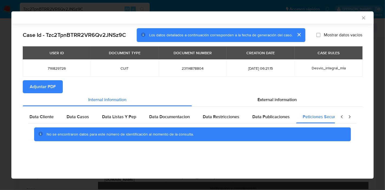
scroll to position [0, 0]
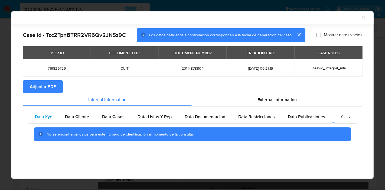
click at [34, 112] on div "Data Kyc" at bounding box center [43, 116] width 30 height 13
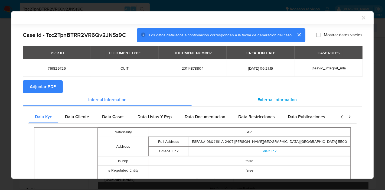
click at [224, 99] on div "External information" at bounding box center [277, 99] width 170 height 13
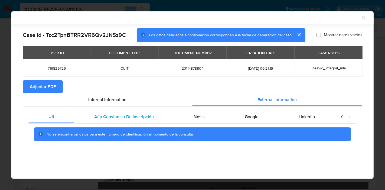
click at [150, 112] on div "Afip Constancia De Inscripción" at bounding box center [124, 116] width 100 height 13
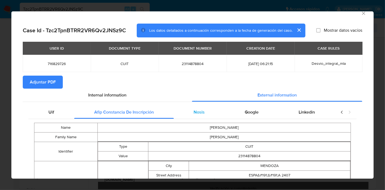
click at [178, 106] on div "Nosis" at bounding box center [199, 112] width 51 height 13
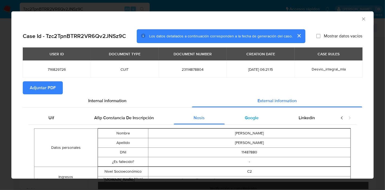
click at [249, 115] on span "Google" at bounding box center [252, 118] width 14 height 6
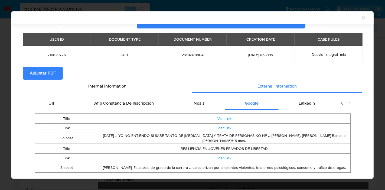
scroll to position [27, 0]
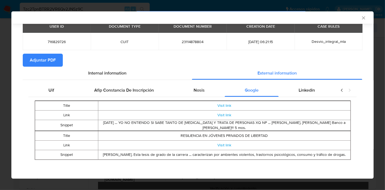
click at [282, 124] on td "Apr 17, 2025 ... YO NO ENTIENDO SI SABE TANTO DE PEDOFILIA Y TRATA DE PERSONAS …" at bounding box center [224, 125] width 252 height 11
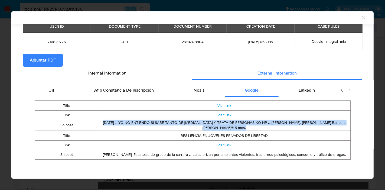
click at [282, 124] on td "Apr 17, 2025 ... YO NO ENTIENDO SI SABE TANTO DE PEDOFILIA Y TRATA DE PERSONAS …" at bounding box center [224, 125] width 252 height 11
click at [254, 127] on td "Apr 17, 2025 ... YO NO ENTIENDO SI SABE TANTO DE PEDOFILIA Y TRATA DE PERSONAS …" at bounding box center [224, 125] width 252 height 11
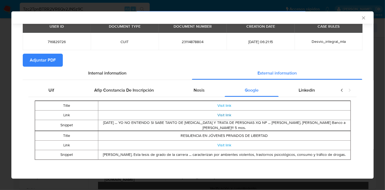
click at [227, 113] on link "Visit link" at bounding box center [224, 114] width 14 height 5
click at [362, 17] on div "AML Data Collector" at bounding box center [192, 17] width 362 height 12
click at [96, 73] on span "Internal information" at bounding box center [107, 73] width 38 height 6
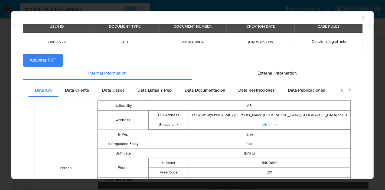
click at [54, 61] on span "Adjuntar PDF" at bounding box center [43, 60] width 26 height 12
click at [0, 111] on div "AML Data Collector Case Id - Tzc2TpnBTRR2VR6Qv2JNSz9C Los datos detallados a co…" at bounding box center [192, 95] width 385 height 190
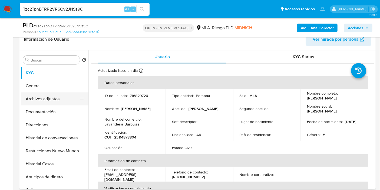
click at [24, 100] on button "Archivos adjuntos" at bounding box center [52, 98] width 63 height 13
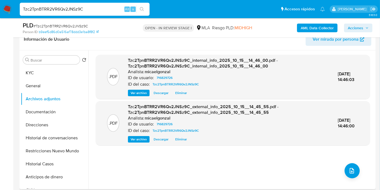
click at [332, 166] on div ".PDF Tzc2TpnBTRR2VR6Qv2JNSz9C_internal_info_2025_10_15__14_46_00.pdf - Tzc2TpnB…" at bounding box center [233, 120] width 275 height 130
click at [349, 168] on span "upload-file" at bounding box center [352, 170] width 6 height 6
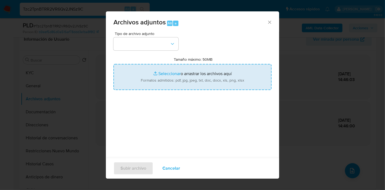
click at [183, 84] on input "Tamaño máximo: 50MB Seleccionar archivos" at bounding box center [192, 77] width 158 height 26
type input "C:\fakepath\Movimientos de Stella Maris Salinas.xlsx"
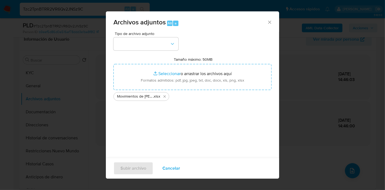
click at [137, 120] on div "Tipo de archivo adjunto Tamaño máximo: 50MB Seleccionar archivos Seleccionar o …" at bounding box center [192, 96] width 158 height 128
click at [151, 41] on button "button" at bounding box center [145, 43] width 65 height 13
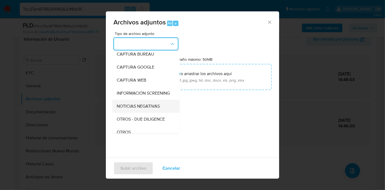
scroll to position [60, 0]
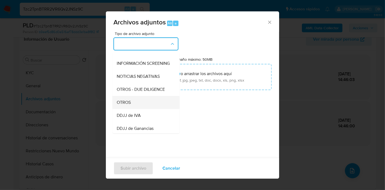
click at [145, 107] on div "OTROS" at bounding box center [144, 102] width 55 height 13
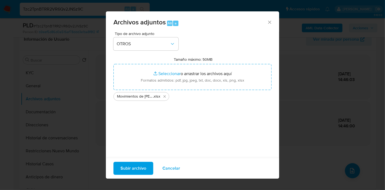
drag, startPoint x: 136, startPoint y: 157, endPoint x: 136, endPoint y: 161, distance: 4.3
click at [136, 158] on div "Archivos adjuntos Alt a Tipo de archivo adjunto OTROS Tamaño máximo: 50MB Selec…" at bounding box center [192, 94] width 173 height 167
click at [136, 161] on div "Subir archivo Cancelar" at bounding box center [192, 168] width 173 height 21
click at [135, 172] on span "Subir archivo" at bounding box center [133, 168] width 26 height 12
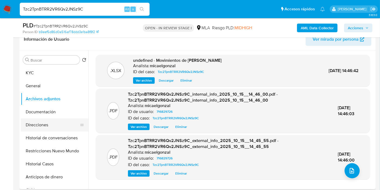
click at [59, 119] on button "Direcciones" at bounding box center [52, 124] width 63 height 13
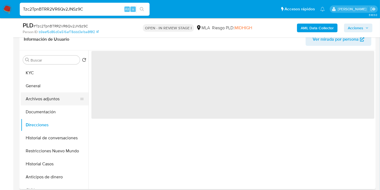
click at [58, 93] on button "Archivos adjuntos" at bounding box center [52, 98] width 63 height 13
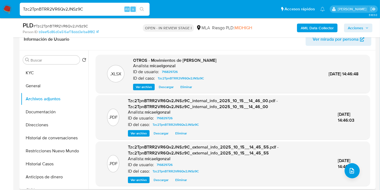
click at [363, 174] on div ".PDF Tzc2TpnBTRR2VR6Qv2JNSz9C_external_info_2025_10_15__14_45_55.pdf - Tzc2TpnB…" at bounding box center [233, 163] width 269 height 39
click at [355, 171] on button "upload-file" at bounding box center [352, 170] width 15 height 15
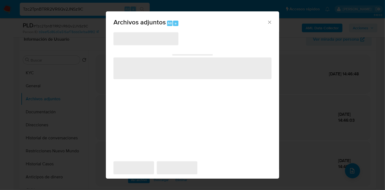
click at [187, 87] on div "‌ ‌ ‌ ‌ ‌" at bounding box center [192, 97] width 158 height 130
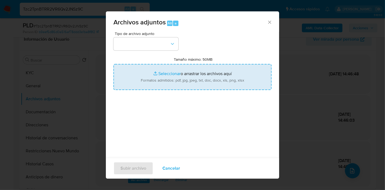
click at [207, 72] on input "Tamaño máximo: 50MB Seleccionar archivos" at bounding box center [192, 77] width 158 height 26
type input "C:\fakepath\Caselog Tzc2TpnBTRR2VR6Qv2JNSz9C_2025_09_17_22_45_48.docx"
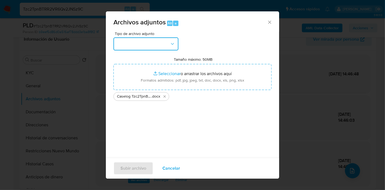
click at [133, 44] on button "button" at bounding box center [145, 43] width 65 height 13
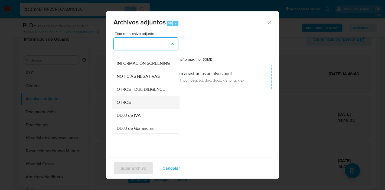
click at [126, 104] on div "OTROS" at bounding box center [144, 102] width 55 height 13
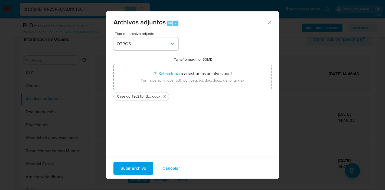
click at [141, 171] on span "Subir archivo" at bounding box center [133, 168] width 26 height 12
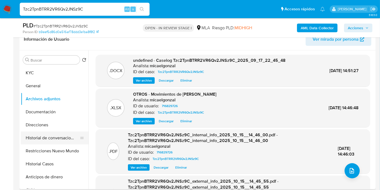
click at [42, 140] on button "Historial de conversaciones" at bounding box center [52, 137] width 63 height 13
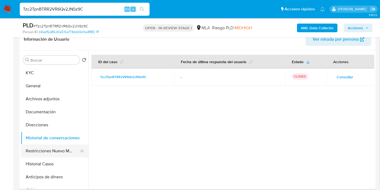
click at [54, 152] on button "Restricciones Nuevo Mundo" at bounding box center [52, 150] width 63 height 13
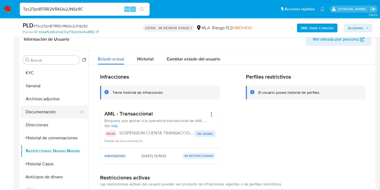
click at [56, 116] on button "Documentación" at bounding box center [52, 111] width 63 height 13
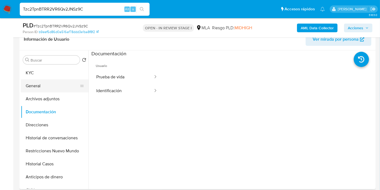
click at [60, 90] on button "General" at bounding box center [52, 85] width 63 height 13
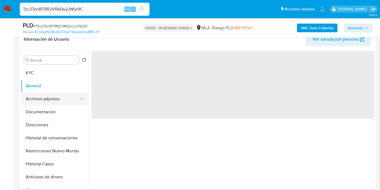
click at [48, 103] on button "Archivos adjuntos" at bounding box center [52, 98] width 63 height 13
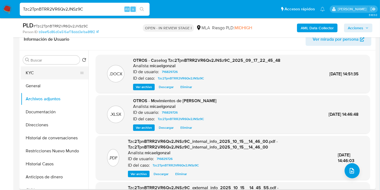
click at [48, 76] on button "KYC" at bounding box center [52, 72] width 63 height 13
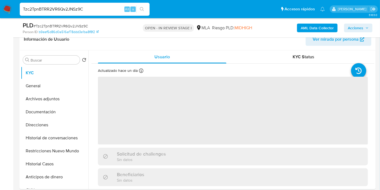
click at [363, 28] on span "Acciones" at bounding box center [355, 28] width 15 height 9
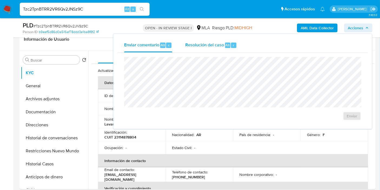
click at [194, 46] on span "Resolución del caso" at bounding box center [204, 45] width 39 height 6
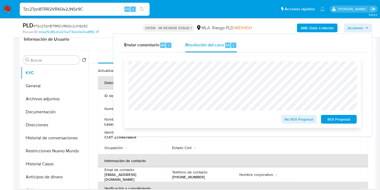
click at [344, 113] on div "No ROI Proposal ROI Proposal" at bounding box center [243, 92] width 229 height 62
click at [344, 119] on span "ROI Proposal" at bounding box center [339, 119] width 28 height 8
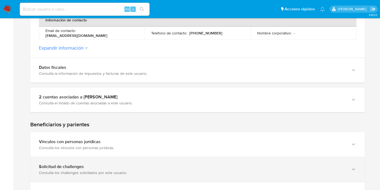
scroll to position [240, 0]
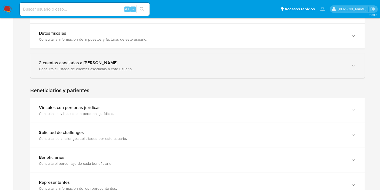
click at [143, 54] on div "2 cuentas asociadas a [PERSON_NAME] Consulta el listado de cuentas asociadas a …" at bounding box center [197, 65] width 335 height 25
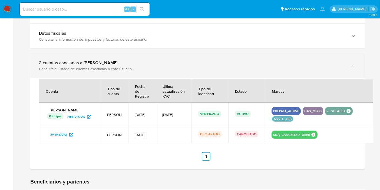
click at [139, 57] on div "2 cuentas asociadas a [PERSON_NAME] Consulta el listado de cuentas asociadas a …" at bounding box center [197, 65] width 335 height 25
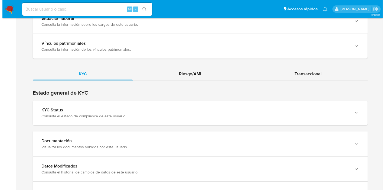
scroll to position [481, 0]
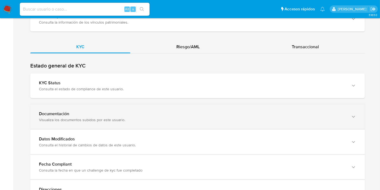
click at [97, 121] on div "Visualiza los documentos subidos por este usuario." at bounding box center [192, 119] width 307 height 5
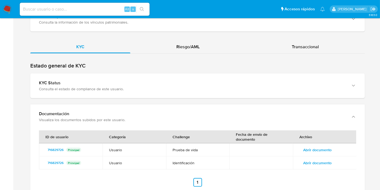
click at [315, 153] on td "Abrir documento" at bounding box center [325, 149] width 64 height 13
click at [316, 161] on span "Abrir documento" at bounding box center [318, 163] width 28 height 8
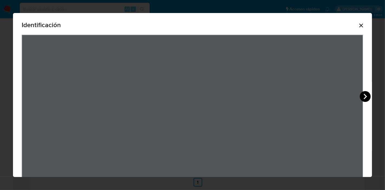
click at [364, 97] on icon "View Document Modal" at bounding box center [365, 96] width 11 height 11
click at [357, 30] on div "Identificación" at bounding box center [193, 25] width 342 height 17
click at [356, 28] on div "Identificación" at bounding box center [193, 25] width 342 height 17
click at [359, 26] on icon "Cerrar" at bounding box center [361, 26] width 4 height 4
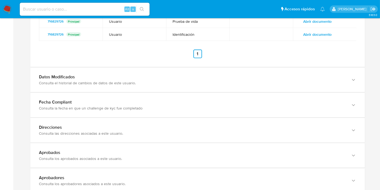
scroll to position [647, 0]
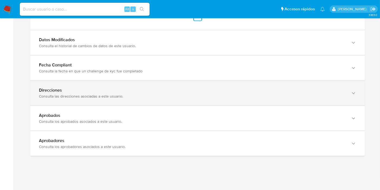
click at [157, 96] on div "Consulta las direcciones asociadas a este usuario." at bounding box center [192, 96] width 307 height 5
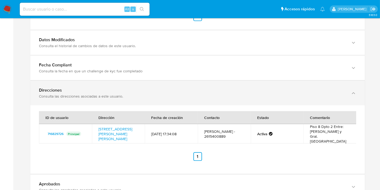
click at [157, 96] on div "Consulta las direcciones asociadas a este usuario." at bounding box center [192, 96] width 307 height 5
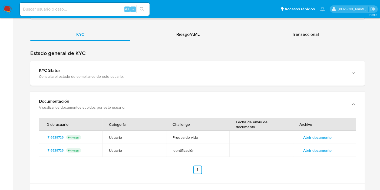
scroll to position [466, 0]
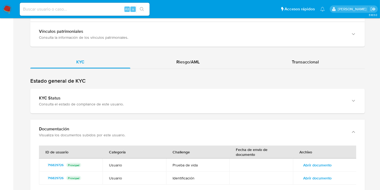
click at [17, 0] on nav "Pausado Ver notificaciones Alt s Accesos rápidos Presiona las siguientes teclas…" at bounding box center [190, 9] width 380 height 18
click at [4, 15] on nav "Pausado Ver notificaciones Alt s Accesos rápidos Presiona las siguientes teclas…" at bounding box center [190, 9] width 380 height 18
click at [4, 7] on img at bounding box center [7, 9] width 9 height 9
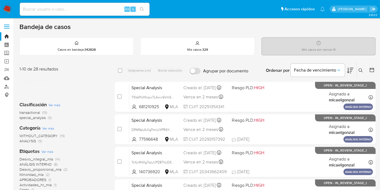
scroll to position [90, 0]
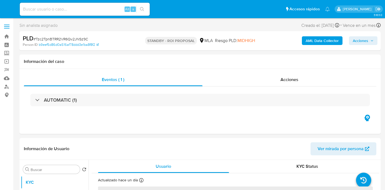
select select "10"
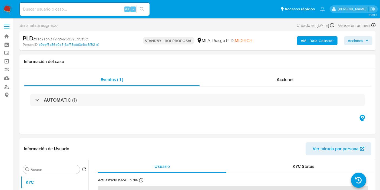
click at [6, 5] on img at bounding box center [7, 9] width 9 height 9
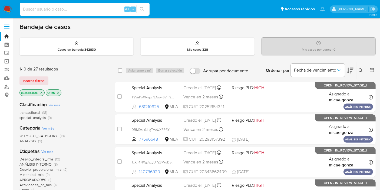
click at [48, 8] on input at bounding box center [85, 9] width 130 height 7
paste input "MxB7WUbP1GcuTBatleBs37Ue"
type input "MxB7WUbP1GcuTBatleBs37Ue"
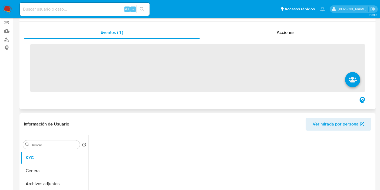
scroll to position [90, 0]
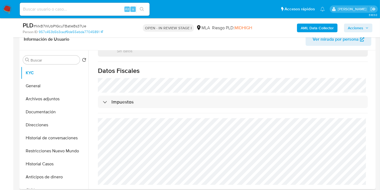
select select "10"
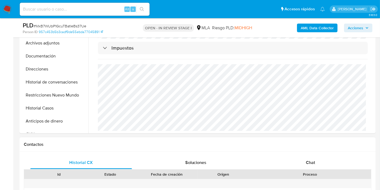
scroll to position [180, 0]
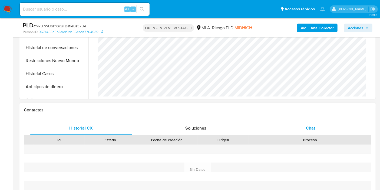
click at [312, 135] on div "Id Estado Fecha de creación Origen Proceso" at bounding box center [198, 139] width 348 height 9
click at [318, 129] on div "Chat" at bounding box center [311, 128] width 102 height 13
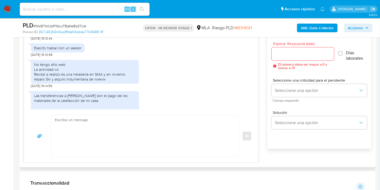
scroll to position [553, 0]
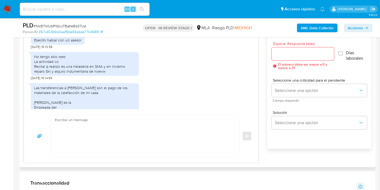
click at [79, 74] on div "No tengo sitio web La actividad co Recital q realizo es una heladería en SMA y …" at bounding box center [85, 64] width 102 height 20
click at [129, 74] on div "No tengo sitio web La actividad co Recital q realizo es una heladería en SMA y …" at bounding box center [85, 64] width 102 height 20
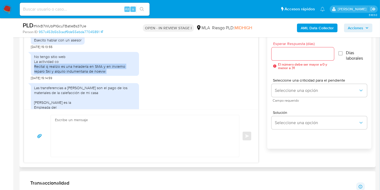
click at [129, 74] on div "No tengo sitio web La actividad co Recital q realizo es una heladería en SMA y …" at bounding box center [85, 64] width 102 height 20
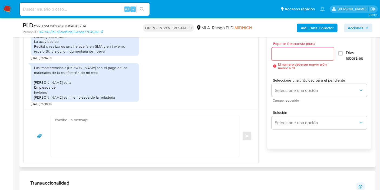
click at [79, 90] on div "Las transferencias a [PERSON_NAME] son el pago de los materiales de la calefacc…" at bounding box center [85, 82] width 102 height 34
click at [85, 87] on div "Las transferencias a [PERSON_NAME] son el pago de los materiales de la calefacc…" at bounding box center [85, 82] width 102 height 34
click at [49, 100] on div "Las transferencias a [PERSON_NAME] son el pago de los materiales de la calefacc…" at bounding box center [85, 82] width 108 height 39
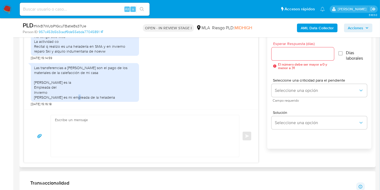
click at [50, 99] on div "Las transferencias a [PERSON_NAME] son el pago de los materiales de la calefacc…" at bounding box center [85, 82] width 102 height 34
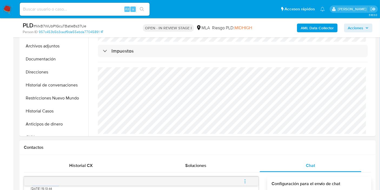
scroll to position [120, 0]
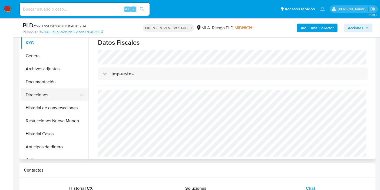
click at [31, 95] on button "Direcciones" at bounding box center [52, 94] width 63 height 13
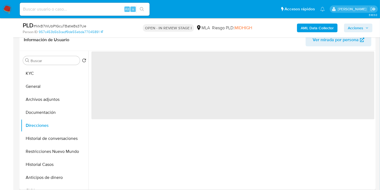
scroll to position [60, 0]
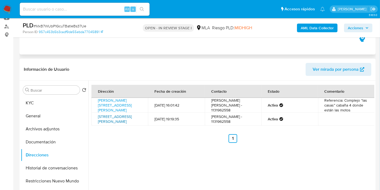
click at [109, 124] on link "[STREET_ADDRESS][PERSON_NAME]" at bounding box center [115, 119] width 34 height 10
click at [119, 119] on link "[STREET_ADDRESS][PERSON_NAME]" at bounding box center [115, 119] width 34 height 10
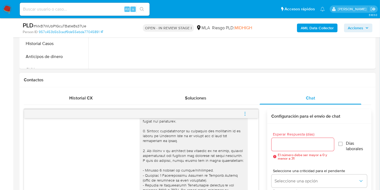
scroll to position [42, 0]
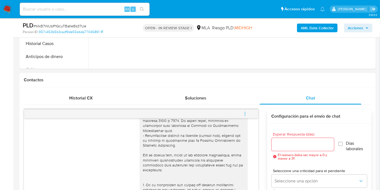
scroll to position [72, 0]
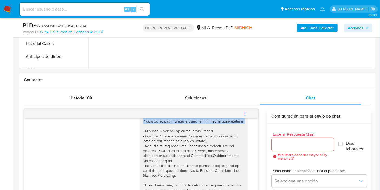
copy div "2. De acuerdo a la actividad que realices en tu cuenta, adjunta documentación q…"
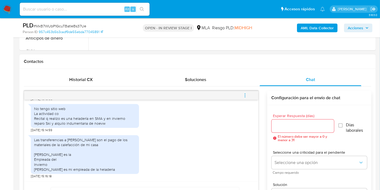
scroll to position [180, 0]
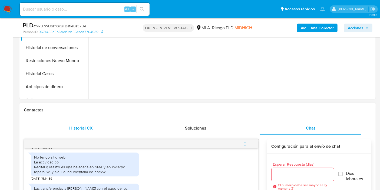
drag, startPoint x: 63, startPoint y: 137, endPoint x: 69, endPoint y: 131, distance: 7.9
click at [69, 131] on div "Historial CX" at bounding box center [81, 128] width 102 height 13
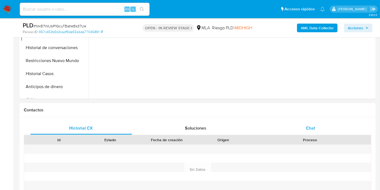
click at [315, 129] on div "Chat" at bounding box center [311, 128] width 102 height 13
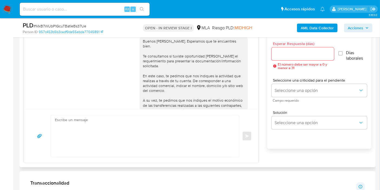
scroll to position [403, 0]
click at [155, 129] on textarea at bounding box center [144, 136] width 178 height 42
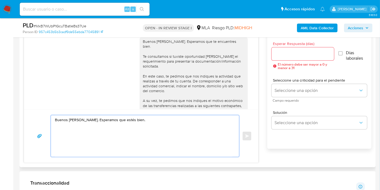
paste textarea "2. De acuerdo a la actividad que realices en tu cuenta, adjunta documentación q…"
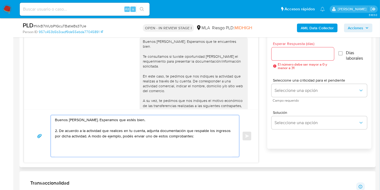
click at [58, 131] on textarea "Buenos [PERSON_NAME]. Esperamos que estés bien. 2. De acuerdo a la actividad qu…" at bounding box center [144, 136] width 178 height 42
click at [127, 131] on textarea "Buenos [PERSON_NAME]. Esperamos que estés bien. De acuerdo a la actividad que r…" at bounding box center [144, 136] width 178 height 42
click at [115, 130] on textarea "Buenos [PERSON_NAME]. Esperamos que estés bien. De acuerdo a la actividad que r…" at bounding box center [144, 136] width 178 height 42
drag, startPoint x: 107, startPoint y: 130, endPoint x: 140, endPoint y: 131, distance: 33.1
click at [140, 131] on textarea "Buenos [PERSON_NAME]. Esperamos que estés bien. De acuerdo a la actividad que r…" at bounding box center [144, 136] width 178 height 42
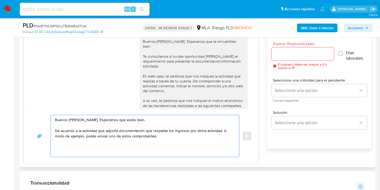
click at [80, 130] on textarea "Buenos [PERSON_NAME]. Esperamos que estés bien. De acuerdo a la actividad que a…" at bounding box center [144, 136] width 178 height 42
click at [99, 129] on textarea "Buenos [PERSON_NAME]. Esperamos que estés bien. De acuerdo a las actividad que …" at bounding box center [144, 136] width 178 height 42
click at [110, 130] on textarea "Buenos [PERSON_NAME]. Esperamos que estés bien. De acuerdo a las actividades qu…" at bounding box center [144, 136] width 178 height 42
click at [116, 131] on textarea "Buenos [PERSON_NAME]. Esperamos que estés bien. De acuerdo a las actividades qu…" at bounding box center [144, 136] width 178 height 42
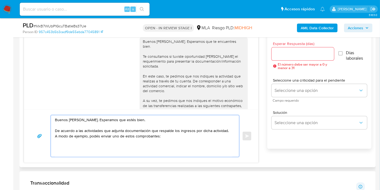
click at [116, 131] on textarea "Buenos [PERSON_NAME]. Esperamos que estés bien. De acuerdo a las actividades qu…" at bounding box center [144, 136] width 178 height 42
click at [86, 136] on textarea "Buenos [PERSON_NAME]. Esperamos que estés bien. De acuerdo a las actividades qu…" at bounding box center [144, 136] width 178 height 42
click at [91, 136] on textarea "Buenos [PERSON_NAME]. Esperamos que estés bien. De acuerdo a las actividades qu…" at bounding box center [144, 136] width 178 height 42
click at [108, 135] on textarea "Buenos [PERSON_NAME]. Esperamos que estés bien. De acuerdo a las actividades qu…" at bounding box center [144, 136] width 178 height 42
click at [228, 135] on textarea "Buenos [PERSON_NAME]. Esperamos que estés bien. De acuerdo a las actividades qu…" at bounding box center [144, 136] width 178 height 42
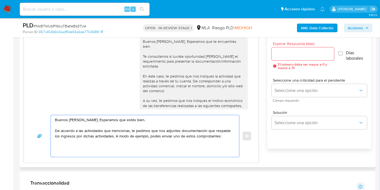
drag, startPoint x: 152, startPoint y: 135, endPoint x: 222, endPoint y: 135, distance: 69.9
click at [222, 135] on textarea "Buenos [PERSON_NAME]. Esperamos que estés bien. De acuerdo a las actividades qu…" at bounding box center [144, 136] width 178 height 42
paste textarea "Resumen de Comprobantes Electrónicos emitidos de los períodos [DATE] y [DATE]. …"
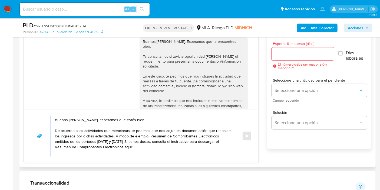
paste textarea "[URL][DOMAIN_NAME]"
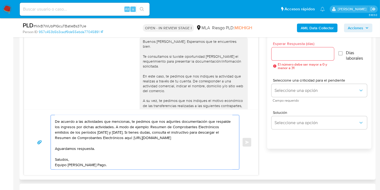
scroll to position [0, 0]
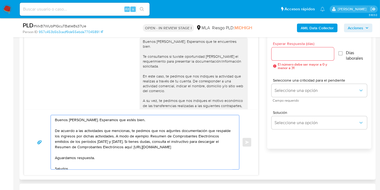
click at [169, 125] on textarea "Buenos [PERSON_NAME]. Esperamos que estés bien. De acuerdo a las actividades qu…" at bounding box center [144, 142] width 178 height 54
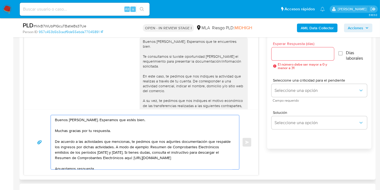
click at [141, 152] on textarea "Buenos [PERSON_NAME]. Esperamos que estés bien. Muchas gracias por tu respuesta…" at bounding box center [144, 142] width 178 height 54
click at [155, 146] on textarea "Buenos [PERSON_NAME]. Esperamos que estés bien. Muchas gracias por tu respuesta…" at bounding box center [144, 142] width 178 height 54
type textarea "Buenos [PERSON_NAME]. Esperamos que estés bien. Muchas gracias por tu respuesta…"
click at [289, 43] on span "Esperar Respuesta (días)" at bounding box center [304, 44] width 63 height 4
click at [289, 50] on input "Esperar Respuesta (días)" at bounding box center [303, 53] width 63 height 7
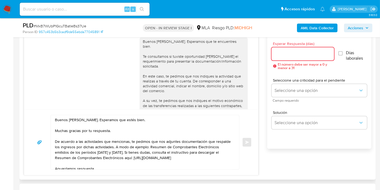
click at [285, 53] on input "Esperar Respuesta (días)" at bounding box center [303, 53] width 63 height 7
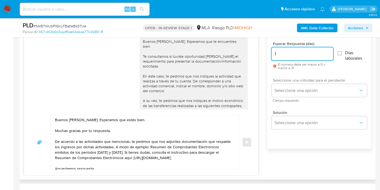
type input "1"
click at [292, 82] on span "Seleccione una criticidad para el pendiente" at bounding box center [321, 80] width 96 height 4
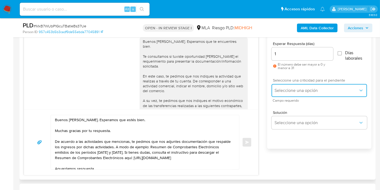
click at [289, 90] on span "Seleccione una opción" at bounding box center [317, 90] width 84 height 5
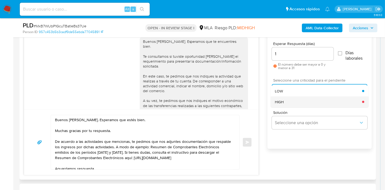
click at [284, 102] on div "HIGH" at bounding box center [318, 101] width 87 height 11
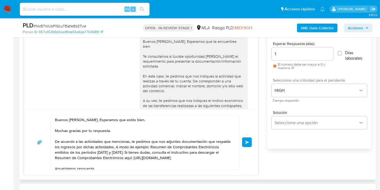
click at [250, 145] on button "Enviar" at bounding box center [247, 142] width 10 height 10
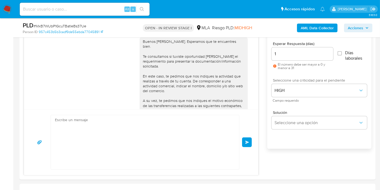
scroll to position [678, 0]
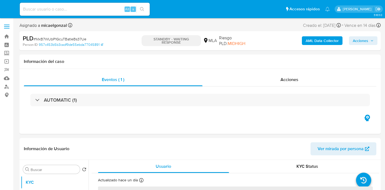
select select "10"
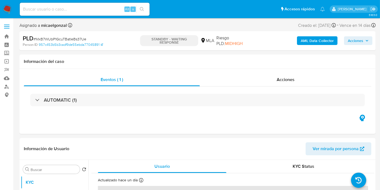
click at [90, 9] on input at bounding box center [85, 9] width 130 height 7
paste input "KTPwgd2kuMMb34VjX7Pqlo3r"
type input "KTPwgd2kuMMb34VjX7Pqlo3r"
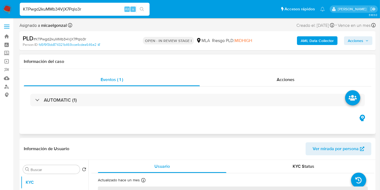
select select "10"
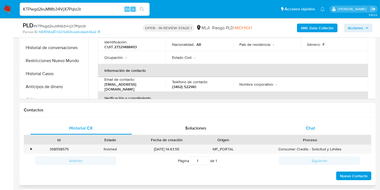
click at [315, 128] on div "Chat" at bounding box center [311, 128] width 102 height 13
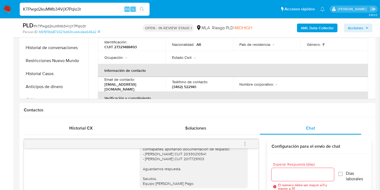
scroll to position [90, 0]
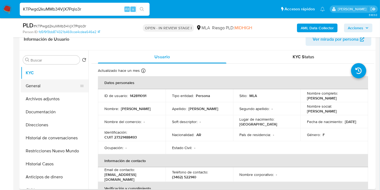
click at [52, 86] on button "General" at bounding box center [52, 85] width 63 height 13
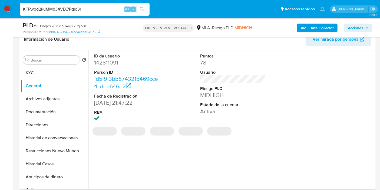
click at [116, 64] on dd "142811091" at bounding box center [127, 63] width 66 height 8
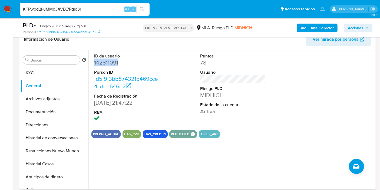
copy dd "142811091"
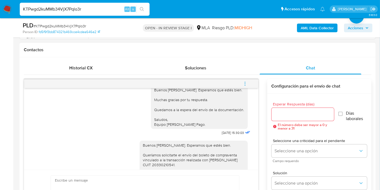
scroll to position [325, 0]
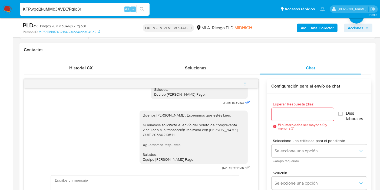
click at [245, 85] on icon "menu-action" at bounding box center [245, 85] width 1 height 1
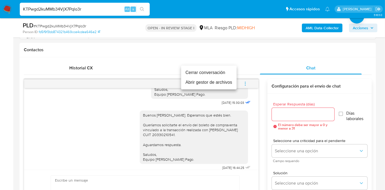
drag, startPoint x: 205, startPoint y: 79, endPoint x: 210, endPoint y: 74, distance: 6.1
click at [210, 74] on ul "Cerrar conversación Abrir gestor de archivos" at bounding box center [209, 78] width 56 height 24
click at [211, 72] on li "Cerrar conversación" at bounding box center [209, 73] width 56 height 10
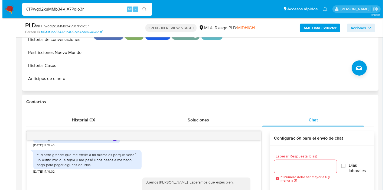
scroll to position [120, 0]
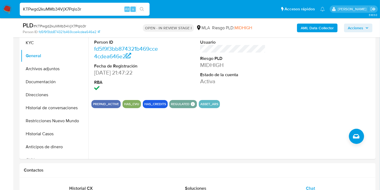
click at [322, 22] on div "AML Data Collector Acciones" at bounding box center [315, 27] width 115 height 13
click at [318, 26] on b "AML Data Collector" at bounding box center [317, 28] width 33 height 9
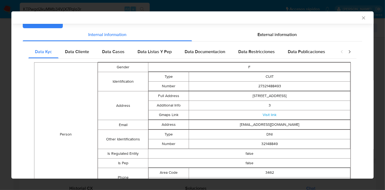
scroll to position [0, 0]
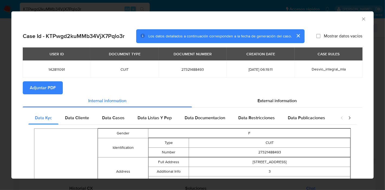
click at [92, 118] on div "Data Cliente" at bounding box center [76, 117] width 37 height 13
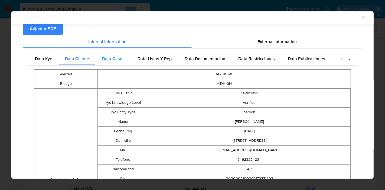
click at [109, 56] on span "Data Casos" at bounding box center [113, 59] width 22 height 6
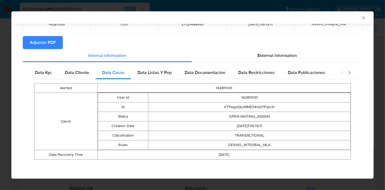
scroll to position [44, 0]
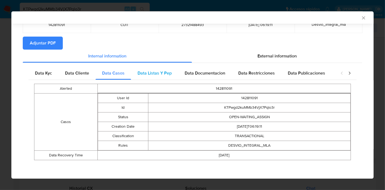
click at [154, 75] on span "Data Listas Y Pep" at bounding box center [155, 73] width 34 height 6
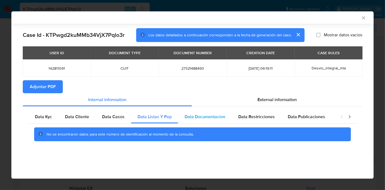
drag, startPoint x: 216, startPoint y: 120, endPoint x: 246, endPoint y: 116, distance: 30.3
click at [216, 120] on div "Data Documentacion" at bounding box center [205, 116] width 54 height 13
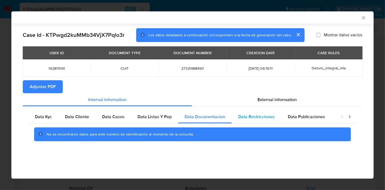
click at [246, 116] on span "Data Restricciones" at bounding box center [256, 116] width 37 height 6
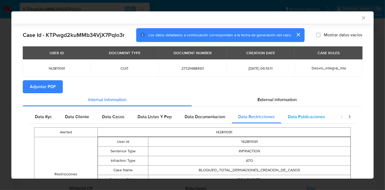
click at [290, 113] on span "Data Publicaciones" at bounding box center [306, 116] width 37 height 6
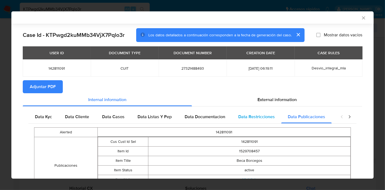
click at [261, 119] on span "Data Restricciones" at bounding box center [256, 116] width 37 height 6
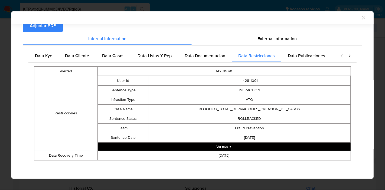
scroll to position [61, 0]
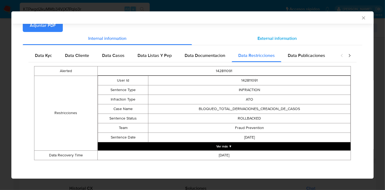
drag, startPoint x: 325, startPoint y: 51, endPoint x: 341, endPoint y: 54, distance: 15.8
click at [328, 52] on div "Data Publicaciones" at bounding box center [306, 55] width 50 height 13
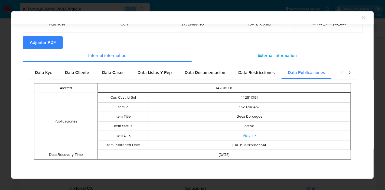
scroll to position [44, 0]
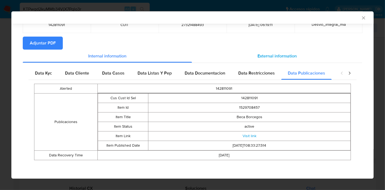
click at [344, 56] on div "External information" at bounding box center [277, 56] width 170 height 13
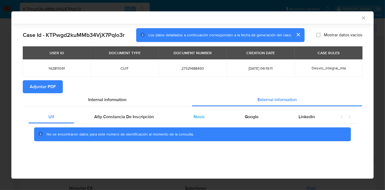
click at [176, 122] on div "Nosis" at bounding box center [199, 116] width 51 height 13
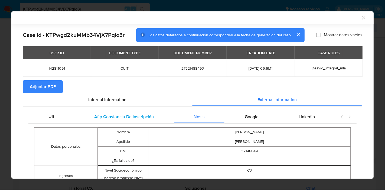
click at [145, 119] on span "Afip Constancia De Inscripción" at bounding box center [124, 116] width 60 height 6
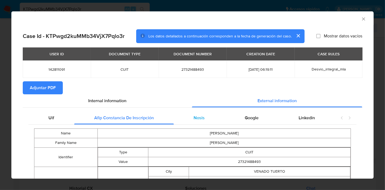
click at [197, 122] on div "Nosis" at bounding box center [199, 117] width 51 height 13
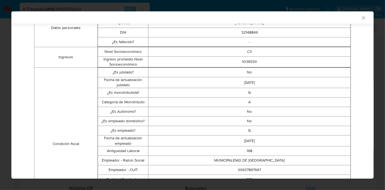
scroll to position [89, 0]
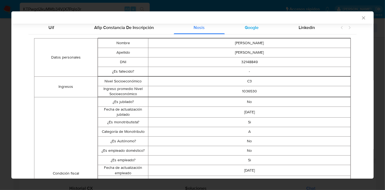
click at [248, 28] on span "Google" at bounding box center [252, 27] width 14 height 6
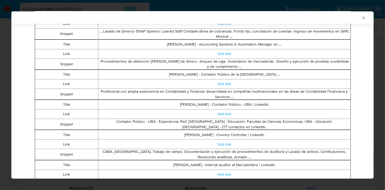
scroll to position [0, 0]
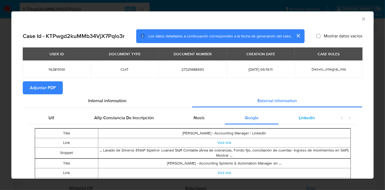
click at [299, 118] on span "Linkedin" at bounding box center [307, 118] width 16 height 6
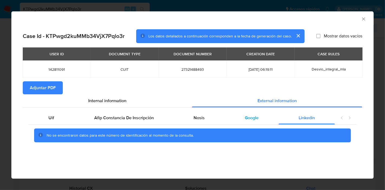
click at [259, 116] on div "Google" at bounding box center [252, 117] width 54 height 13
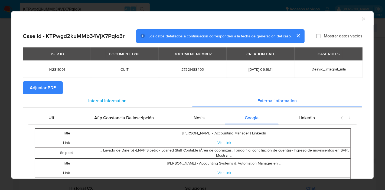
drag, startPoint x: 45, startPoint y: 122, endPoint x: 86, endPoint y: 100, distance: 46.6
click at [45, 122] on div "Uif" at bounding box center [51, 117] width 46 height 13
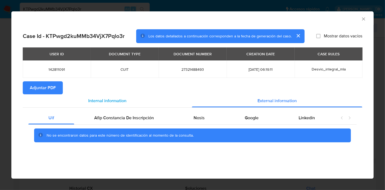
click at [86, 100] on div "Internal information" at bounding box center [107, 100] width 169 height 13
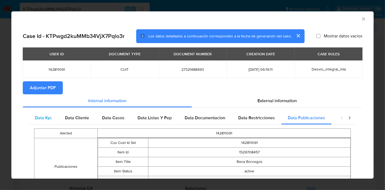
click at [56, 116] on div "Data Kyc" at bounding box center [43, 117] width 30 height 13
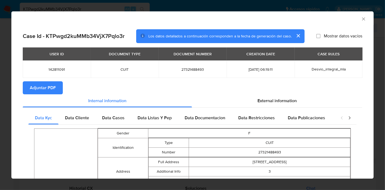
click at [347, 118] on icon "closure-recommendation-modal" at bounding box center [349, 117] width 5 height 5
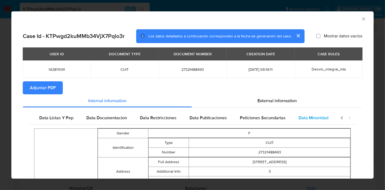
click at [317, 119] on span "Data Minoridad" at bounding box center [314, 118] width 30 height 6
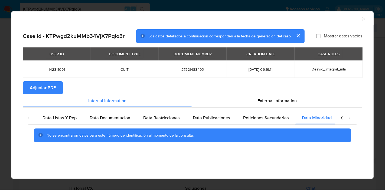
drag, startPoint x: 342, startPoint y: 118, endPoint x: 281, endPoint y: 126, distance: 61.7
click at [342, 118] on icon "closure-recommendation-modal" at bounding box center [342, 117] width 2 height 3
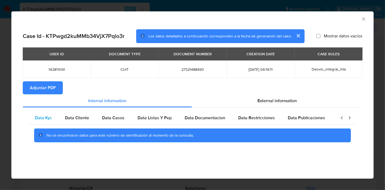
click at [47, 118] on span "Data Kyc" at bounding box center [43, 118] width 17 height 6
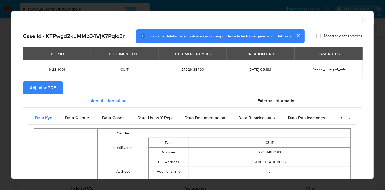
click at [44, 84] on span "Adjuntar PDF" at bounding box center [43, 88] width 26 height 12
click at [361, 20] on icon "Cerrar ventana" at bounding box center [363, 18] width 5 height 5
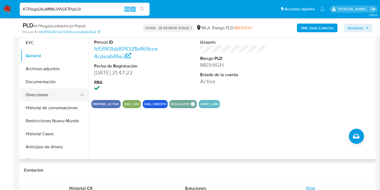
click at [38, 92] on button "Direcciones" at bounding box center [52, 94] width 63 height 13
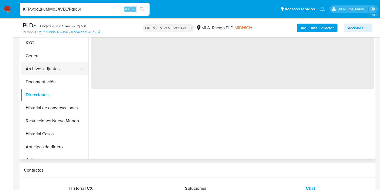
click at [43, 70] on button "Archivos adjuntos" at bounding box center [52, 68] width 63 height 13
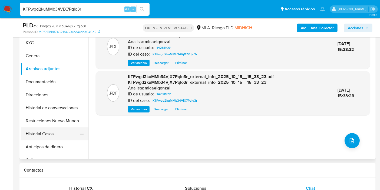
click at [32, 138] on button "Historial Casos" at bounding box center [52, 133] width 63 height 13
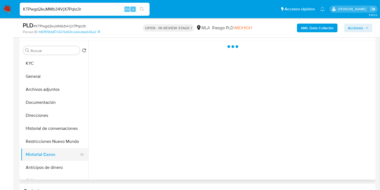
scroll to position [90, 0]
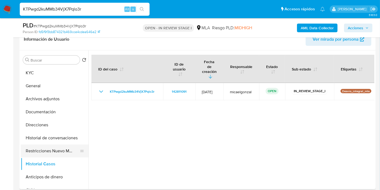
click at [49, 151] on button "Restricciones Nuevo Mundo" at bounding box center [52, 150] width 63 height 13
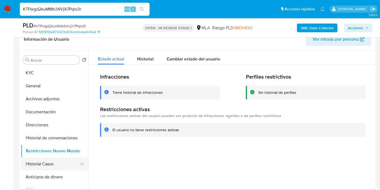
drag, startPoint x: 48, startPoint y: 142, endPoint x: 52, endPoint y: 165, distance: 24.0
click at [52, 165] on ul "KYC General Archivos adjuntos Documentación Direcciones Historial de conversaci…" at bounding box center [55, 127] width 68 height 122
click at [145, 62] on div "Historial" at bounding box center [145, 57] width 17 height 14
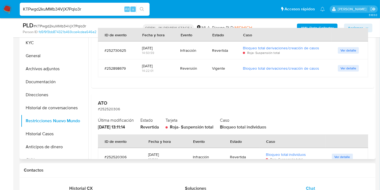
scroll to position [0, 0]
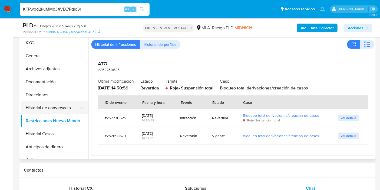
click at [43, 109] on button "Historial de conversaciones" at bounding box center [52, 107] width 63 height 13
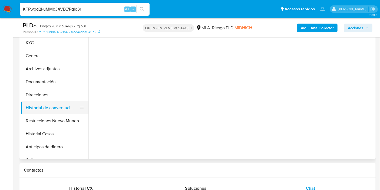
scroll to position [60, 0]
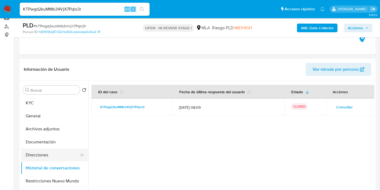
click at [35, 158] on button "Direcciones" at bounding box center [52, 154] width 63 height 13
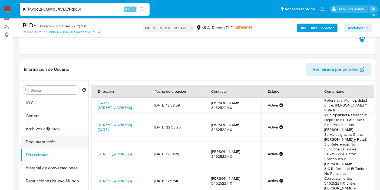
click at [41, 146] on button "Documentación" at bounding box center [52, 141] width 63 height 13
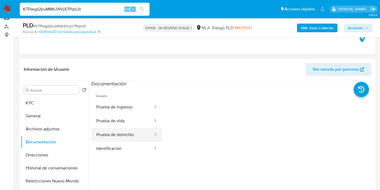
click at [106, 138] on button "Prueba de domicilio" at bounding box center [123, 135] width 62 height 14
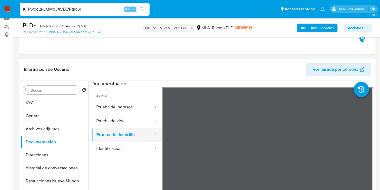
scroll to position [30, 0]
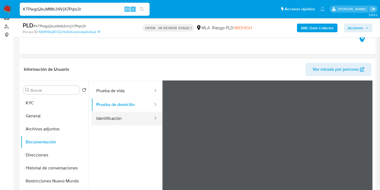
click at [121, 119] on button "Identificación" at bounding box center [123, 119] width 62 height 14
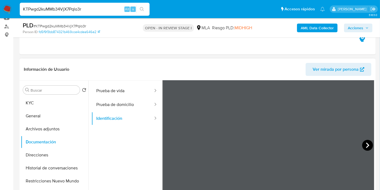
click at [367, 143] on icon at bounding box center [368, 145] width 11 height 11
click at [131, 104] on button "Prueba de domicilio" at bounding box center [123, 105] width 62 height 14
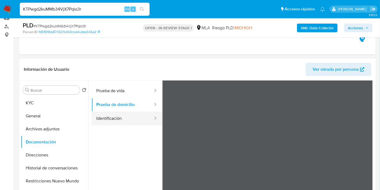
scroll to position [0, 0]
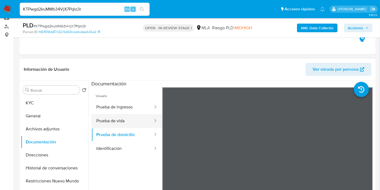
click at [117, 123] on button "Prueba de vida" at bounding box center [123, 121] width 62 height 14
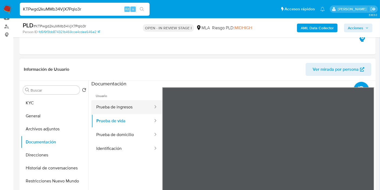
click at [121, 110] on button "Prueba de ingresos" at bounding box center [123, 107] width 62 height 14
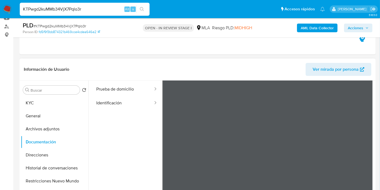
scroll to position [47, 0]
click at [32, 128] on button "Archivos adjuntos" at bounding box center [52, 128] width 63 height 13
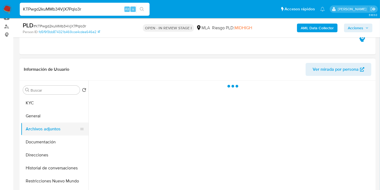
scroll to position [0, 0]
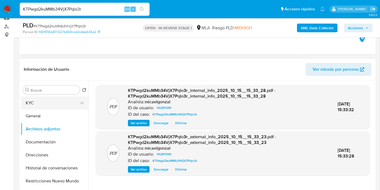
click at [71, 109] on button "KYC" at bounding box center [52, 102] width 63 height 13
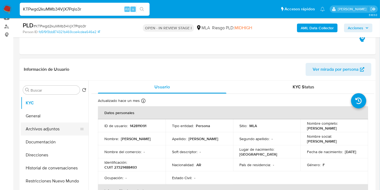
click at [49, 128] on button "Archivos adjuntos" at bounding box center [52, 128] width 63 height 13
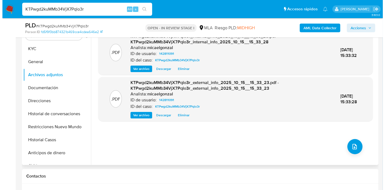
scroll to position [150, 0]
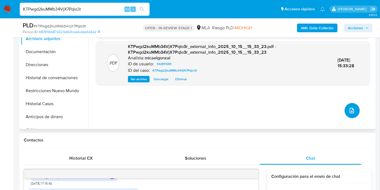
click at [350, 109] on icon "upload-file" at bounding box center [352, 110] width 6 height 6
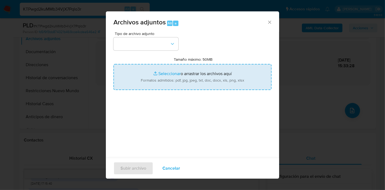
click at [200, 83] on input "Tamaño máximo: 50MB Seleccionar archivos" at bounding box center [192, 77] width 158 height 26
type input "C:\fakepath\1 Recibo de Sueldo - Agosto 2025.pdf"
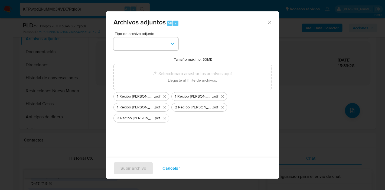
drag, startPoint x: 200, startPoint y: 83, endPoint x: 193, endPoint y: 129, distance: 46.4
click at [193, 129] on div "Tipo de archivo adjunto Tamaño máximo: 50MB Seleccionar archivos Seleccionar o …" at bounding box center [192, 96] width 158 height 128
click at [141, 41] on button "button" at bounding box center [145, 43] width 65 height 13
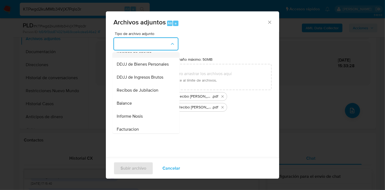
click at [153, 58] on div "Recibos de sueldo" at bounding box center [144, 51] width 55 height 13
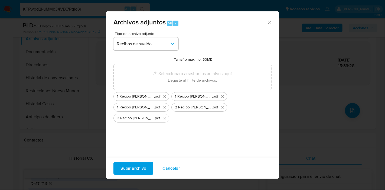
click at [135, 164] on span "Subir archivo" at bounding box center [133, 168] width 26 height 12
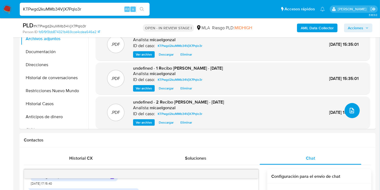
click at [349, 112] on icon "upload-file" at bounding box center [352, 110] width 6 height 6
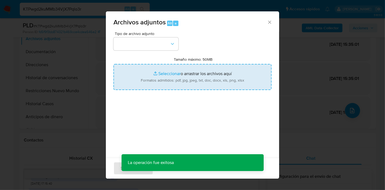
click at [147, 73] on input "Tamaño máximo: 50MB Seleccionar archivos" at bounding box center [192, 77] width 158 height 26
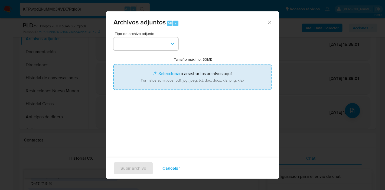
type input "C:\fakepath\2 Recibo de Sueldo - Junio 2025.pdf"
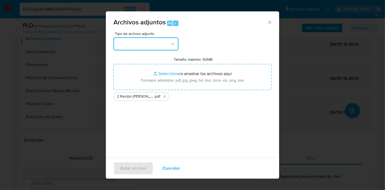
click at [128, 41] on button "button" at bounding box center [145, 43] width 65 height 13
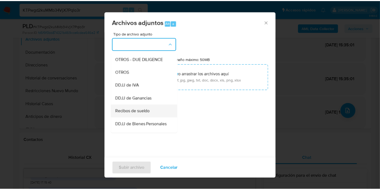
scroll to position [120, 0]
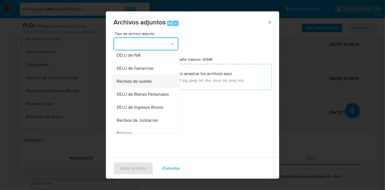
click at [147, 84] on span "Recibos de sueldo" at bounding box center [134, 81] width 35 height 5
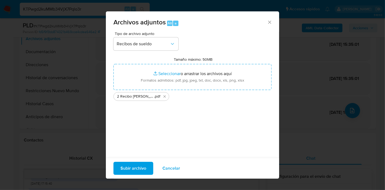
click at [134, 165] on span "Subir archivo" at bounding box center [133, 168] width 26 height 12
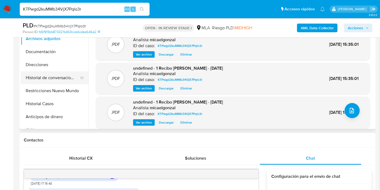
click at [29, 83] on button "Historial de conversaciones" at bounding box center [52, 77] width 63 height 13
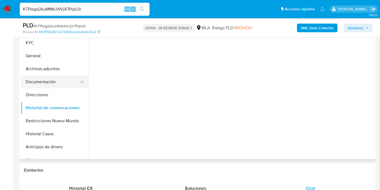
click at [54, 77] on button "Documentación" at bounding box center [52, 81] width 63 height 13
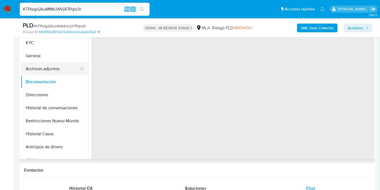
click at [57, 68] on button "Archivos adjuntos" at bounding box center [52, 68] width 63 height 13
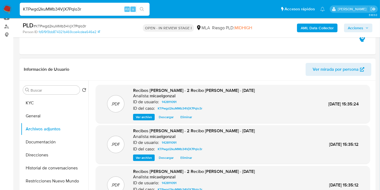
scroll to position [45, 0]
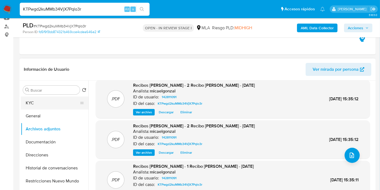
click at [45, 106] on button "KYC" at bounding box center [52, 102] width 63 height 13
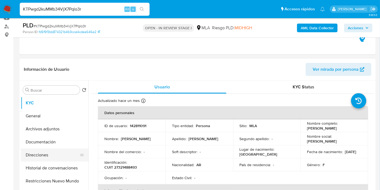
click at [35, 150] on button "Direcciones" at bounding box center [52, 154] width 63 height 13
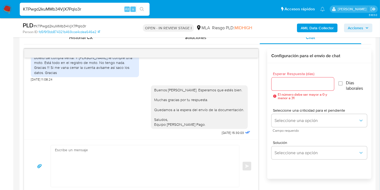
scroll to position [204, 0]
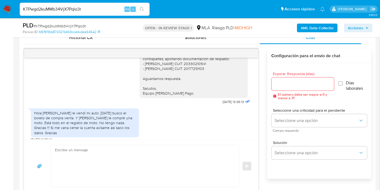
click at [89, 115] on div "Hola a Leonardo le vendí mi auto. Hoy busco el boleto de compra venta. Y a abad…" at bounding box center [85, 122] width 102 height 25
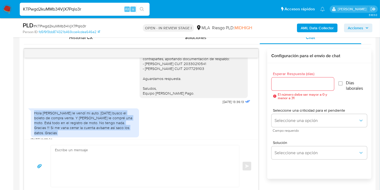
click at [89, 115] on div "Hola a Leonardo le vendí mi auto. Hoy busco el boleto de compra venta. Y a abad…" at bounding box center [85, 122] width 102 height 25
click at [83, 116] on div "Hola a Leonardo le vendí mi auto. Hoy busco el boleto de compra venta. Y a abad…" at bounding box center [85, 122] width 102 height 25
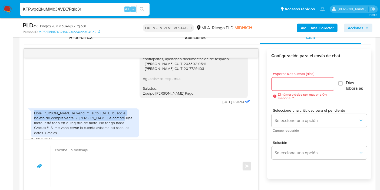
drag, startPoint x: 34, startPoint y: 113, endPoint x: 93, endPoint y: 111, distance: 58.8
click at [112, 117] on div "Hola a Leonardo le vendí mi auto. Hoy busco el boleto de compra venta. Y a abad…" at bounding box center [85, 122] width 102 height 25
copy div "Hola a Leonardo le vendí mi auto. Hoy busco el boleto de compra venta. Y a abad…"
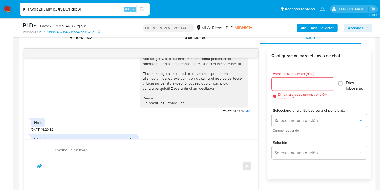
scroll to position [271, 0]
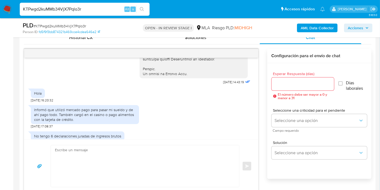
click at [112, 124] on div "Informó que utilizó mercado pago para pasar mi sueldo y de ahí pago todo. Tambi…" at bounding box center [85, 114] width 108 height 19
click at [116, 122] on div "Informó que utilizó mercado pago para pasar mi sueldo y de ahí pago todo. Tambi…" at bounding box center [85, 114] width 102 height 15
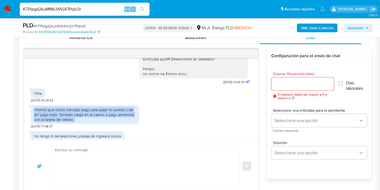
click at [116, 122] on div "Informó que utilizó mercado pago para pasar mi sueldo y de ahí pago todo. Tambi…" at bounding box center [85, 114] width 102 height 15
click at [113, 120] on div "Informó que utilizó mercado pago para pasar mi sueldo y de ahí pago todo. Tambi…" at bounding box center [85, 114] width 102 height 15
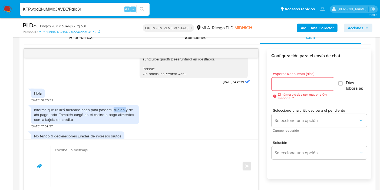
click at [113, 120] on div "Informó que utilizó mercado pago para pasar mi sueldo y de ahí pago todo. Tambi…" at bounding box center [85, 114] width 102 height 15
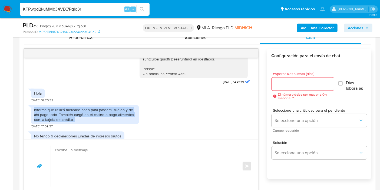
click at [113, 120] on div "Informó que utilizó mercado pago para pasar mi sueldo y de ahí pago todo. Tambi…" at bounding box center [85, 114] width 102 height 15
drag, startPoint x: 113, startPoint y: 120, endPoint x: 81, endPoint y: 124, distance: 31.9
click at [81, 122] on div "Informó que utilizó mercado pago para pasar mi sueldo y de ahí pago todo. Tambi…" at bounding box center [85, 114] width 102 height 15
click at [67, 121] on div "Informó que utilizó mercado pago para pasar mi sueldo y de ahí pago todo. Tambi…" at bounding box center [85, 114] width 102 height 15
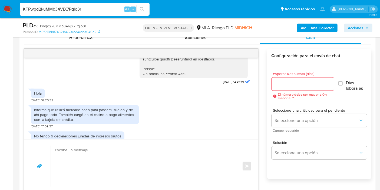
click at [44, 117] on div "Informó que utilizó mercado pago para pasar mi sueldo y de ahí pago todo. Tambi…" at bounding box center [85, 114] width 102 height 15
drag, startPoint x: 36, startPoint y: 118, endPoint x: 63, endPoint y: 121, distance: 26.4
click at [63, 121] on div "Informó que utilizó mercado pago para pasar mi sueldo y de ahí pago todo. Tambi…" at bounding box center [85, 114] width 102 height 15
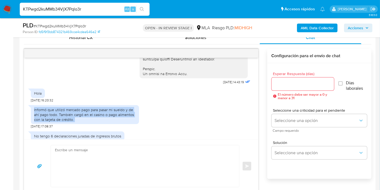
click at [63, 121] on div "Informó que utilizó mercado pago para pasar mi sueldo y de ahí pago todo. Tambi…" at bounding box center [85, 114] width 102 height 15
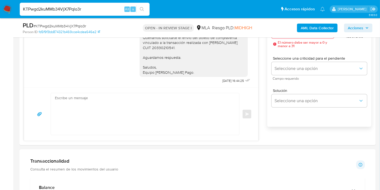
scroll to position [391, 0]
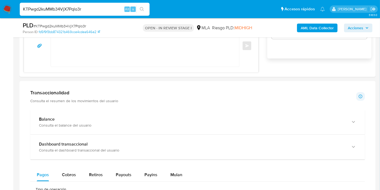
click at [64, 11] on input "KTPwgd2kuMMb34VjX7Pqlo3r" at bounding box center [85, 9] width 130 height 7
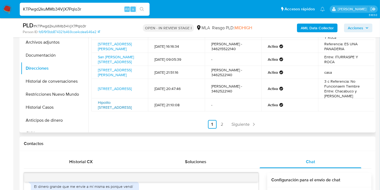
scroll to position [120, 0]
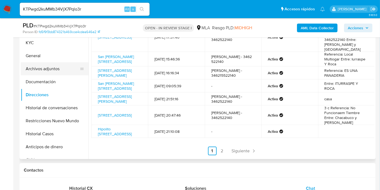
click at [50, 70] on button "Archivos adjuntos" at bounding box center [52, 68] width 63 height 13
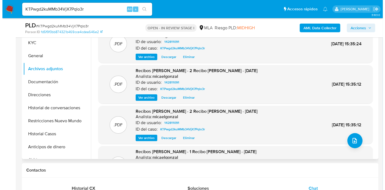
scroll to position [90, 0]
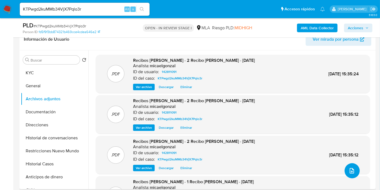
click at [356, 172] on button "upload-file" at bounding box center [352, 170] width 15 height 15
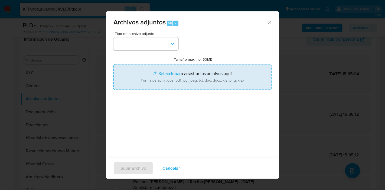
click at [214, 65] on input "Tamaño máximo: 50MB Seleccionar archivos" at bounding box center [192, 77] width 158 height 26
type input "C:\fakepath\Movimientos de Paula Belen Garcia.xlsx"
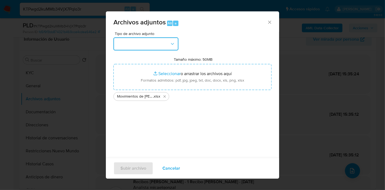
click at [155, 41] on button "button" at bounding box center [145, 43] width 65 height 13
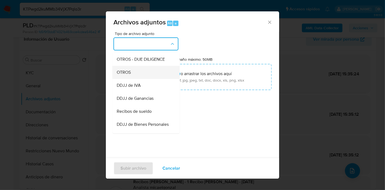
click at [133, 76] on div "OTROS" at bounding box center [144, 72] width 55 height 13
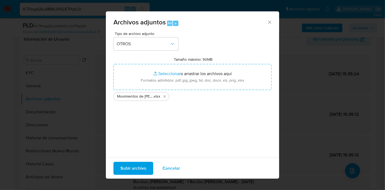
click at [141, 170] on span "Subir archivo" at bounding box center [133, 168] width 26 height 12
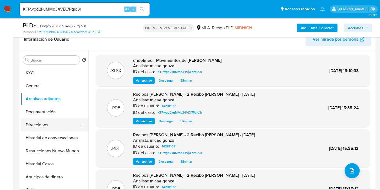
click at [32, 120] on button "Direcciones" at bounding box center [52, 124] width 63 height 13
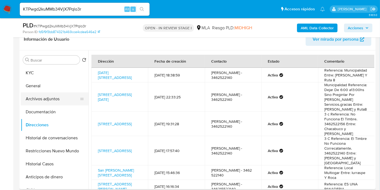
click at [44, 92] on button "Archivos adjuntos" at bounding box center [52, 98] width 63 height 13
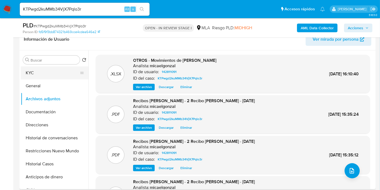
click at [46, 69] on button "KYC" at bounding box center [52, 72] width 63 height 13
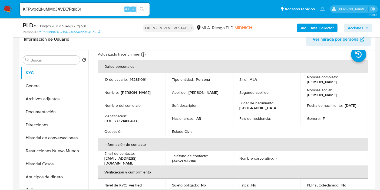
scroll to position [30, 0]
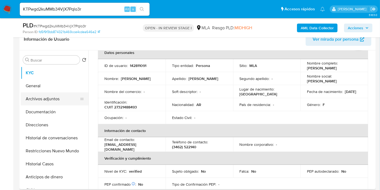
click at [42, 99] on button "Archivos adjuntos" at bounding box center [52, 98] width 63 height 13
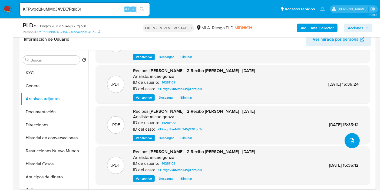
click at [350, 144] on button "upload-file" at bounding box center [352, 140] width 15 height 15
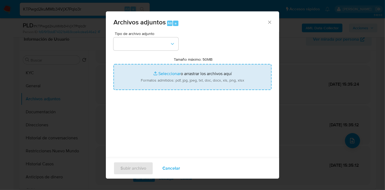
click at [236, 79] on input "Tamaño máximo: 50MB Seleccionar archivos" at bounding box center [192, 77] width 158 height 26
type input "C:\fakepath\Caselog KTPwgd2kuMMb34VjX7Pqlo3r_2025_09_17_22_28_40.docx"
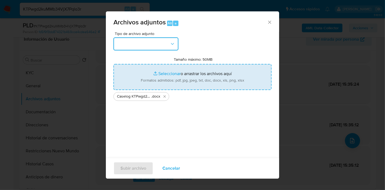
click at [117, 46] on button "button" at bounding box center [145, 43] width 65 height 13
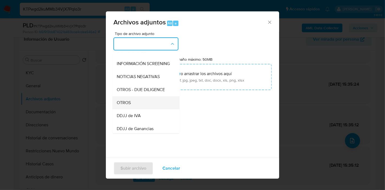
scroll to position [60, 0]
click at [139, 102] on div "OTROS" at bounding box center [144, 102] width 55 height 13
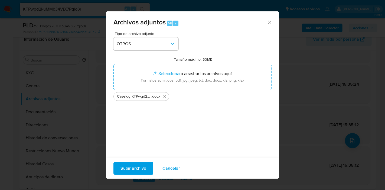
click at [128, 164] on span "Subir archivo" at bounding box center [133, 168] width 26 height 12
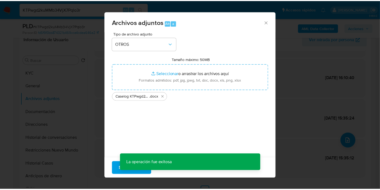
scroll to position [39, 0]
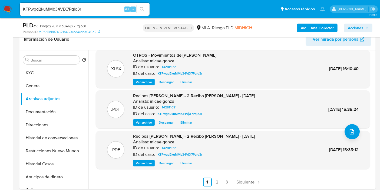
click at [43, 146] on button "Restricciones Nuevo Mundo" at bounding box center [55, 150] width 68 height 13
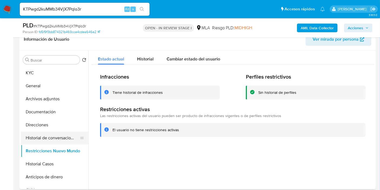
click at [53, 137] on button "Historial de conversaciones" at bounding box center [52, 137] width 63 height 13
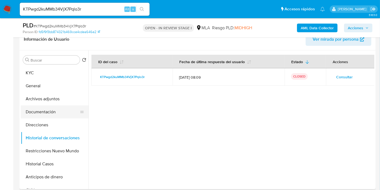
click at [54, 111] on button "Documentación" at bounding box center [52, 111] width 63 height 13
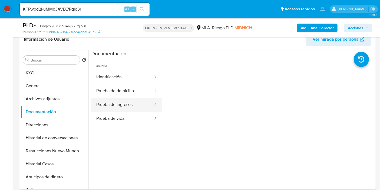
click at [115, 102] on button "Prueba de ingresos" at bounding box center [123, 105] width 62 height 14
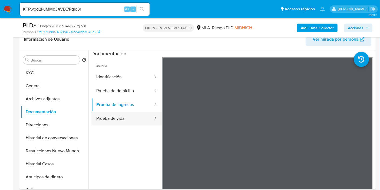
click at [117, 119] on button "Prueba de vida" at bounding box center [123, 119] width 62 height 14
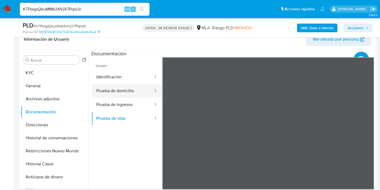
click at [133, 95] on button "Prueba de domicilio" at bounding box center [123, 91] width 62 height 14
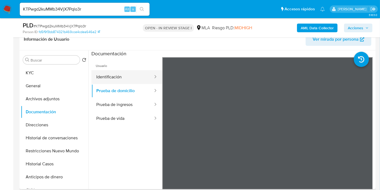
click at [132, 78] on button "Identificación" at bounding box center [123, 77] width 62 height 14
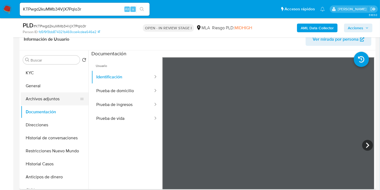
click at [65, 103] on button "Archivos adjuntos" at bounding box center [52, 98] width 63 height 13
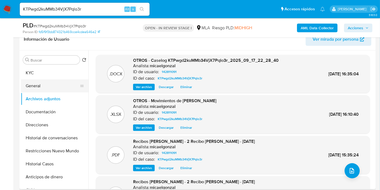
click at [41, 82] on button "General" at bounding box center [52, 85] width 63 height 13
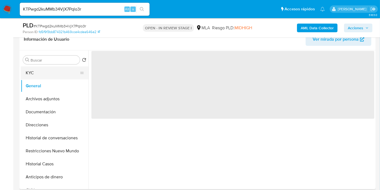
click at [48, 74] on button "KYC" at bounding box center [52, 72] width 63 height 13
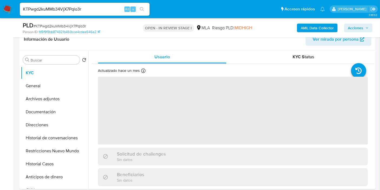
click at [360, 25] on span "Acciones" at bounding box center [355, 28] width 15 height 9
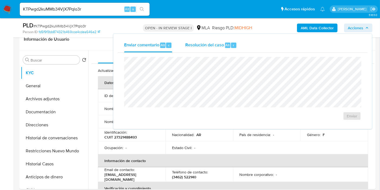
click at [217, 48] on div "Resolución del caso Alt r" at bounding box center [211, 45] width 52 height 14
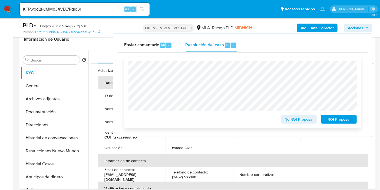
click at [298, 119] on span "No ROI Proposal" at bounding box center [299, 119] width 28 height 8
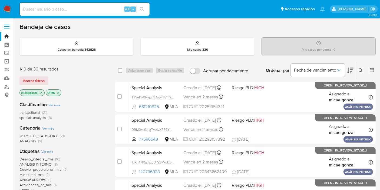
click at [12, 9] on nav "Pausado Ver notificaciones Alt s Accesos rápidos Presiona las siguientes teclas…" at bounding box center [190, 9] width 380 height 18
click at [10, 8] on img at bounding box center [7, 9] width 9 height 9
click at [39, 92] on p "micaelgonzal" at bounding box center [32, 93] width 25 height 6
click at [43, 92] on icon "close-filter" at bounding box center [41, 92] width 3 height 3
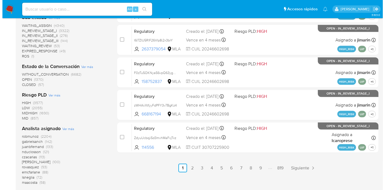
scroll to position [271, 0]
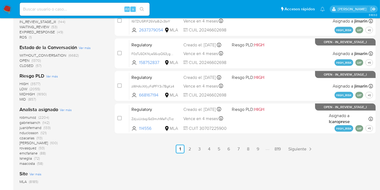
click at [70, 113] on div "Analista asignado Ver más robmunoz (2204) gabrielsanch (142) juanbfernand (133)…" at bounding box center [62, 136] width 87 height 60
click at [63, 110] on span "Ver más" at bounding box center [66, 109] width 12 height 5
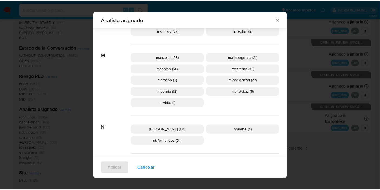
scroll to position [357, 0]
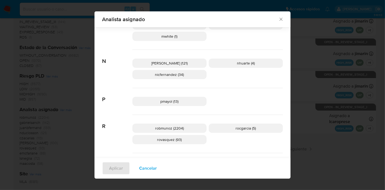
click at [278, 18] on icon "Cerrar" at bounding box center [280, 19] width 5 height 5
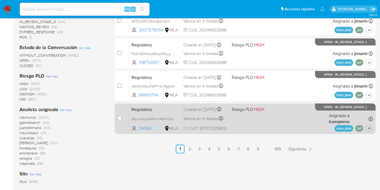
scroll to position [210, 0]
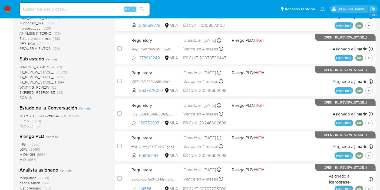
click at [8, 4] on nav "Pausado Ver notificaciones Alt s Accesos rápidos Presiona las siguientes teclas…" at bounding box center [190, 9] width 380 height 18
click at [5, 6] on img at bounding box center [7, 9] width 9 height 9
